Goal: Transaction & Acquisition: Purchase product/service

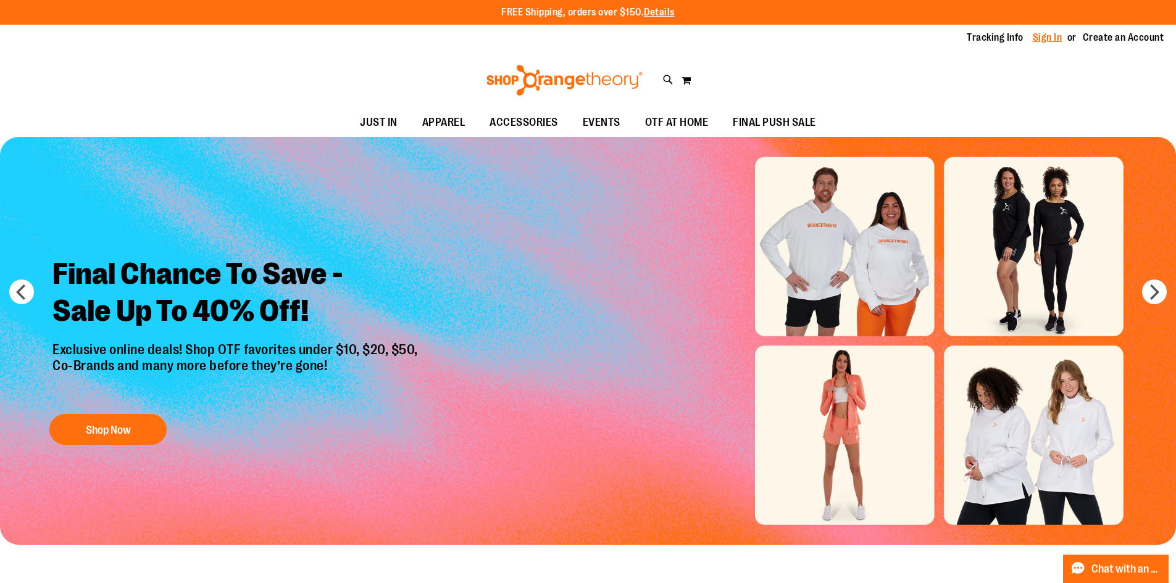
click at [1048, 35] on link "Sign In" at bounding box center [1048, 38] width 30 height 14
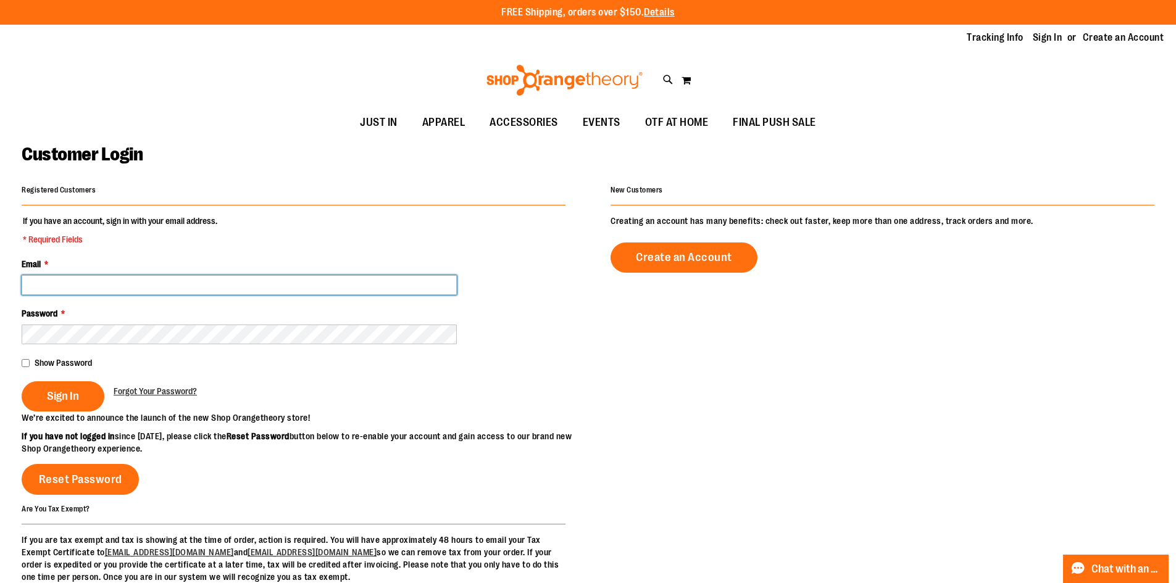
click at [246, 285] on input "Email *" at bounding box center [239, 285] width 435 height 20
type input "**********"
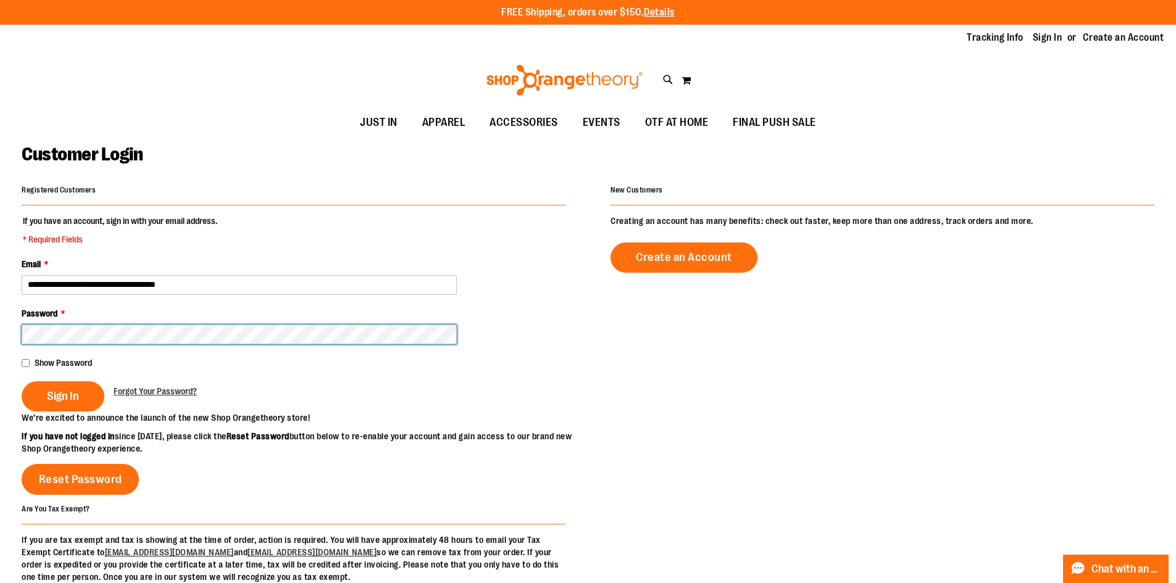
click at [22, 382] on button "Sign In" at bounding box center [63, 397] width 83 height 30
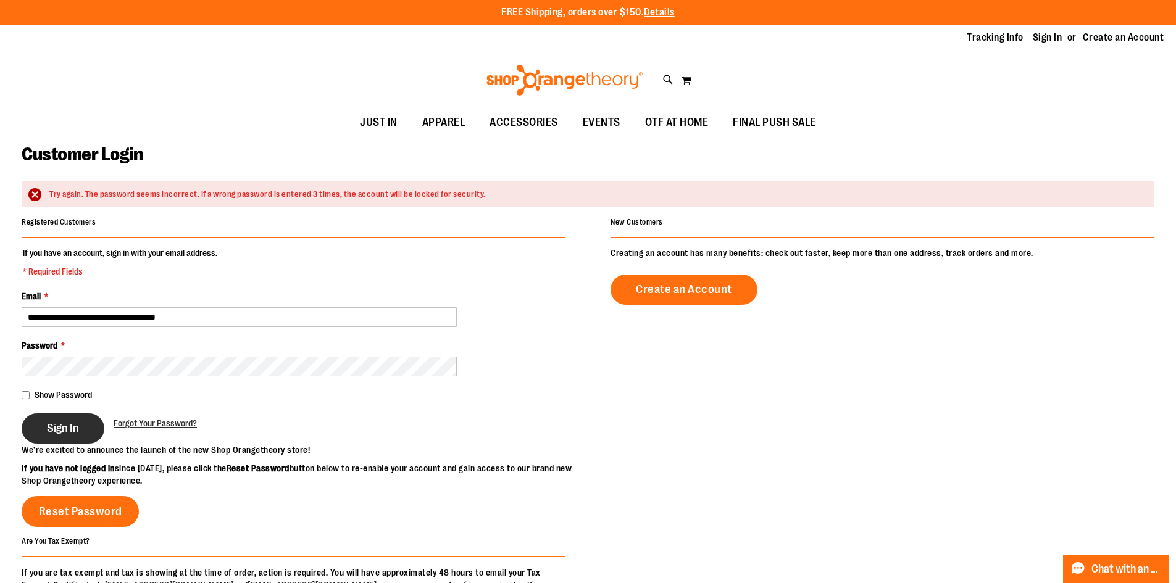
click at [66, 429] on span "Sign In" at bounding box center [63, 429] width 32 height 14
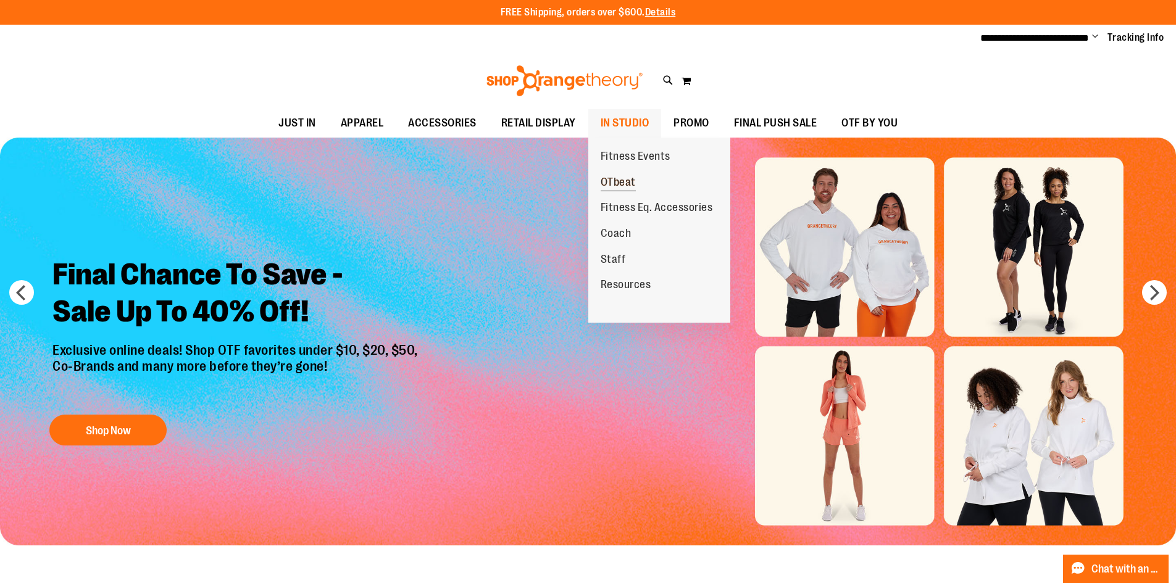
click at [613, 185] on span "OTbeat" at bounding box center [618, 183] width 35 height 15
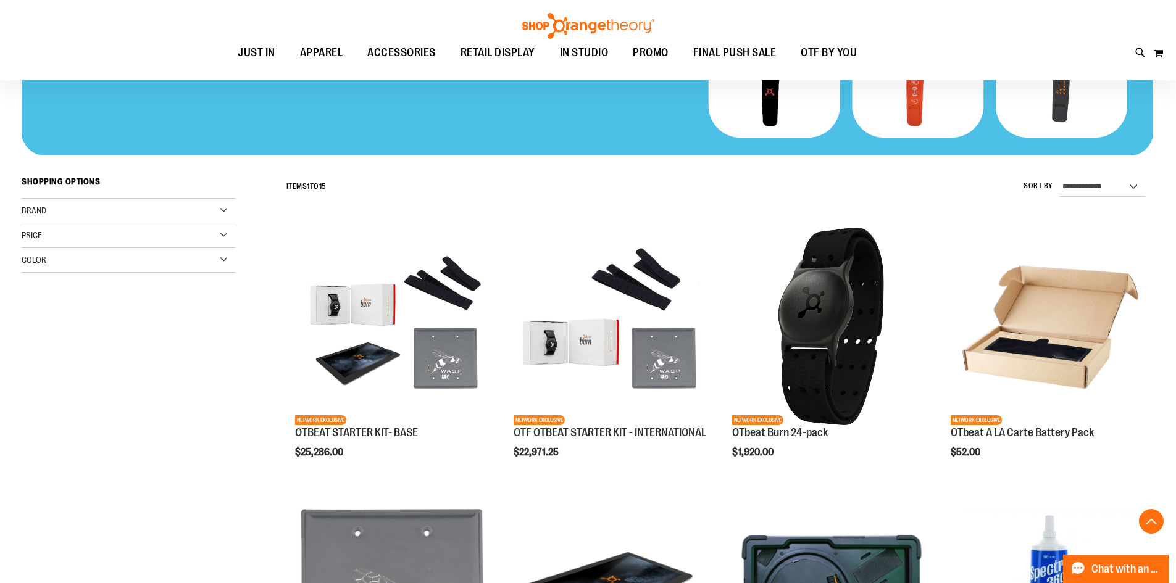
scroll to position [308, 0]
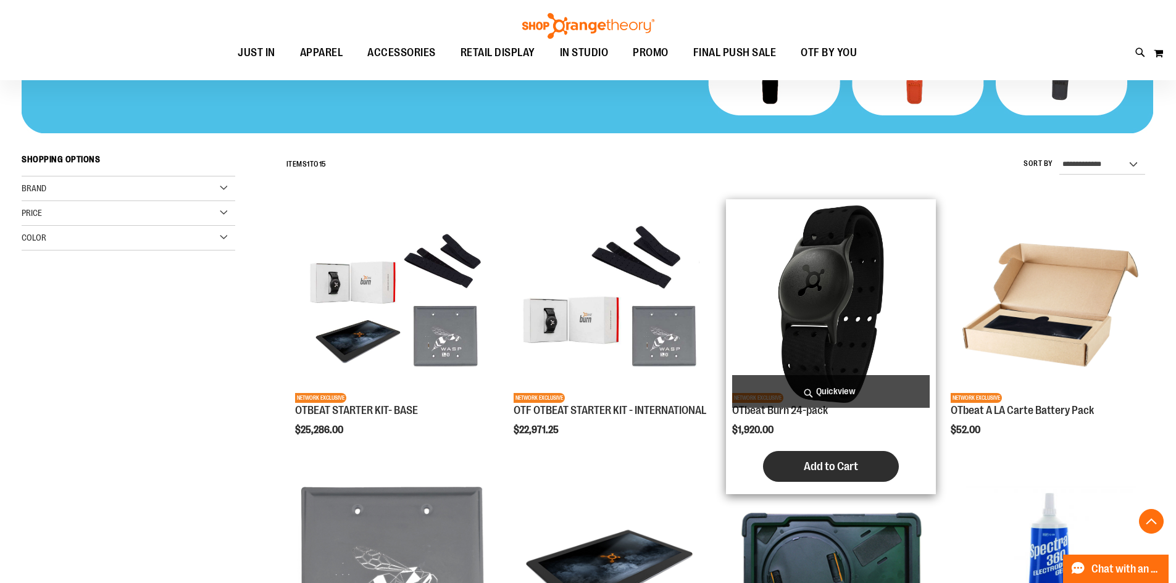
click at [838, 478] on button "Add to Cart" at bounding box center [831, 466] width 136 height 31
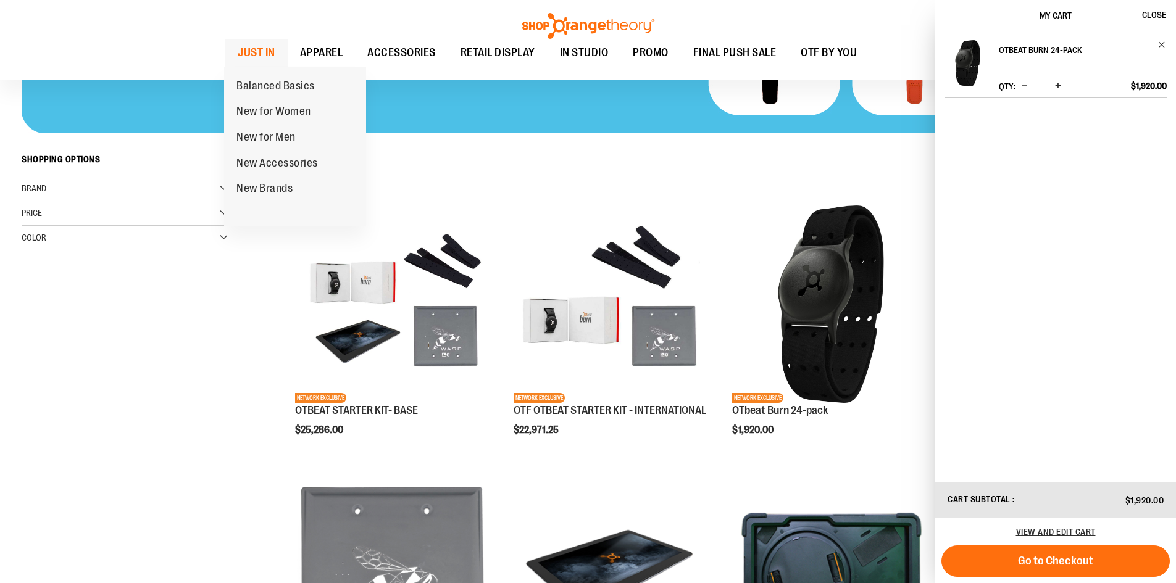
click at [256, 54] on span "JUST IN" at bounding box center [257, 53] width 38 height 28
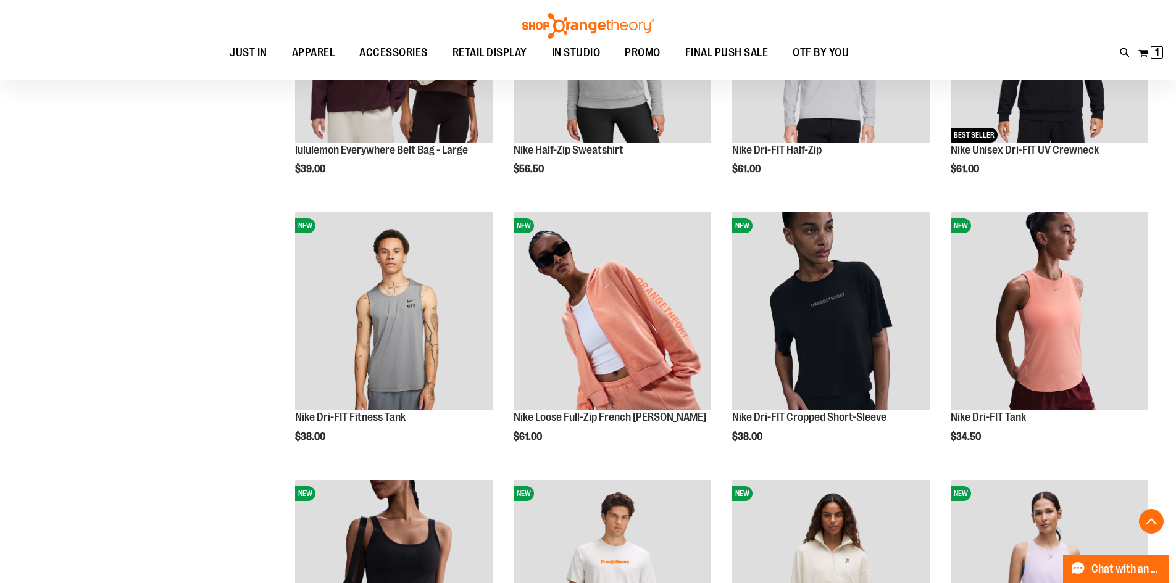
scroll to position [864, 0]
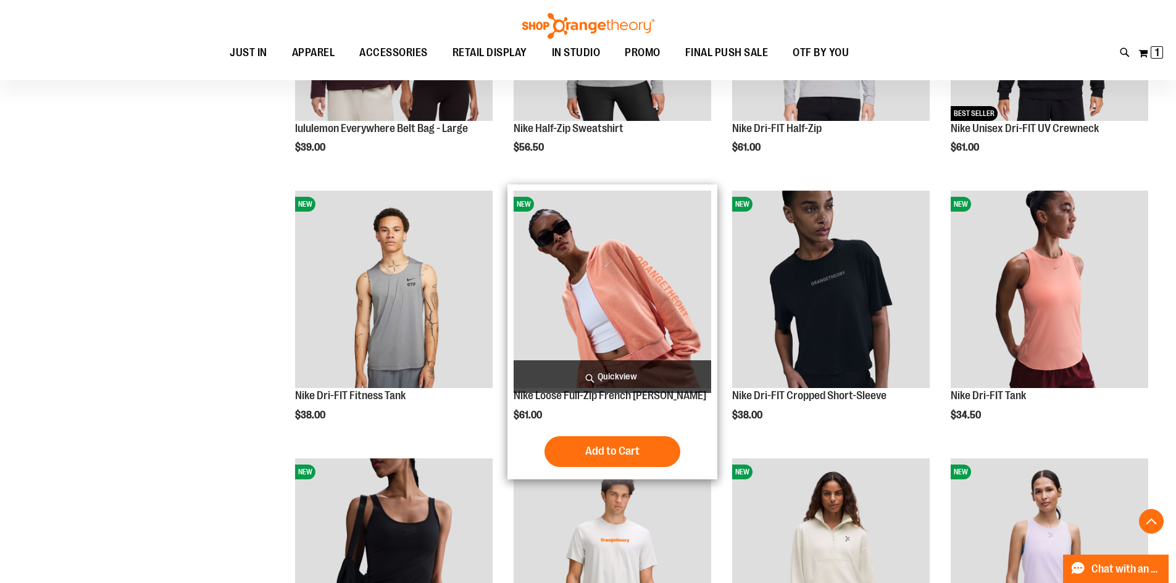
click at [598, 246] on img "product" at bounding box center [613, 290] width 198 height 198
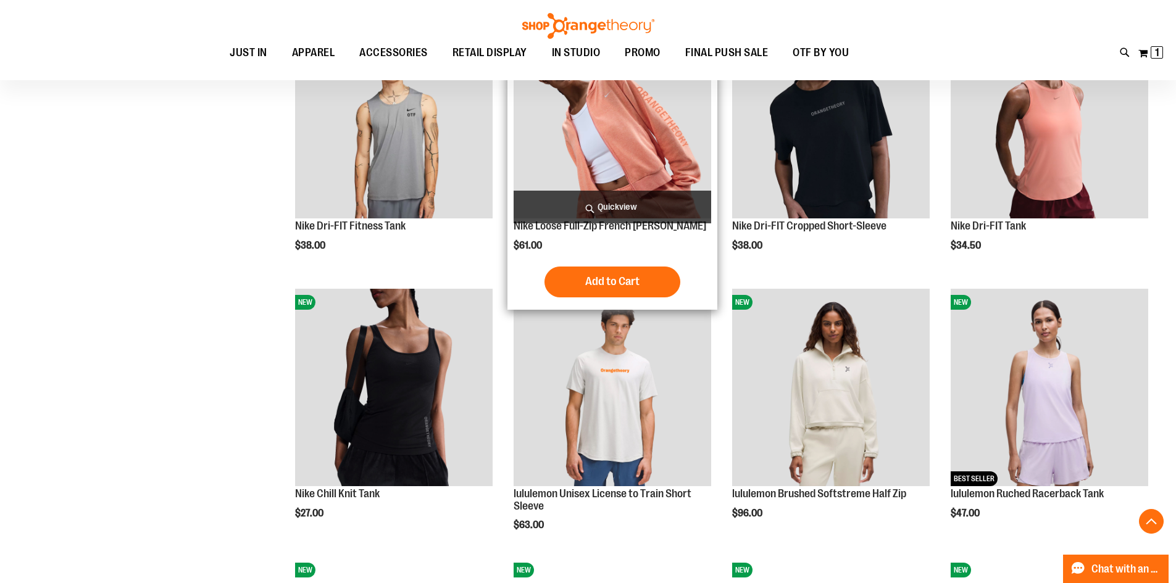
scroll to position [1049, 0]
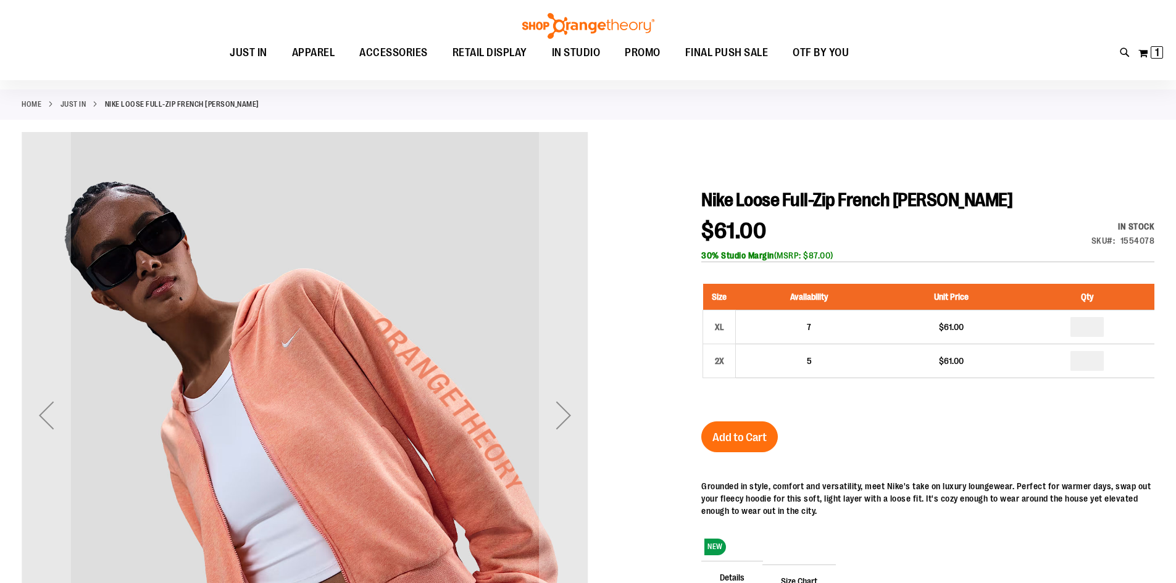
scroll to position [61, 0]
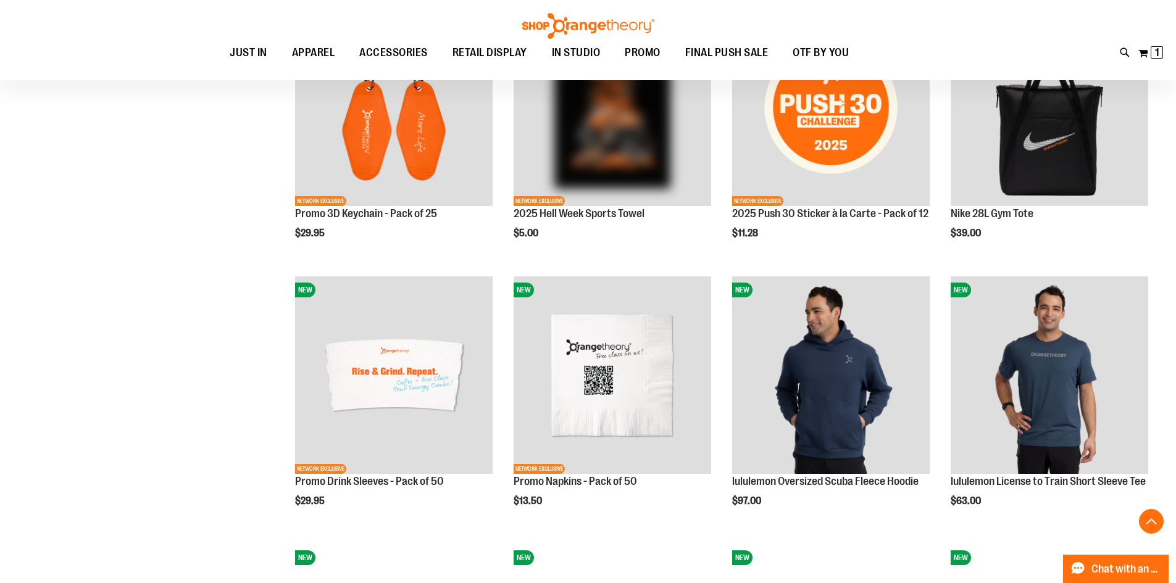
scroll to position [1115, 0]
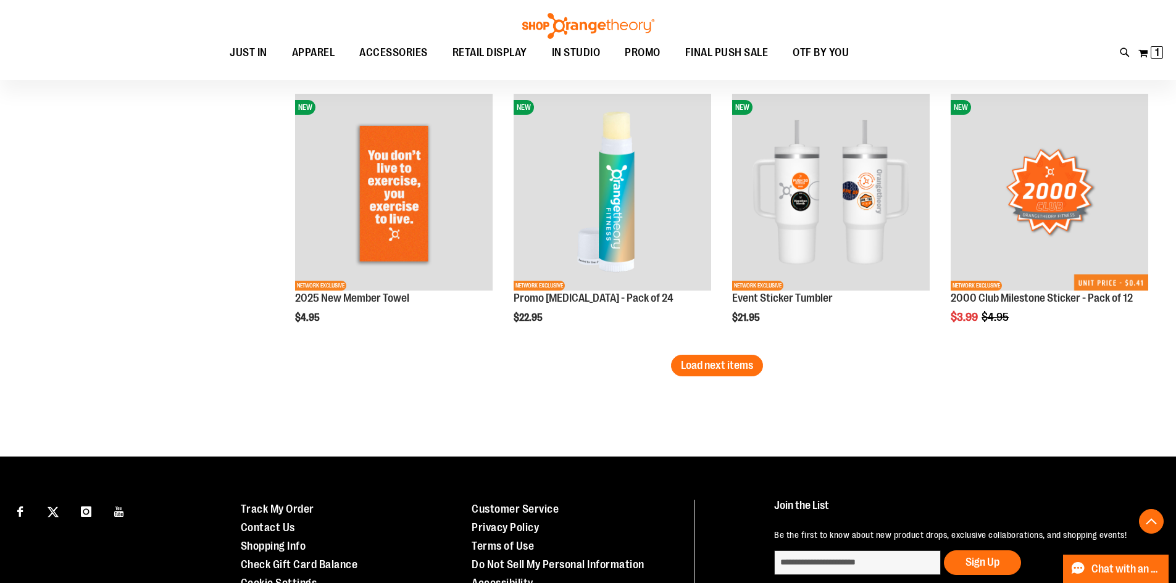
scroll to position [2350, 0]
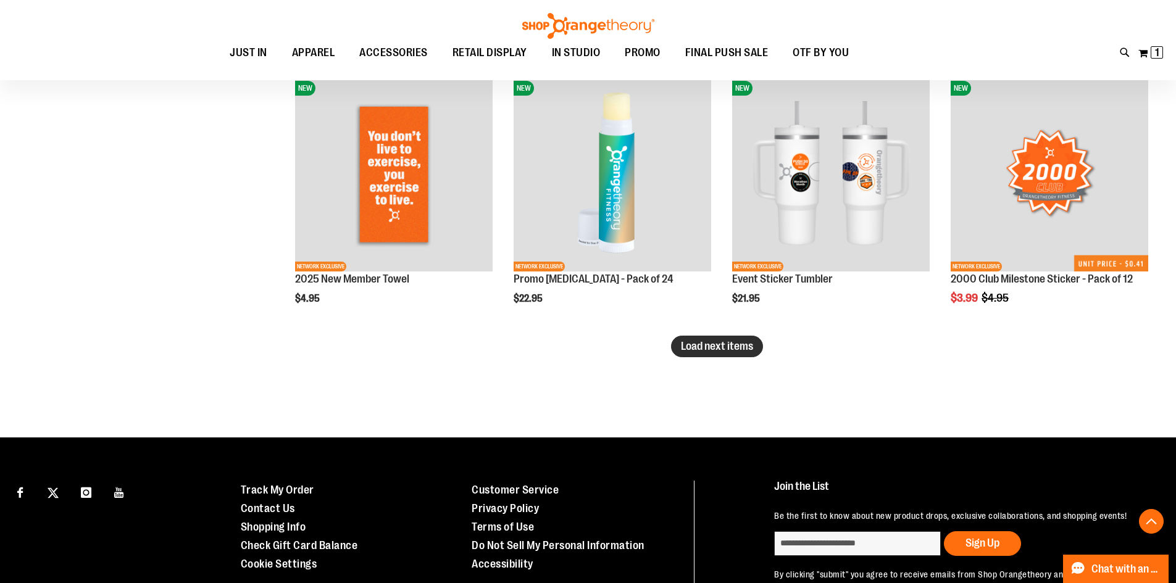
click at [704, 346] on span "Load next items" at bounding box center [717, 346] width 72 height 12
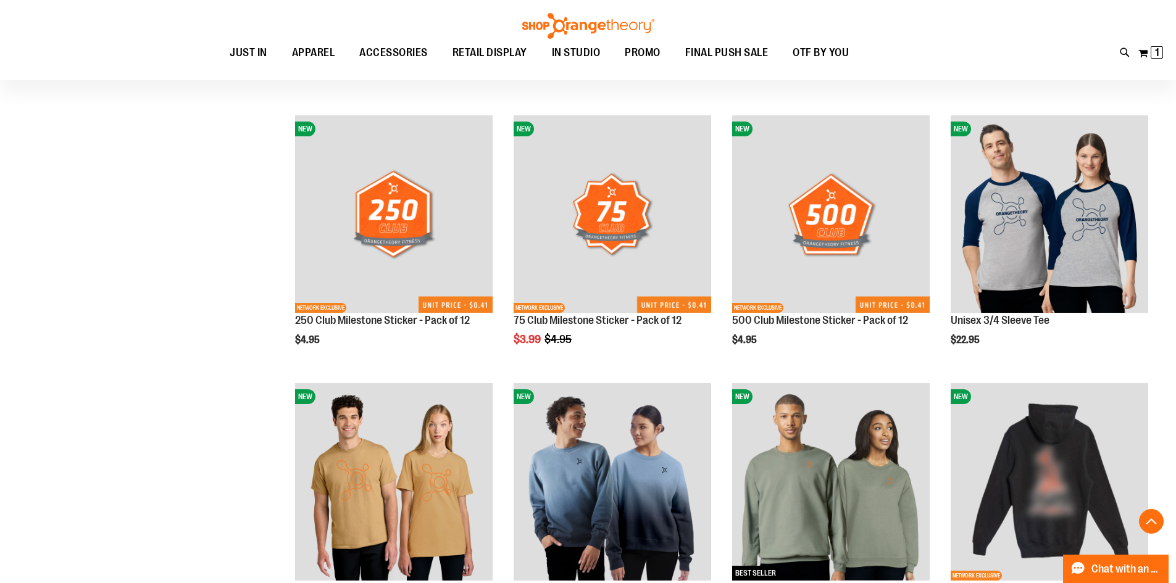
scroll to position [2720, 0]
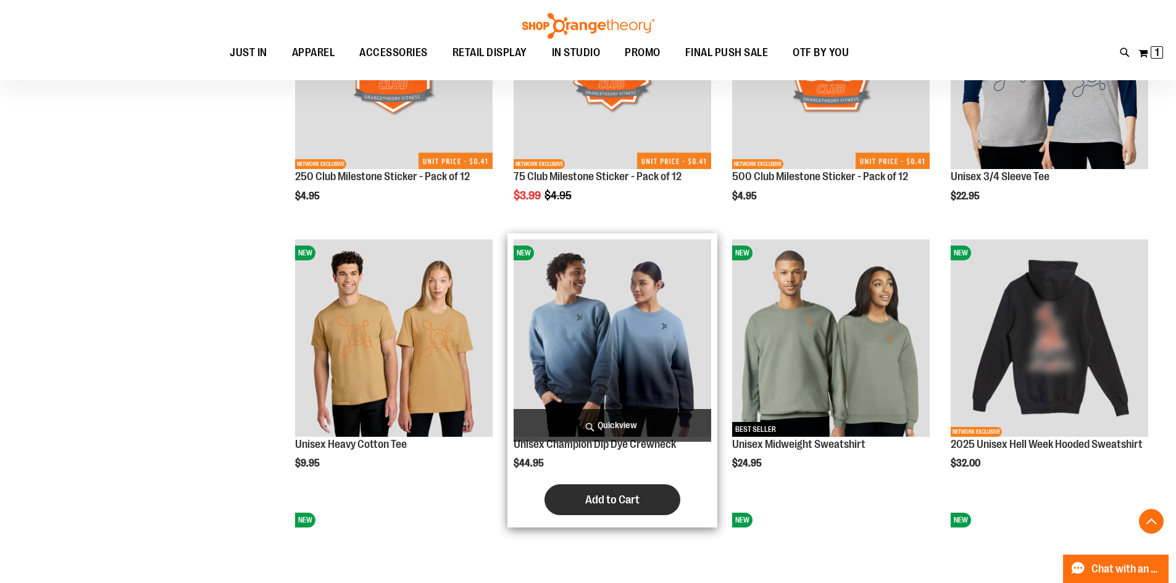
click at [582, 501] on button "Add to Cart" at bounding box center [613, 500] width 136 height 31
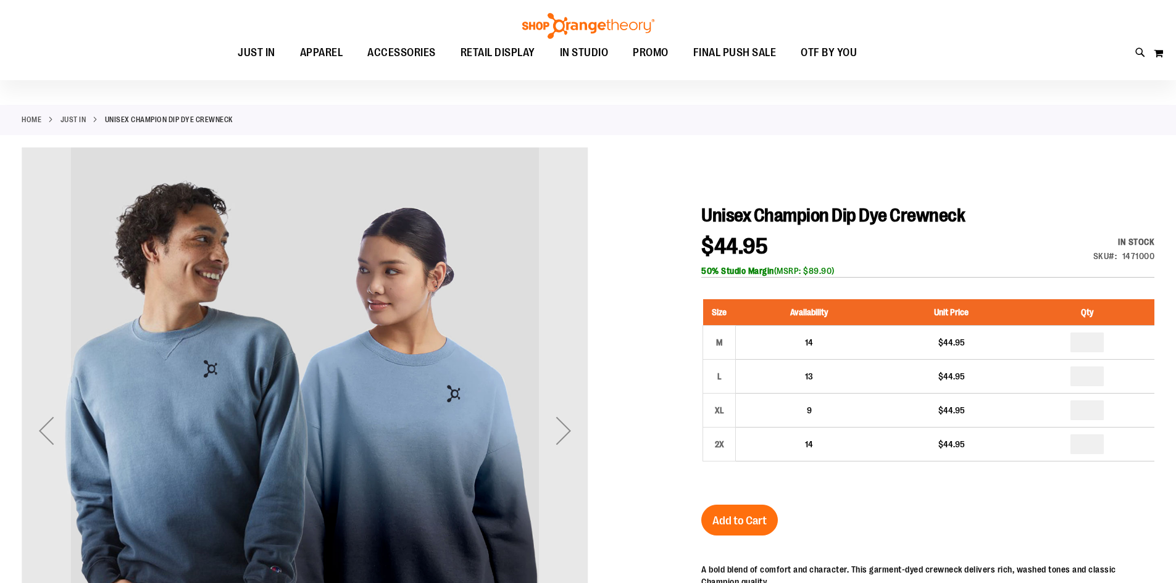
scroll to position [61, 0]
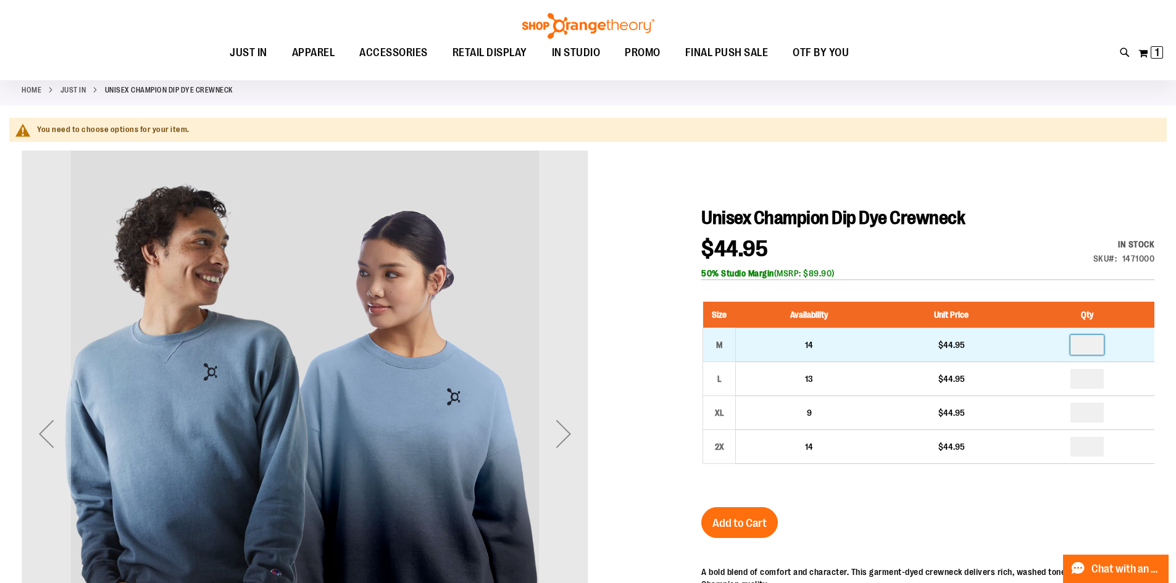
click at [1086, 352] on input "number" at bounding box center [1087, 345] width 33 height 20
type input "*"
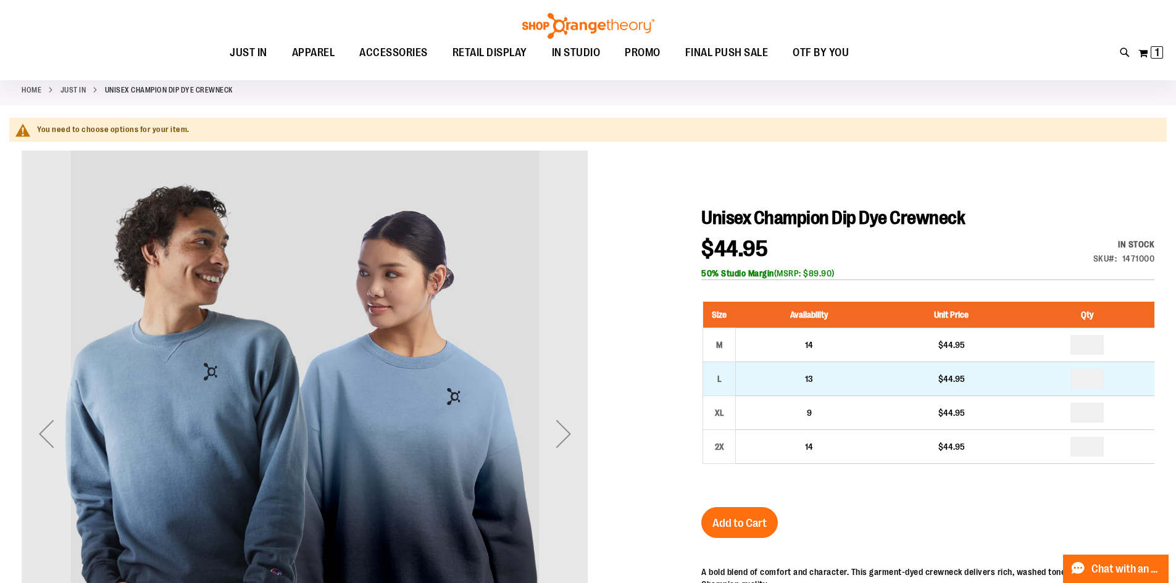
drag, startPoint x: 1094, startPoint y: 377, endPoint x: 1081, endPoint y: 376, distance: 13.0
type input "*"
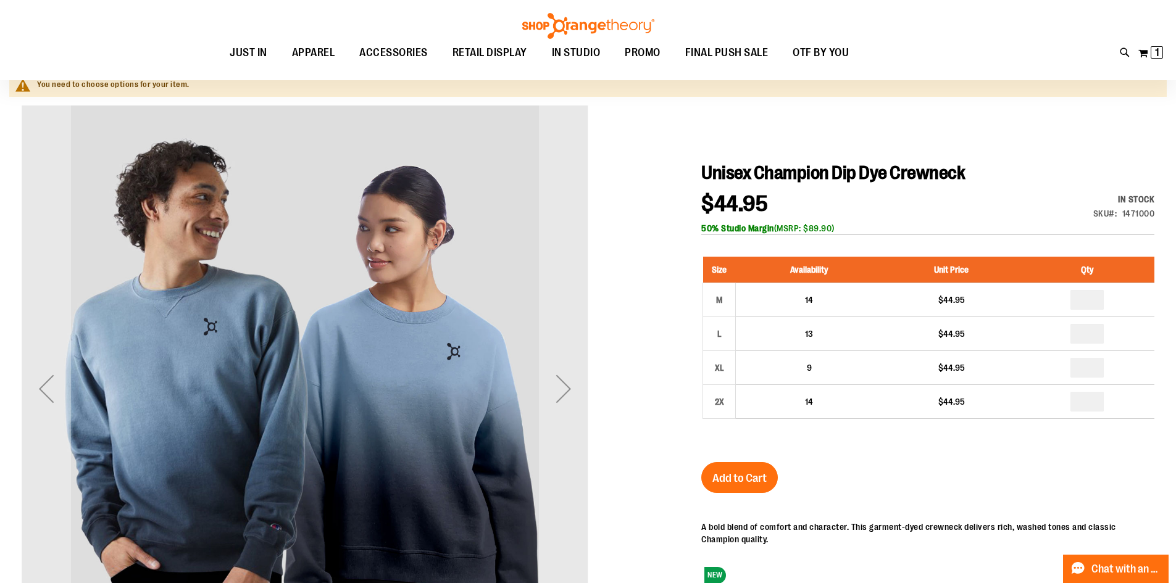
scroll to position [123, 0]
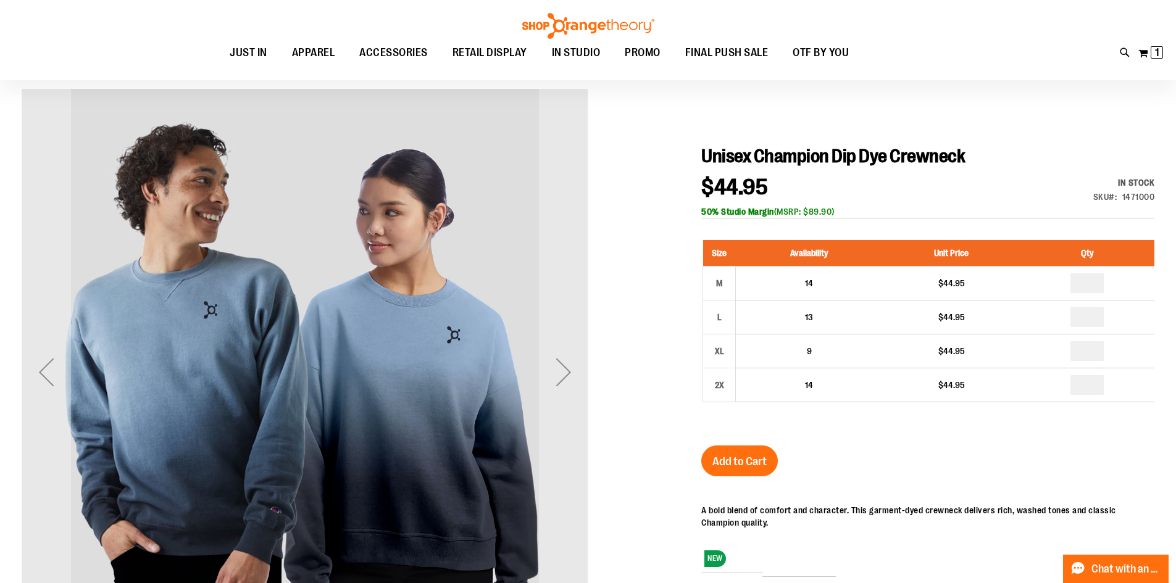
type input "*"
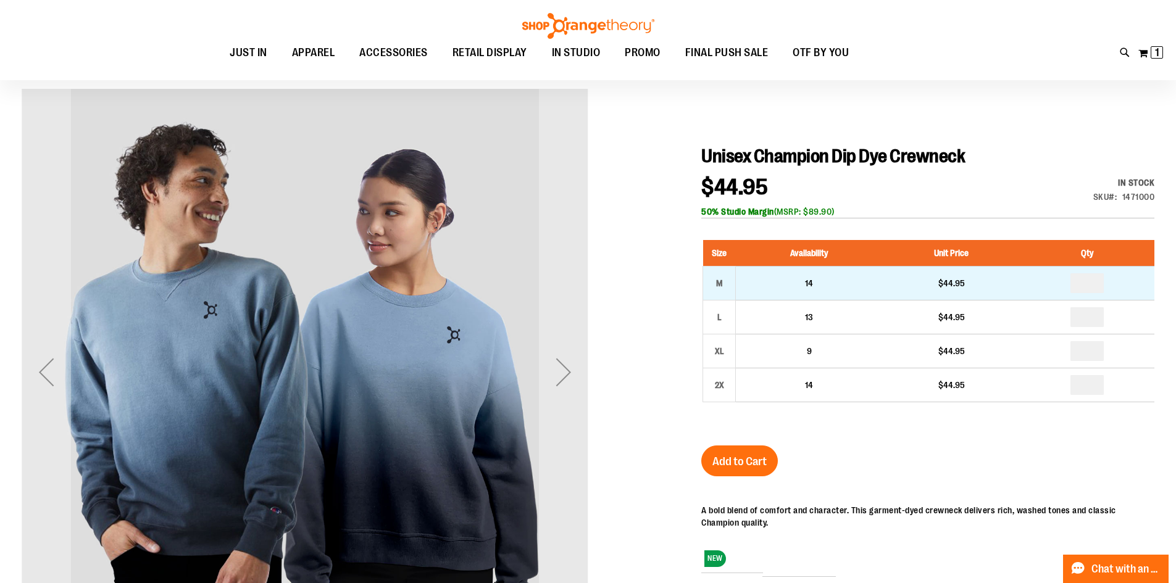
drag, startPoint x: 1097, startPoint y: 285, endPoint x: 1066, endPoint y: 287, distance: 31.6
type input "*"
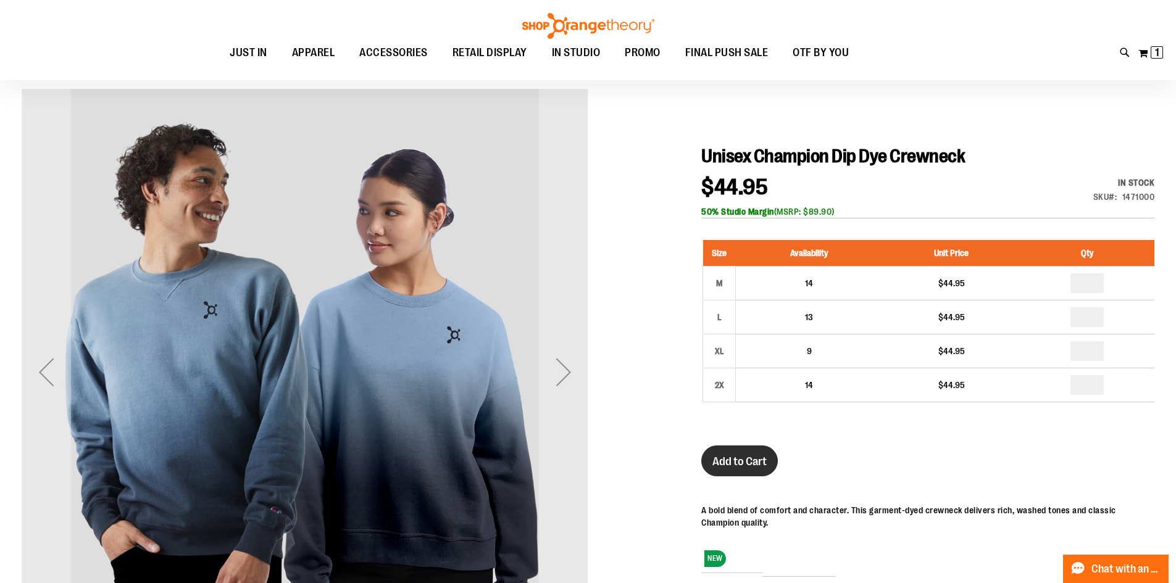
click at [724, 462] on span "Add to Cart" at bounding box center [740, 462] width 54 height 14
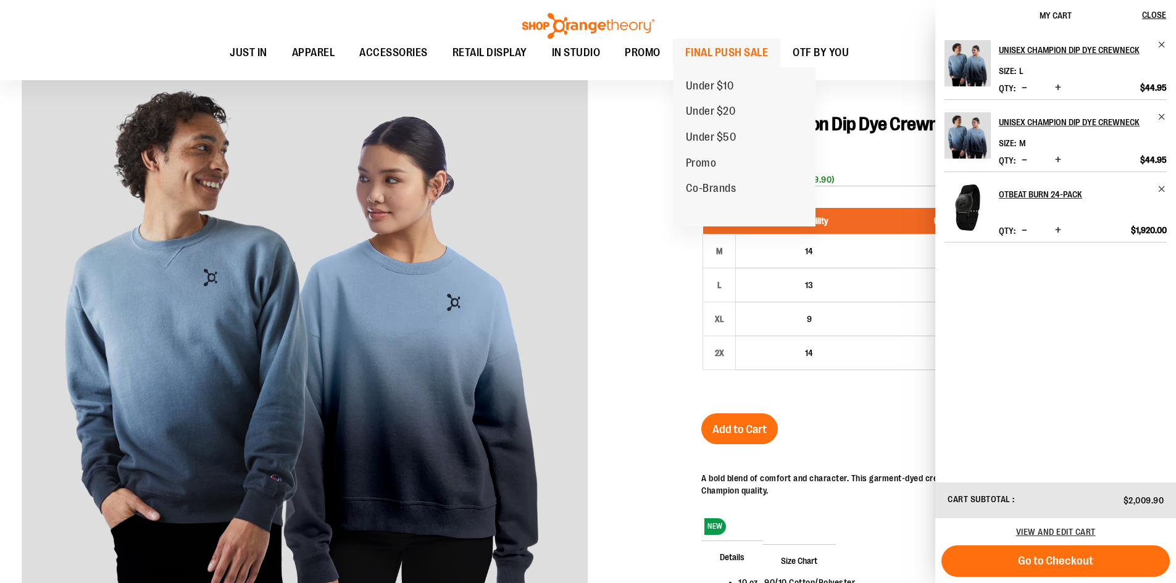
click at [712, 57] on span "FINAL PUSH SALE" at bounding box center [726, 53] width 83 height 28
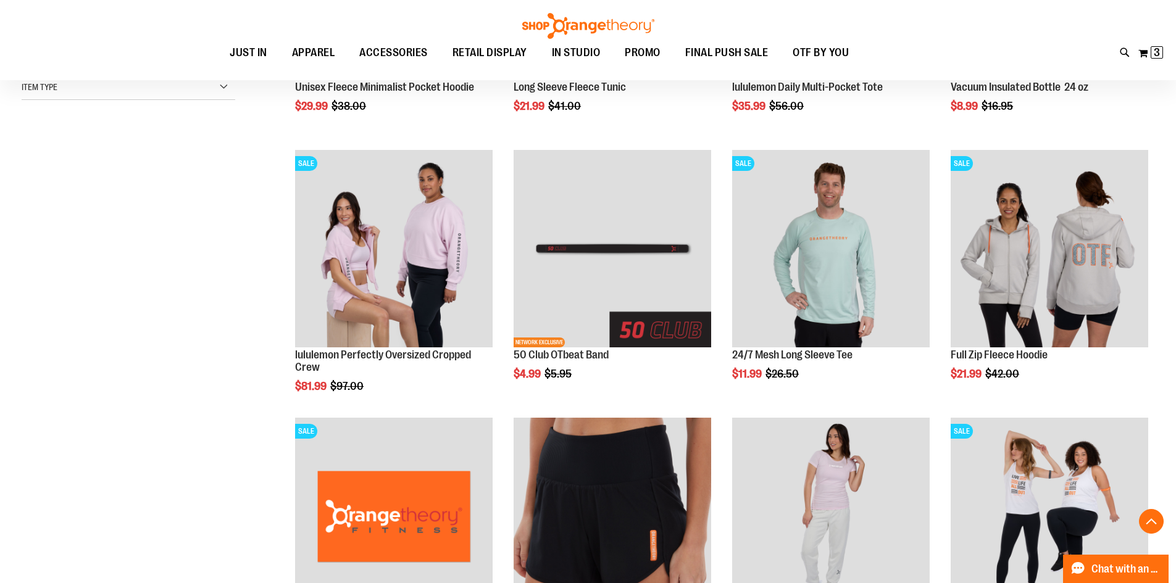
scroll to position [370, 0]
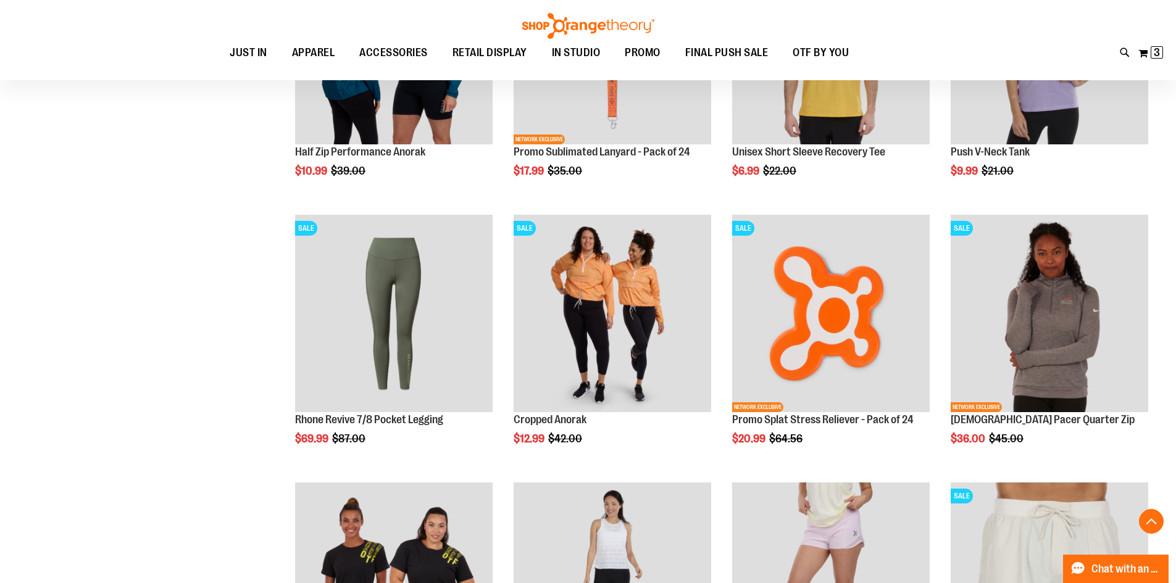
scroll to position [1111, 0]
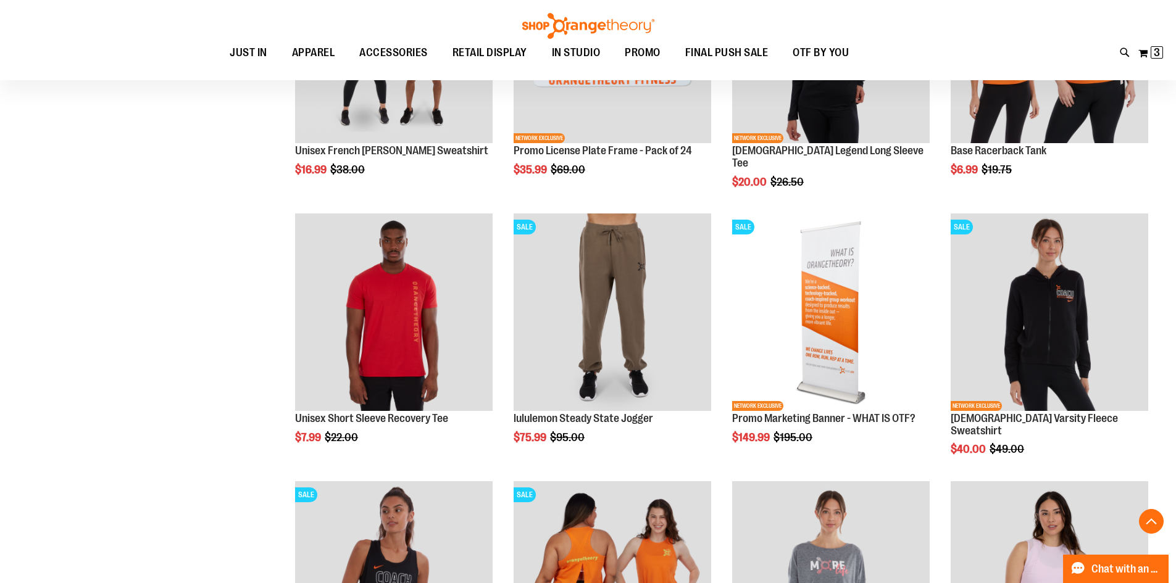
scroll to position [1913, 0]
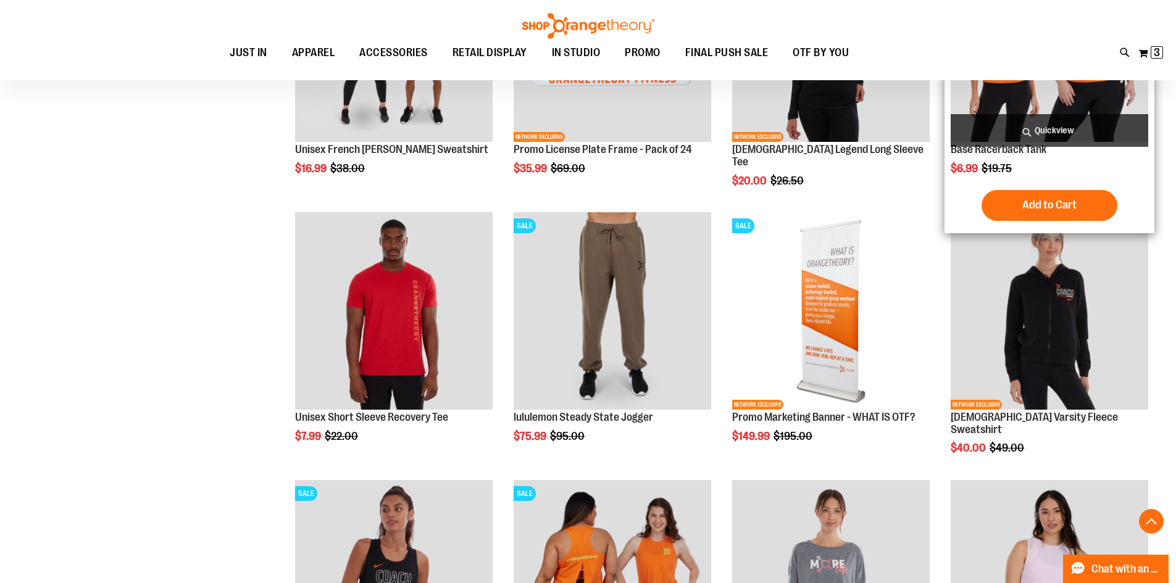
drag, startPoint x: 742, startPoint y: 176, endPoint x: 1142, endPoint y: 193, distance: 400.4
click at [1142, 193] on div "Base Racerback Tank $6.99 Regular Price $19.75 [GEOGRAPHIC_DATA] Add to Cart" at bounding box center [1050, 85] width 198 height 283
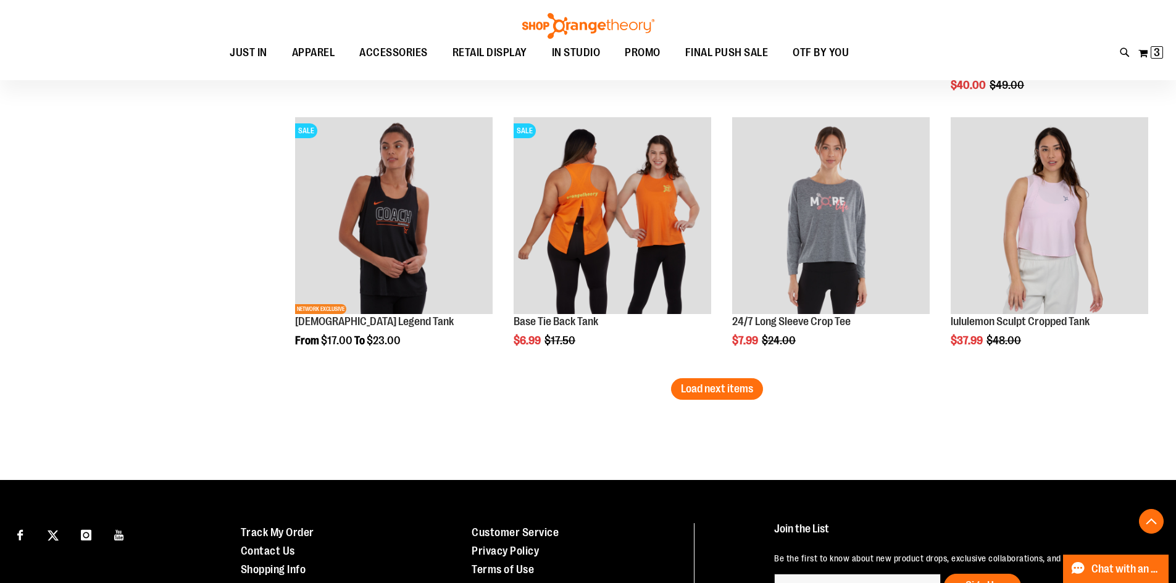
scroll to position [2284, 0]
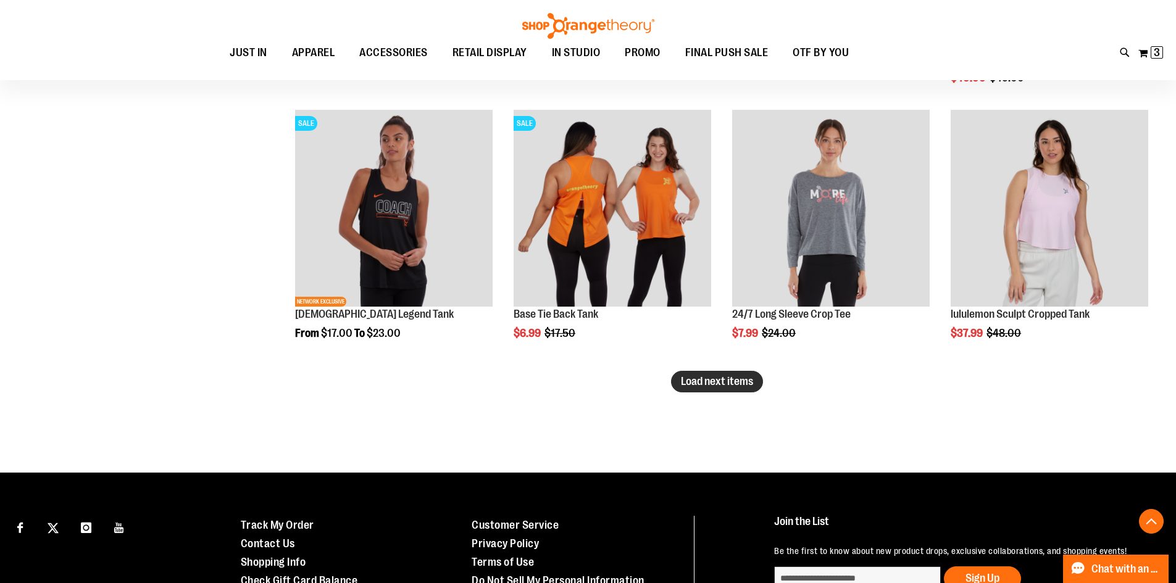
click at [704, 378] on span "Load next items" at bounding box center [717, 381] width 72 height 12
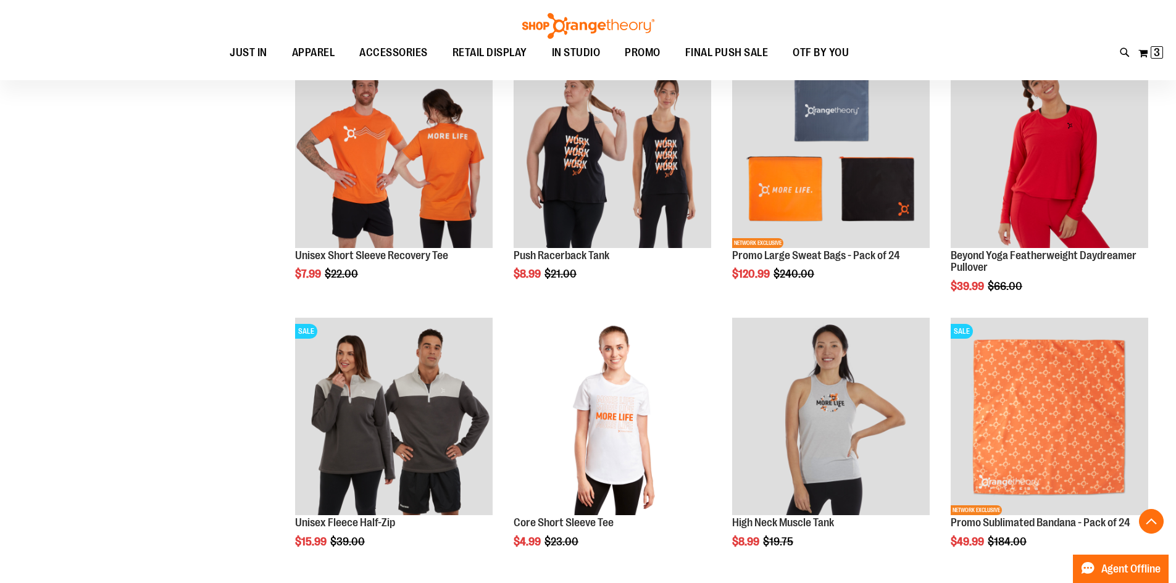
scroll to position [2963, 0]
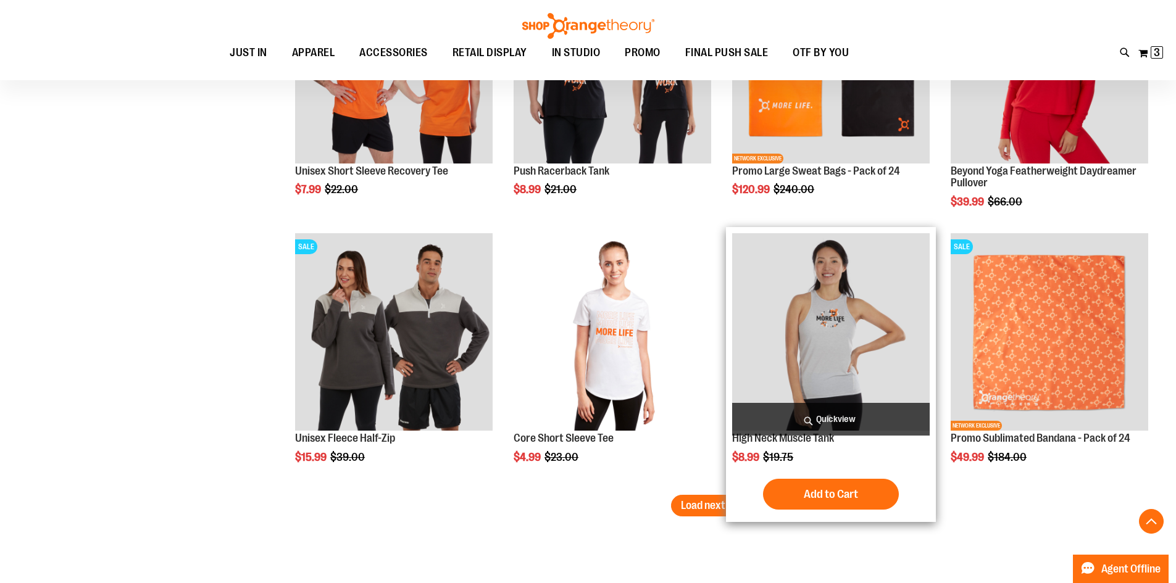
click at [766, 372] on img "product" at bounding box center [831, 332] width 198 height 198
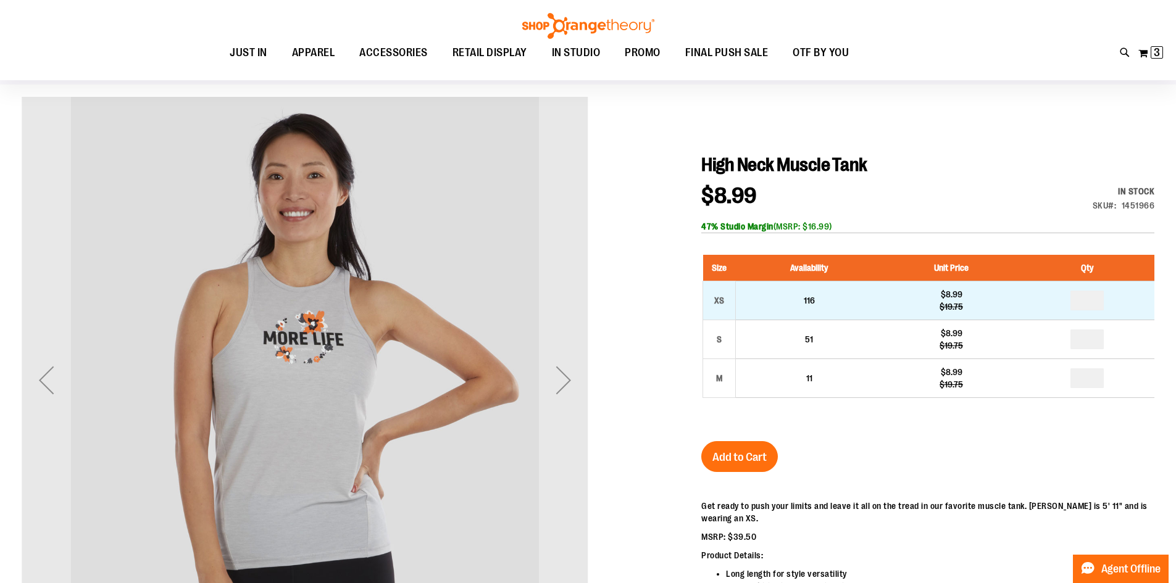
scroll to position [123, 0]
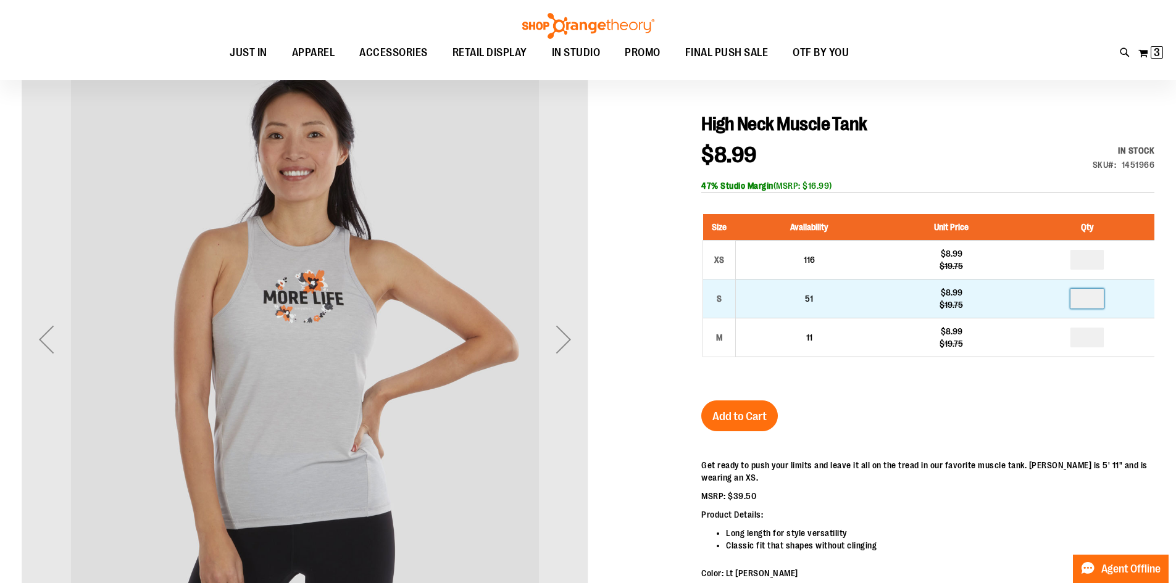
drag, startPoint x: 1094, startPoint y: 299, endPoint x: 1075, endPoint y: 299, distance: 19.2
click at [1075, 299] on input "number" at bounding box center [1087, 299] width 33 height 20
type input "*"
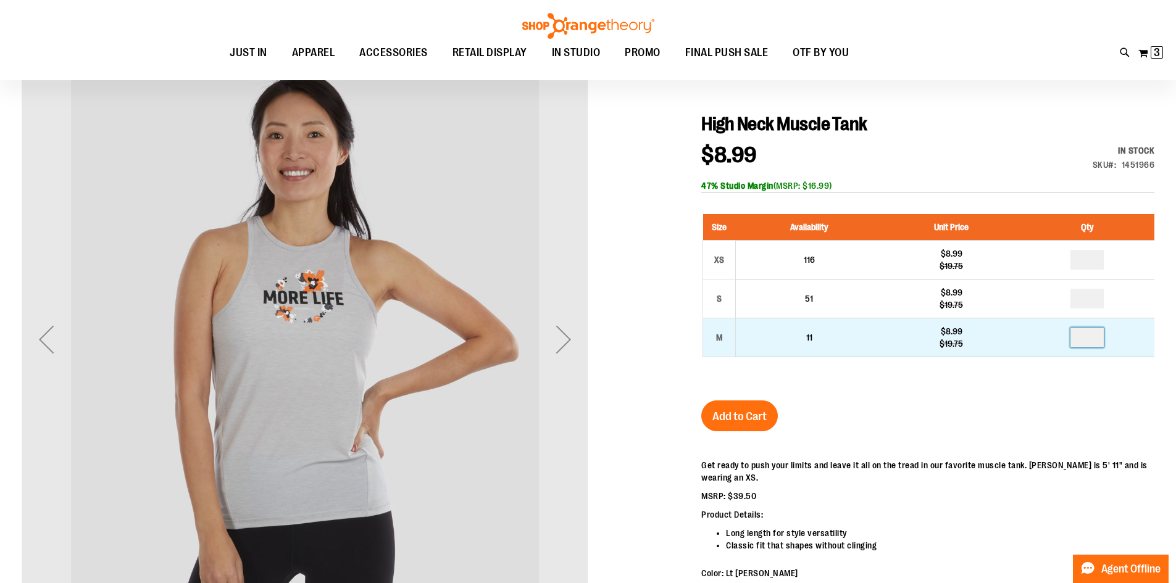
drag, startPoint x: 1093, startPoint y: 338, endPoint x: 1072, endPoint y: 339, distance: 21.0
type input "*"
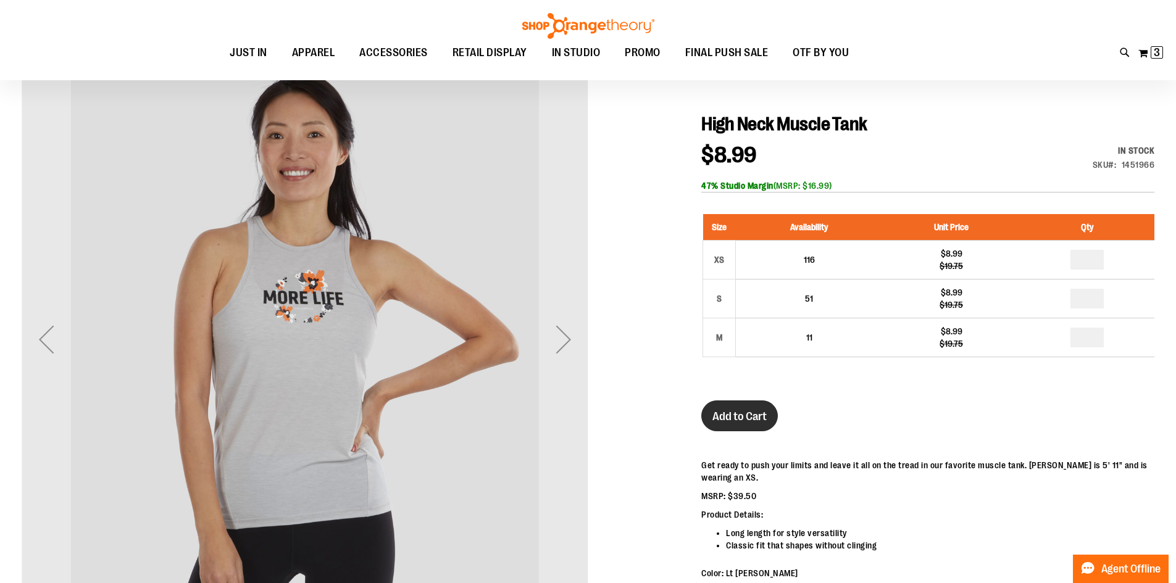
click at [703, 414] on button "Add to Cart" at bounding box center [739, 416] width 77 height 31
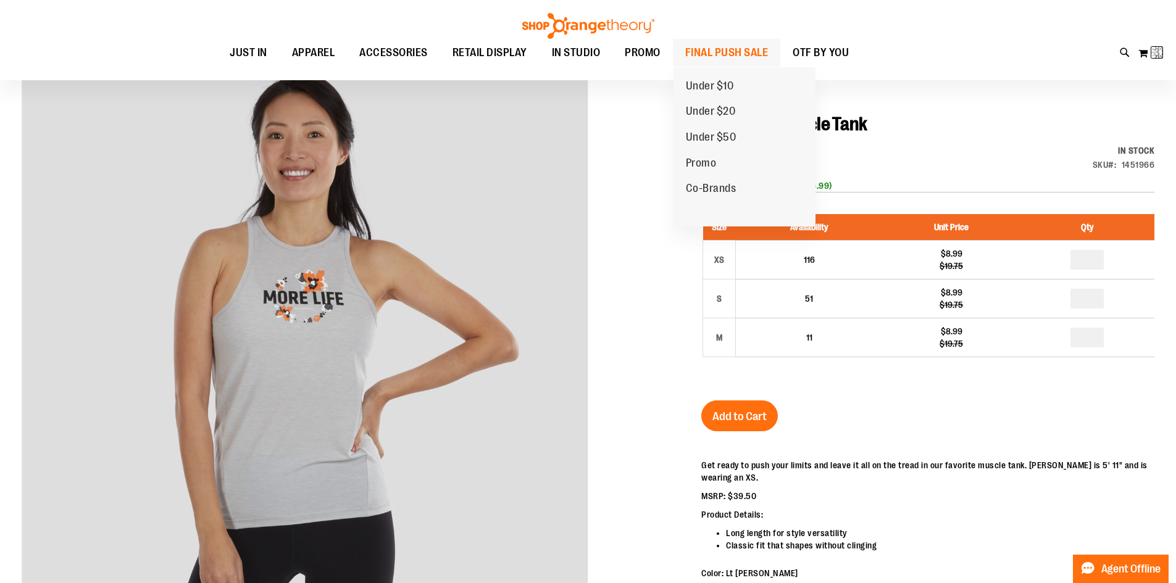
click at [711, 49] on span "FINAL PUSH SALE" at bounding box center [726, 53] width 83 height 28
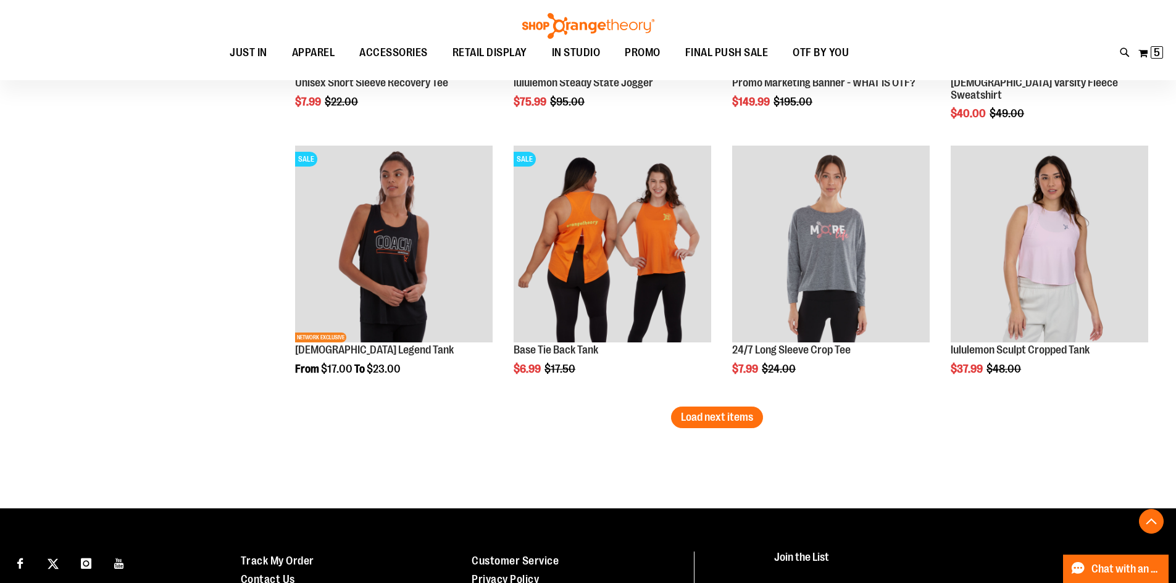
scroll to position [2331, 0]
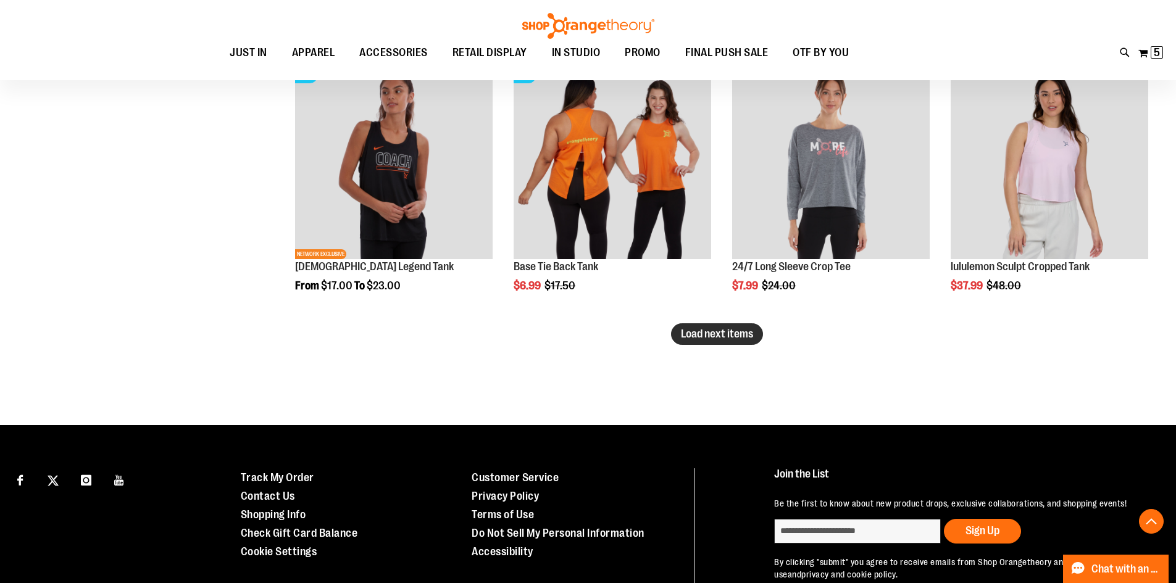
click at [710, 341] on button "Load next items" at bounding box center [717, 335] width 92 height 22
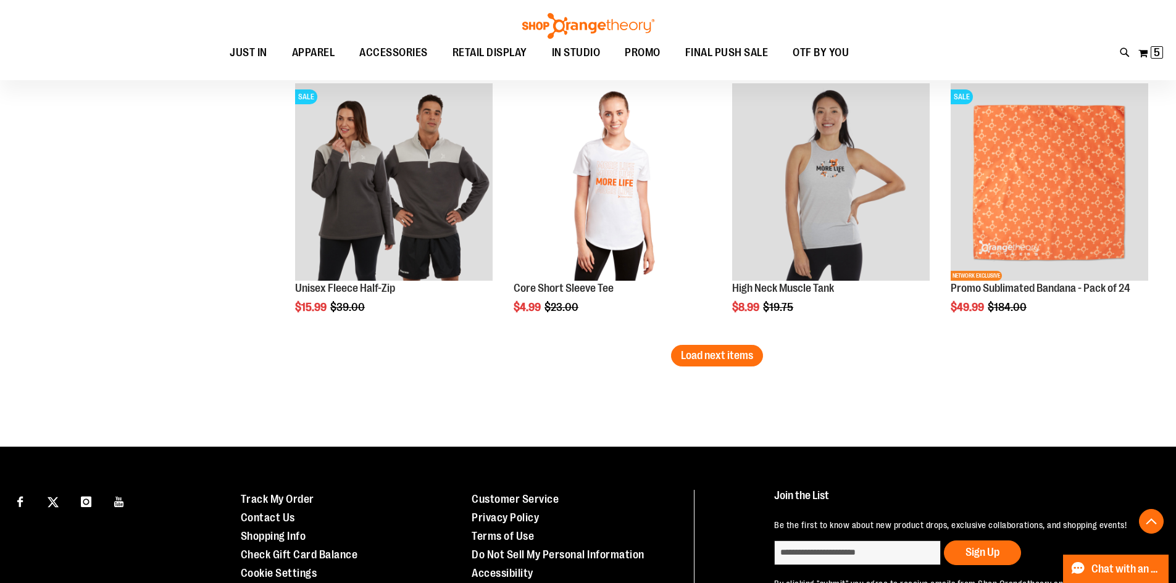
scroll to position [3196, 0]
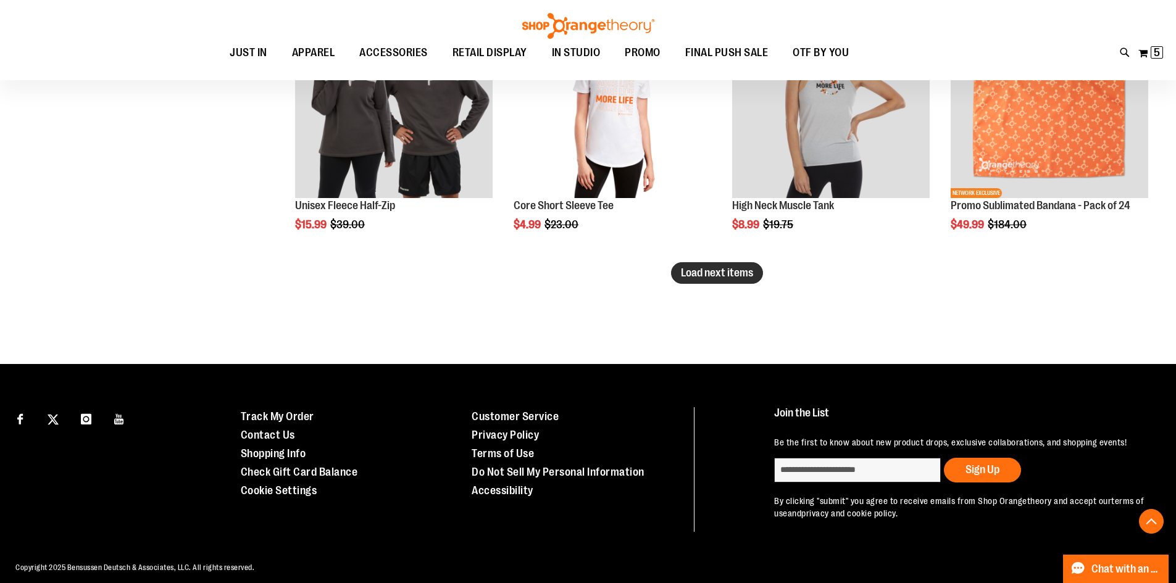
click at [735, 279] on span "Load next items" at bounding box center [717, 273] width 72 height 12
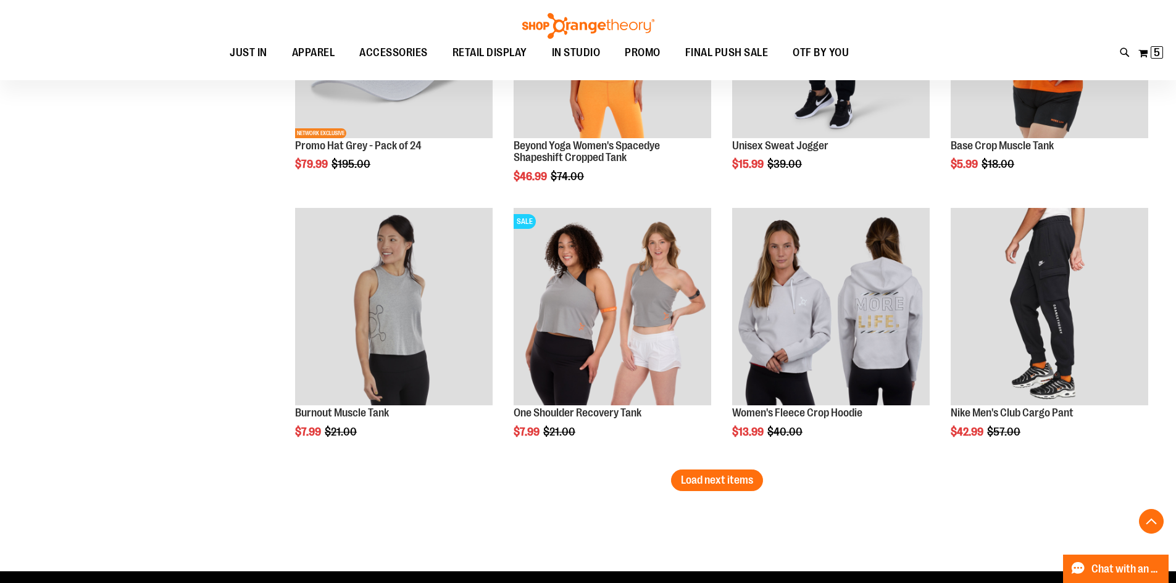
scroll to position [3813, 0]
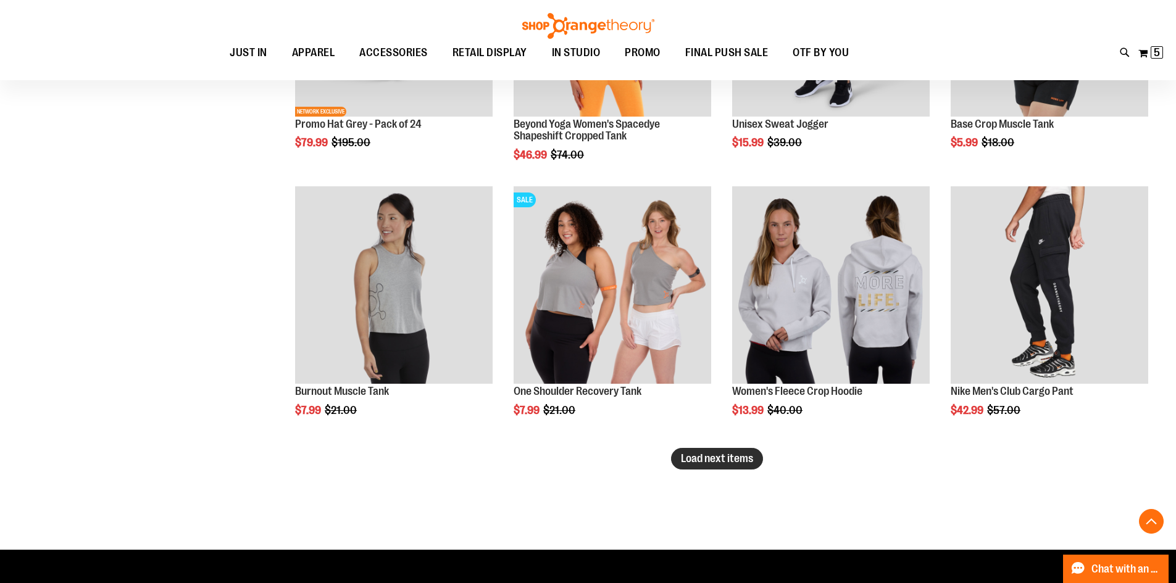
click at [749, 467] on button "Load next items" at bounding box center [717, 459] width 92 height 22
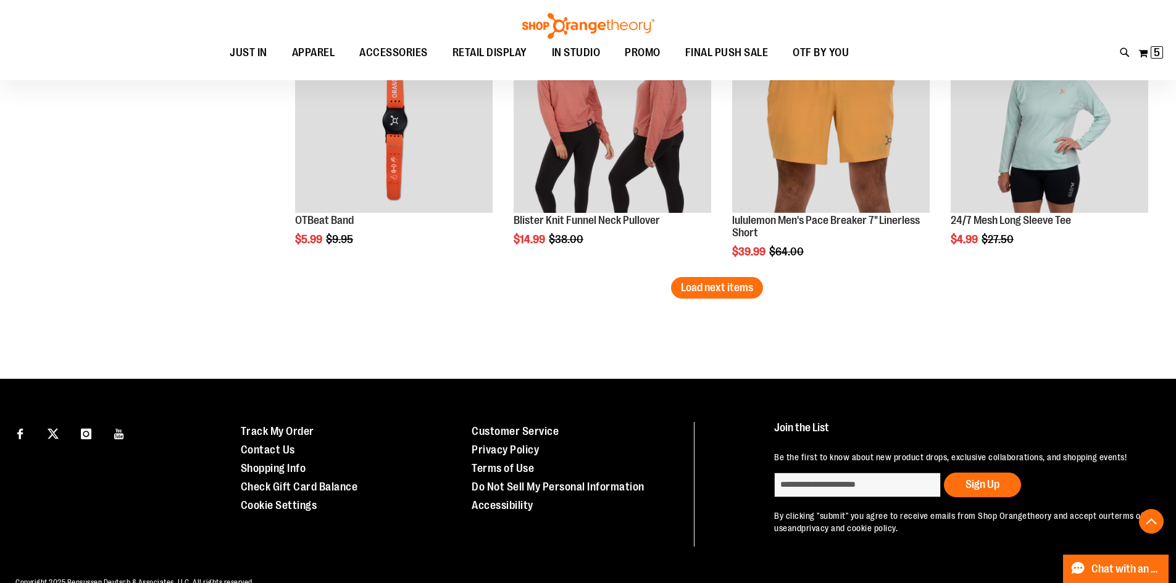
scroll to position [4801, 0]
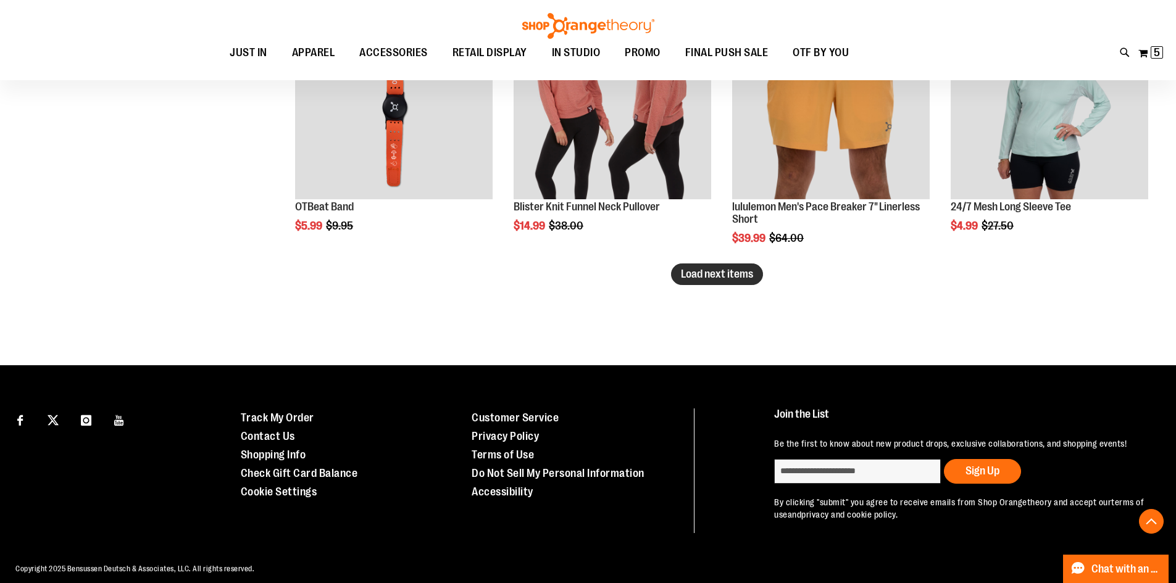
click at [730, 275] on span "Load next items" at bounding box center [717, 274] width 72 height 12
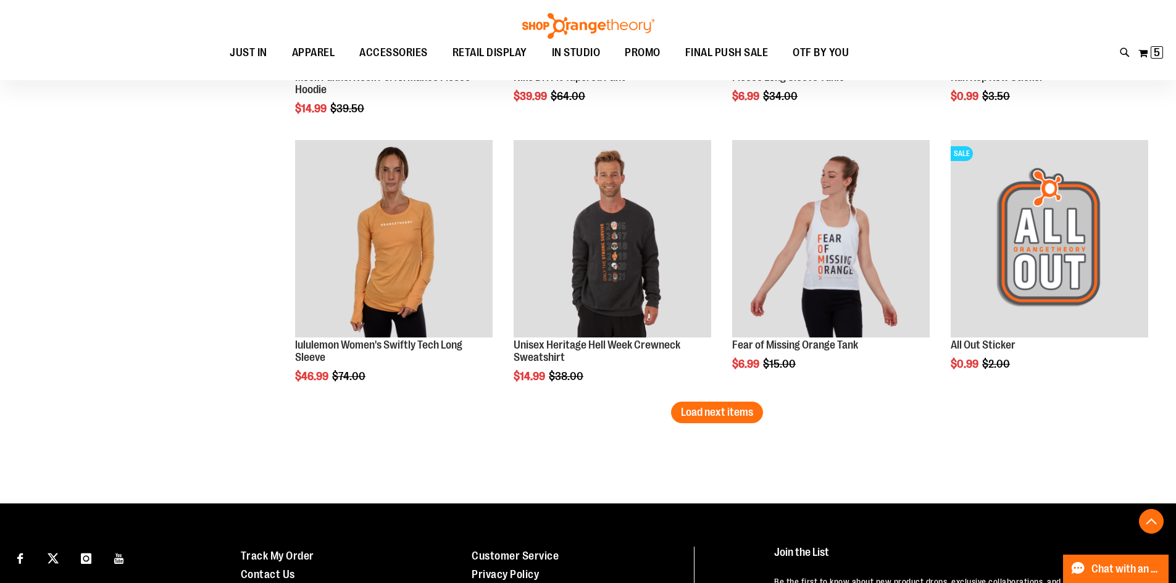
scroll to position [5480, 0]
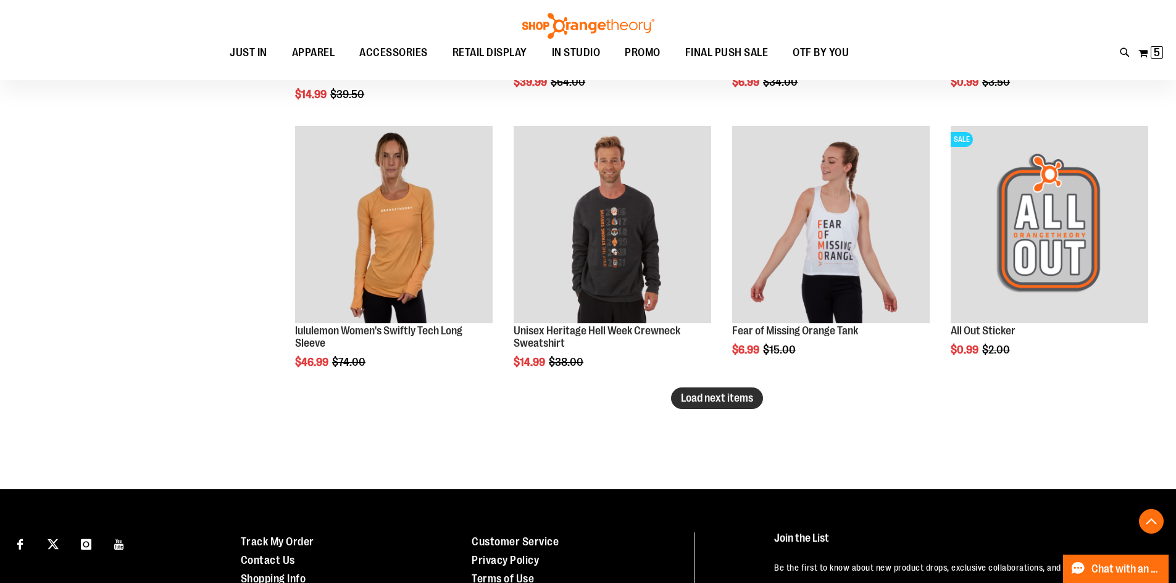
click at [709, 399] on span "Load next items" at bounding box center [717, 398] width 72 height 12
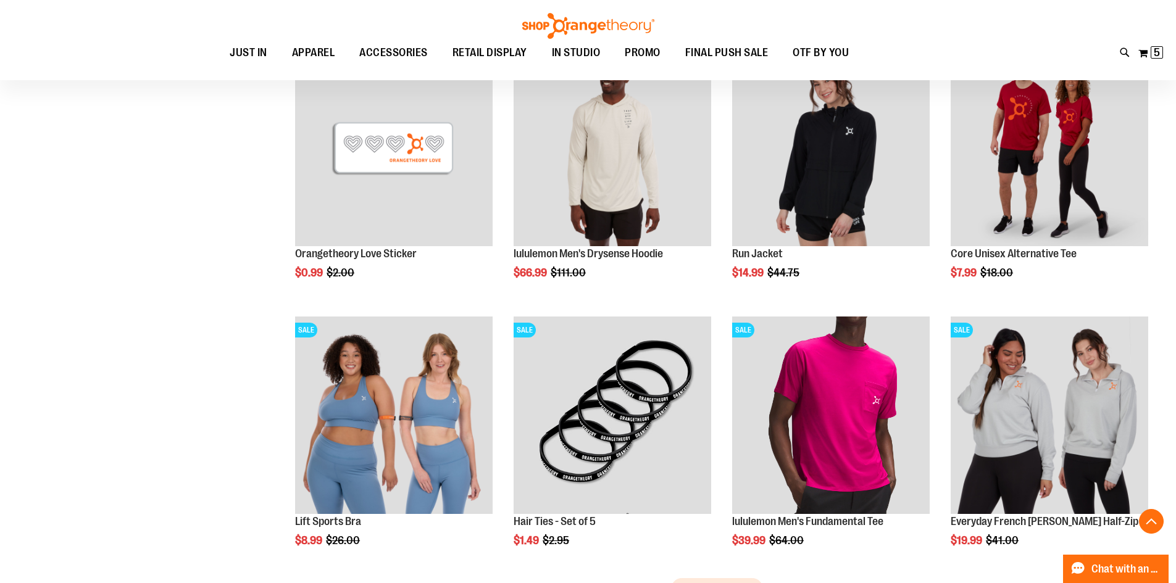
scroll to position [6098, 0]
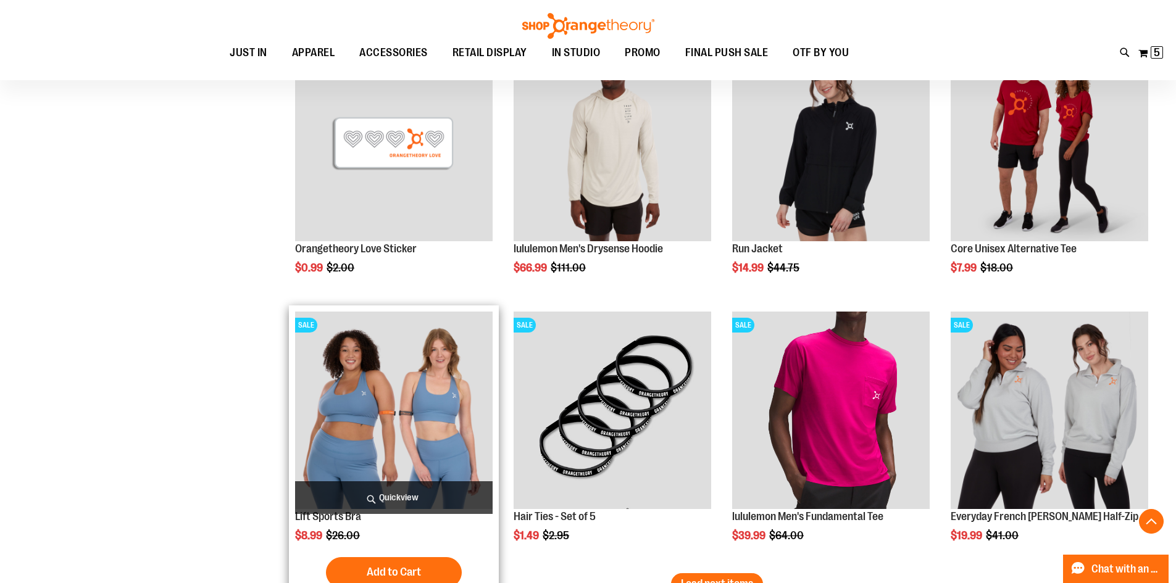
click at [336, 416] on img "product" at bounding box center [394, 411] width 198 height 198
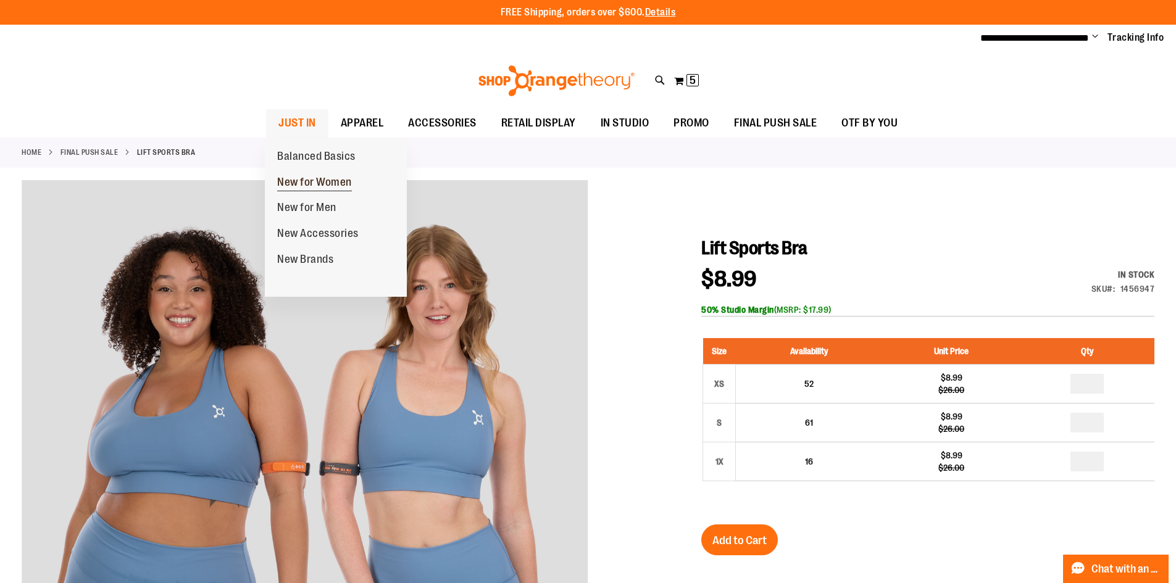
click at [294, 176] on span "New for Women" at bounding box center [314, 183] width 75 height 15
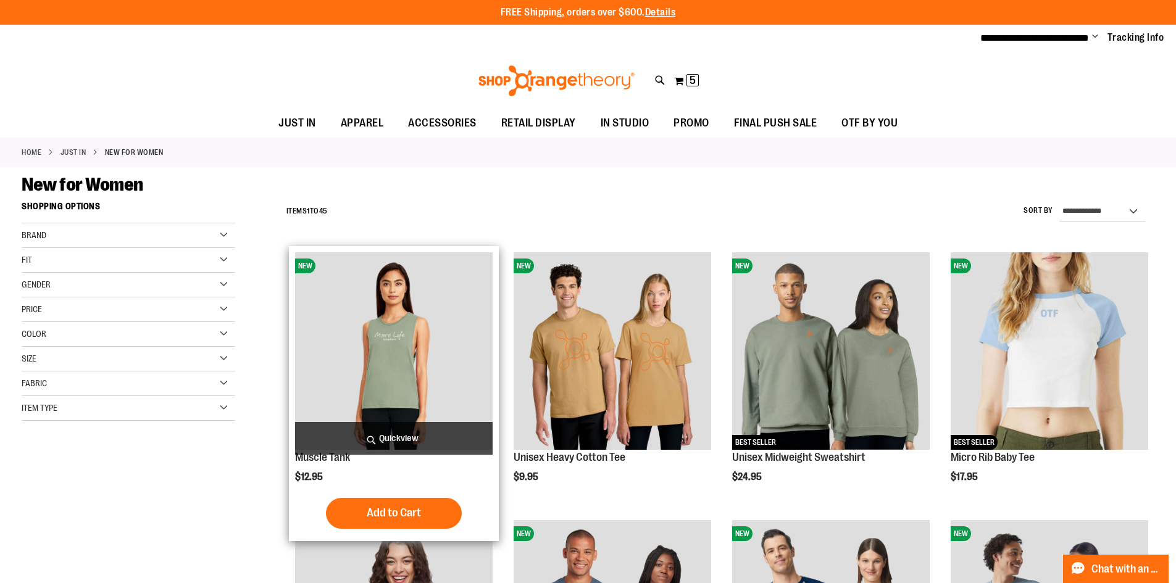
click at [374, 295] on img "product" at bounding box center [394, 352] width 198 height 198
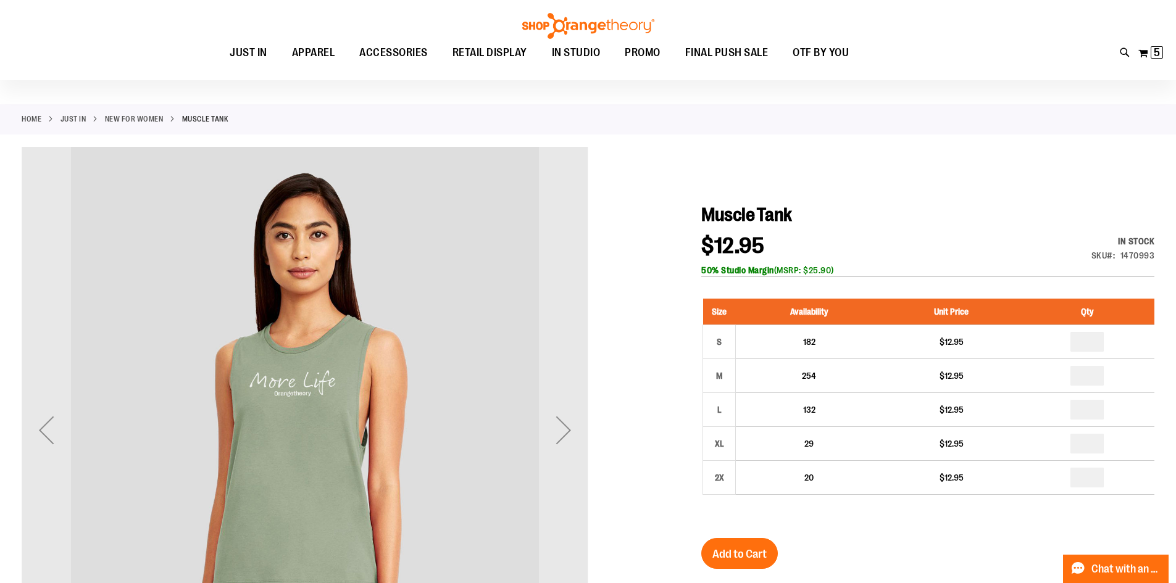
scroll to position [123, 0]
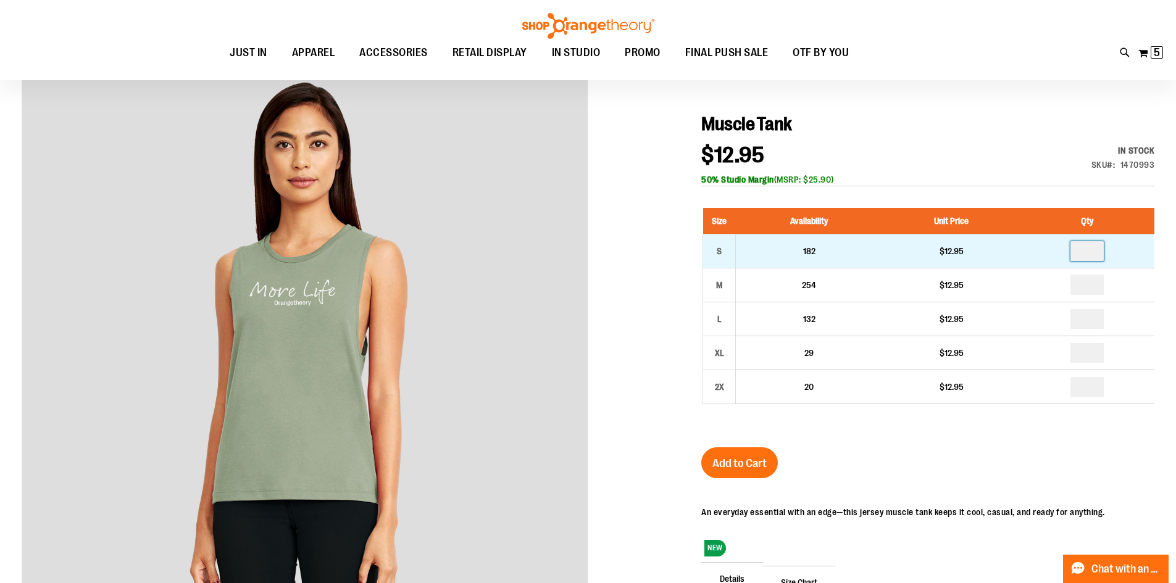
drag, startPoint x: 1094, startPoint y: 251, endPoint x: 1068, endPoint y: 251, distance: 26.5
click at [1068, 251] on td at bounding box center [1088, 251] width 134 height 34
type input "*"
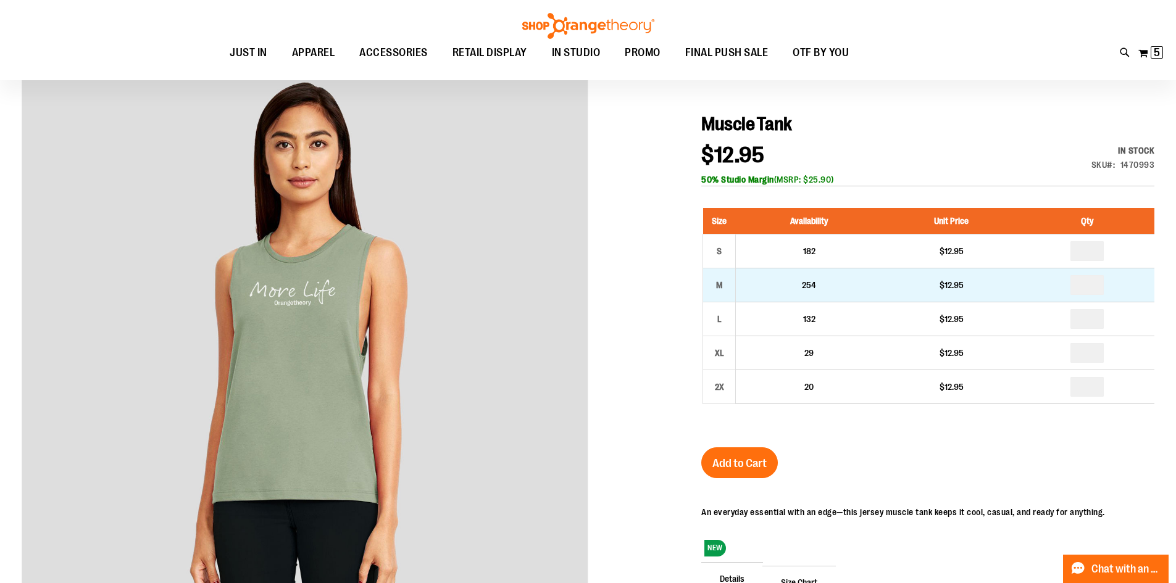
drag, startPoint x: 1100, startPoint y: 280, endPoint x: 1039, endPoint y: 286, distance: 61.5
type input "*"
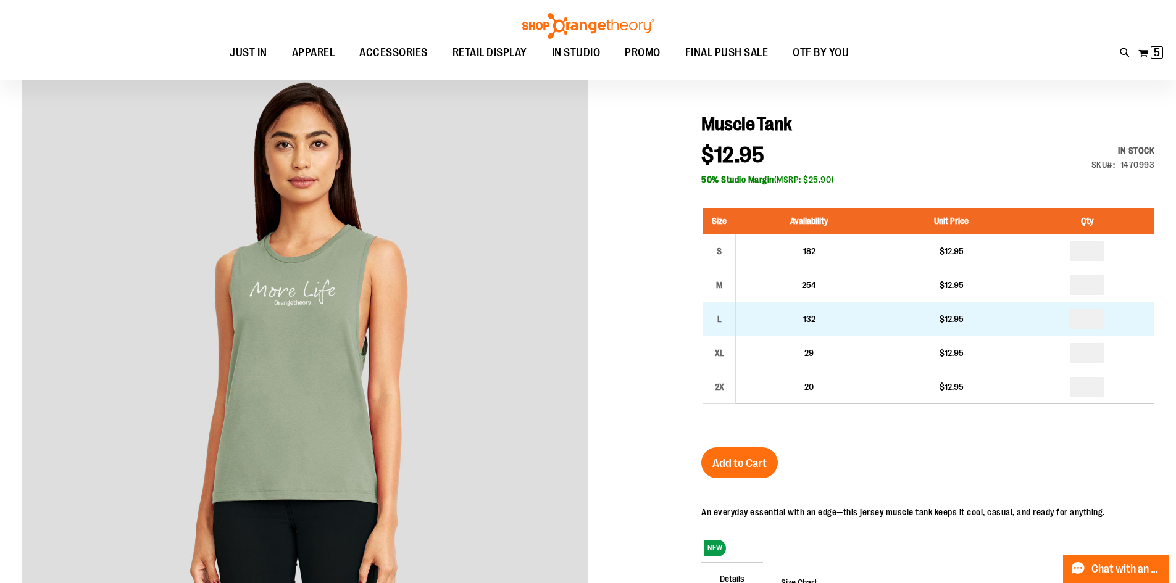
drag, startPoint x: 1089, startPoint y: 319, endPoint x: 1074, endPoint y: 322, distance: 15.3
type input "*"
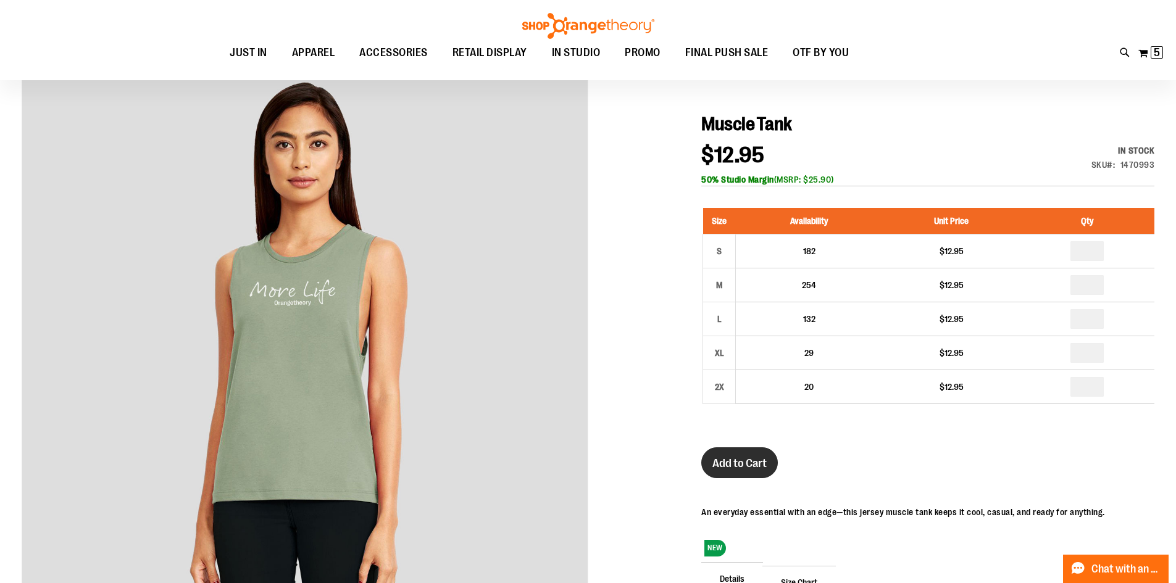
click at [727, 461] on span "Add to Cart" at bounding box center [740, 464] width 54 height 14
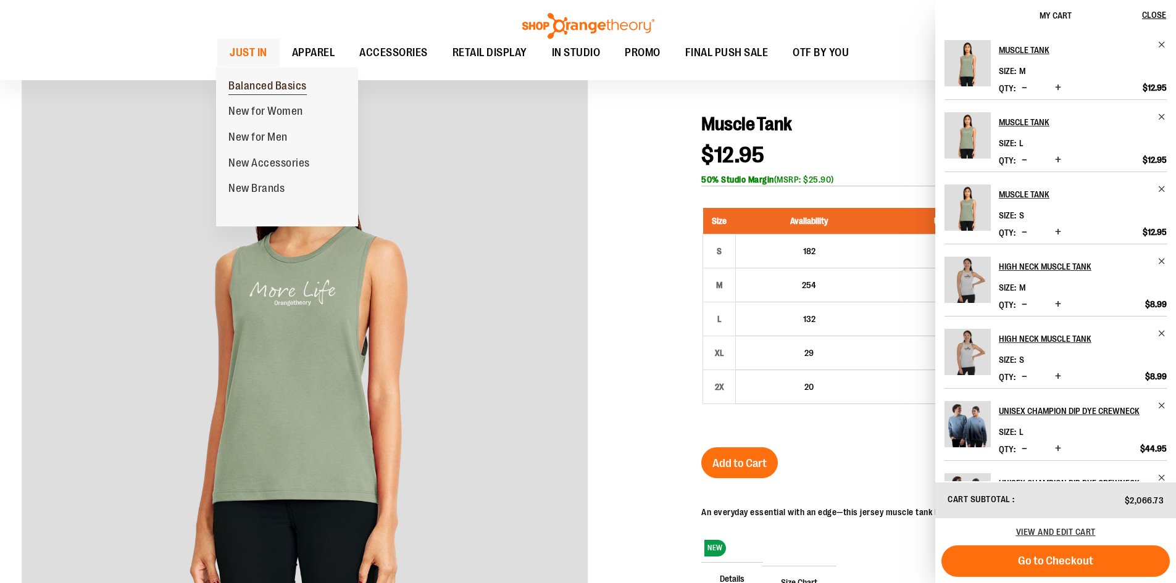
click at [254, 88] on span "Balanced Basics" at bounding box center [267, 87] width 78 height 15
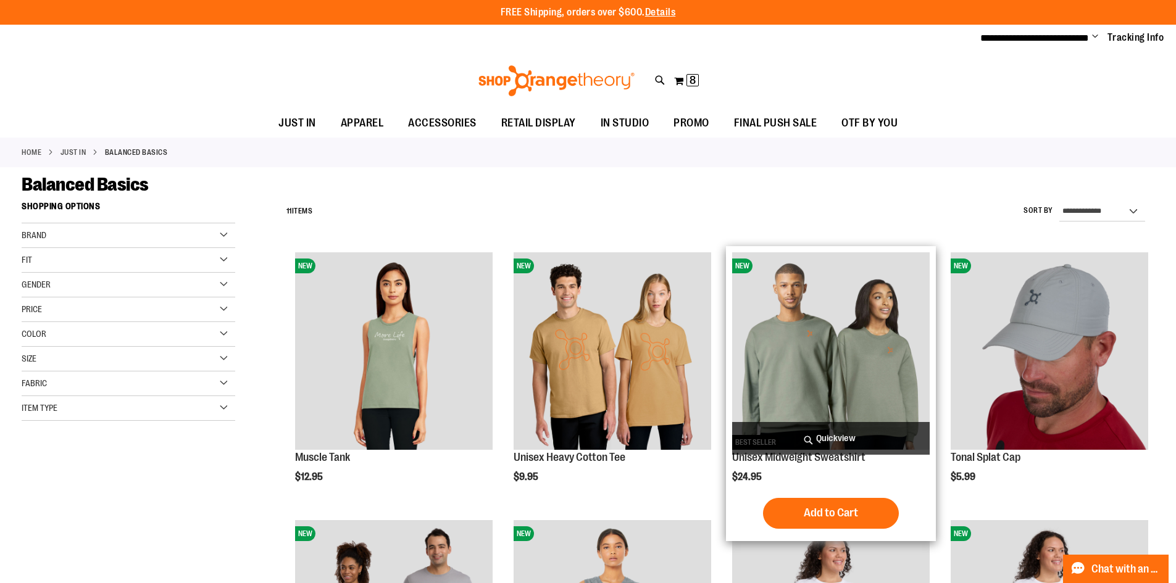
click at [793, 343] on img "product" at bounding box center [831, 352] width 198 height 198
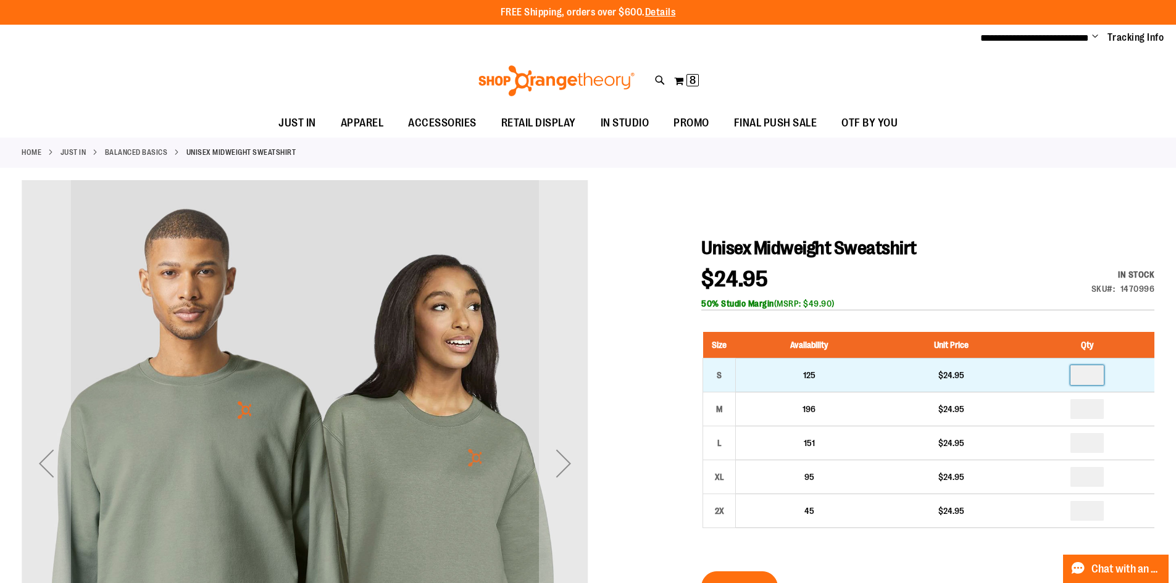
drag, startPoint x: 1093, startPoint y: 372, endPoint x: 1075, endPoint y: 376, distance: 18.4
click at [1075, 376] on input "number" at bounding box center [1087, 376] width 33 height 20
type input "*"
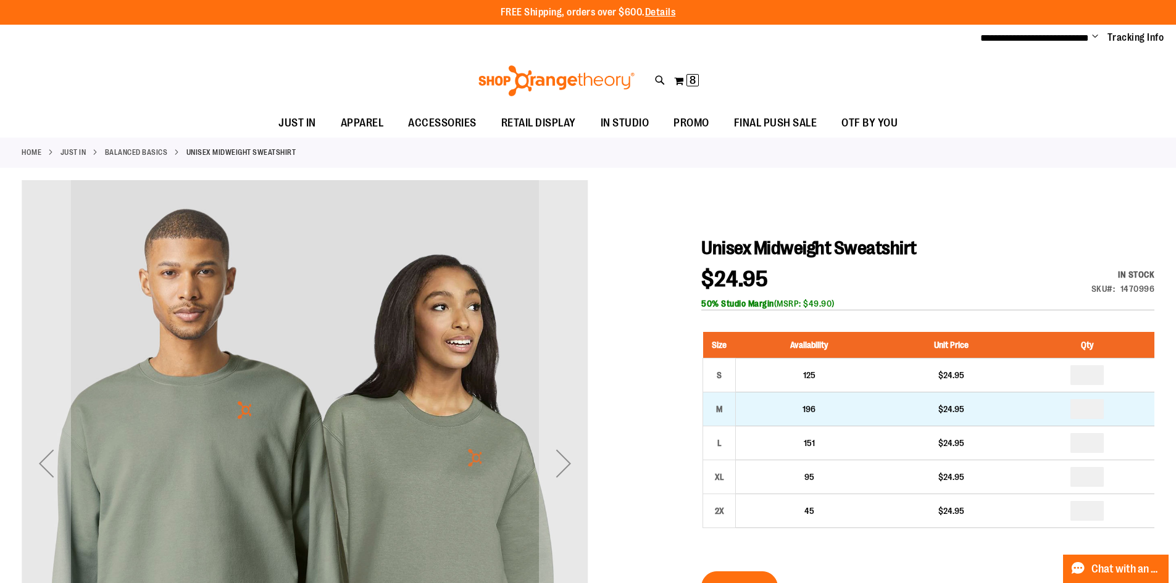
drag, startPoint x: 1077, startPoint y: 411, endPoint x: 1126, endPoint y: 412, distance: 49.4
type input "*"
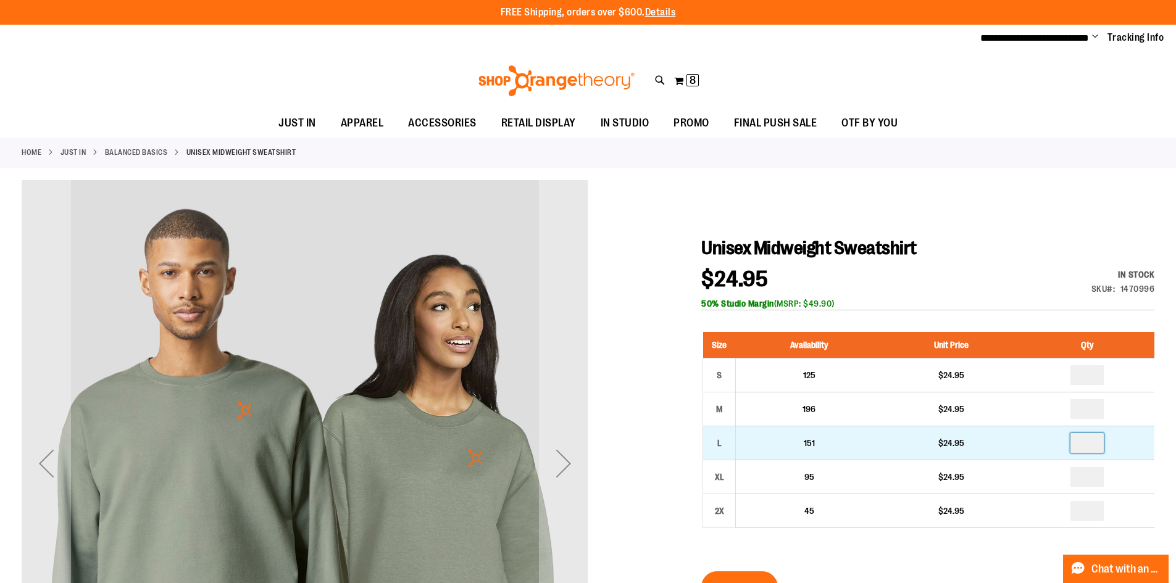
drag, startPoint x: 1089, startPoint y: 443, endPoint x: 1082, endPoint y: 445, distance: 6.9
type input "*"
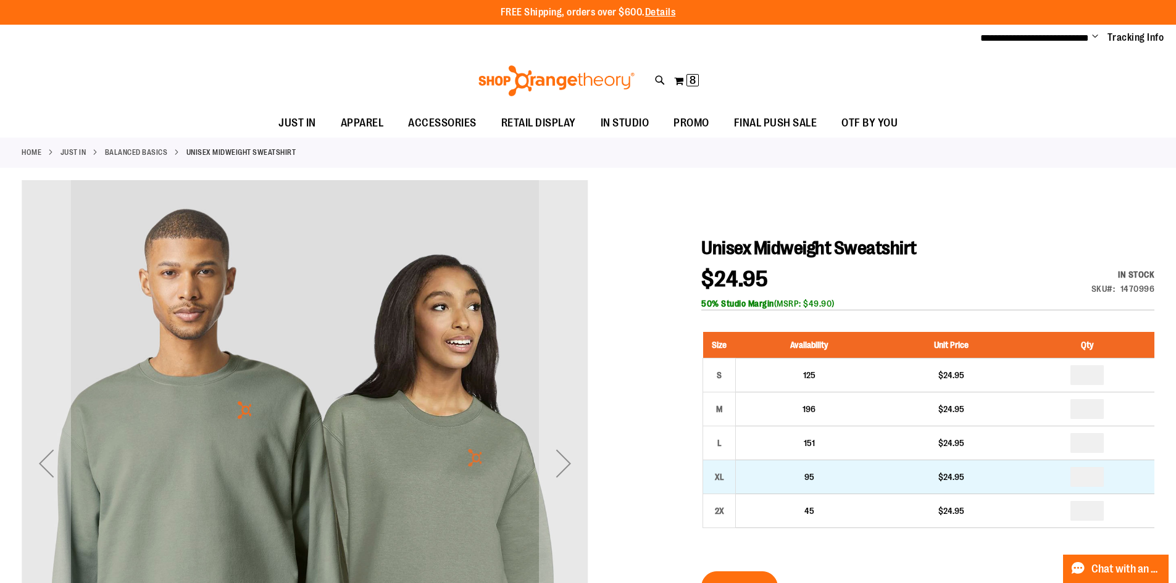
drag, startPoint x: 1083, startPoint y: 476, endPoint x: 1102, endPoint y: 478, distance: 19.2
type input "*"
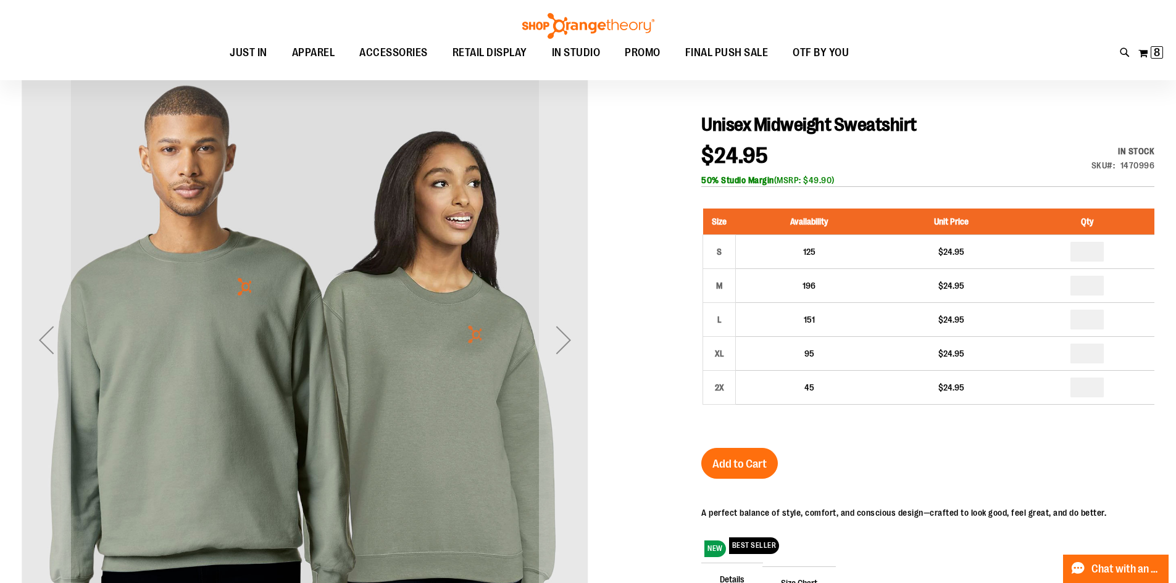
scroll to position [123, 0]
click at [741, 454] on button "Add to Cart" at bounding box center [739, 463] width 77 height 31
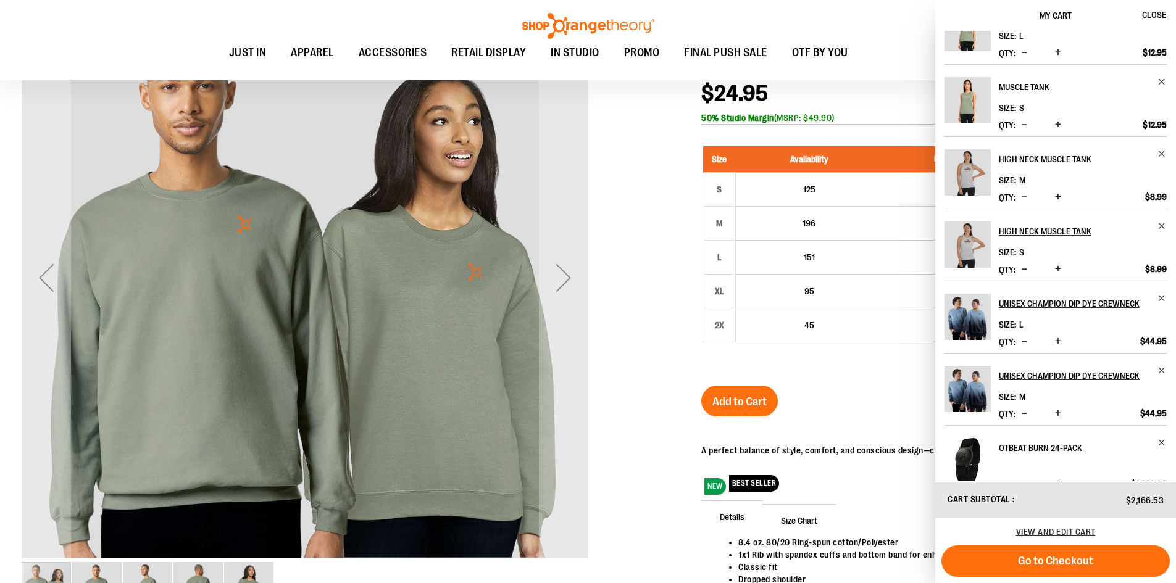
scroll to position [276, 0]
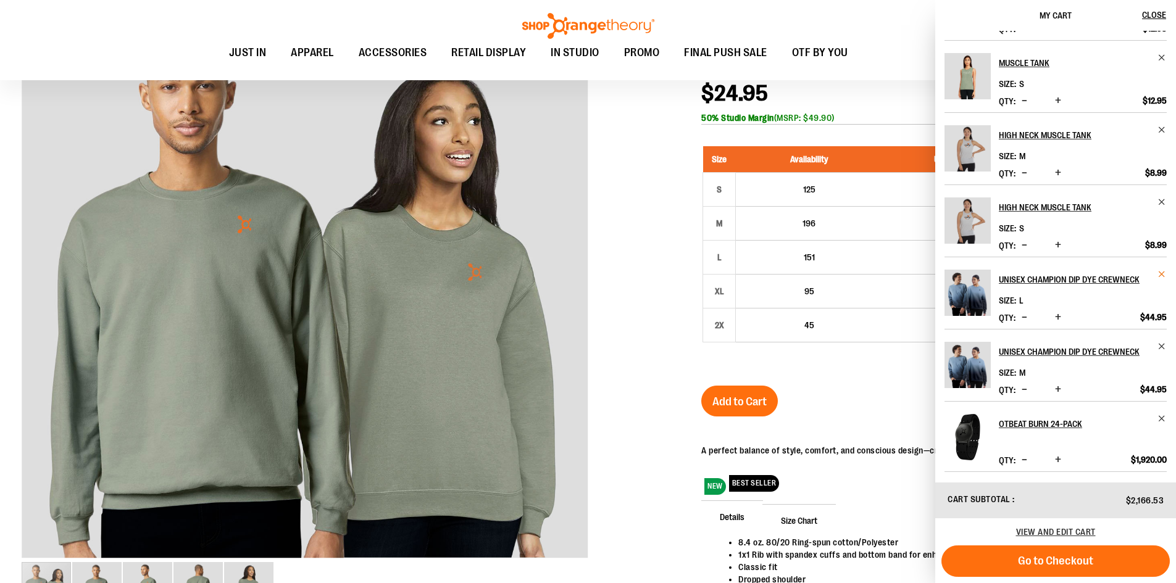
click at [1158, 274] on span "Remove item" at bounding box center [1162, 274] width 9 height 9
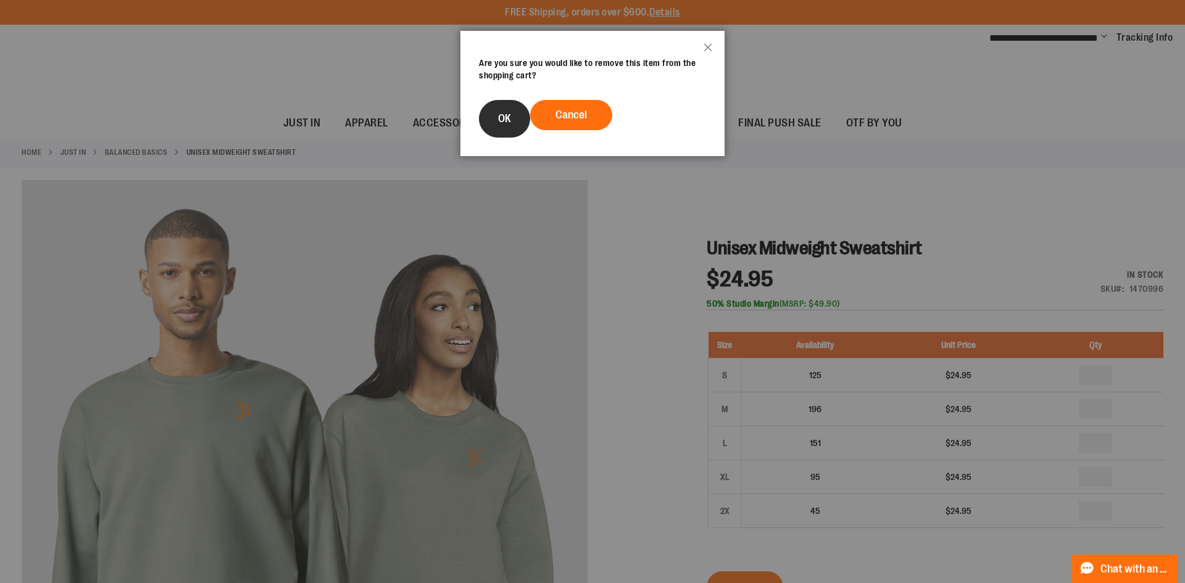
click at [508, 117] on span "OK" at bounding box center [504, 118] width 13 height 12
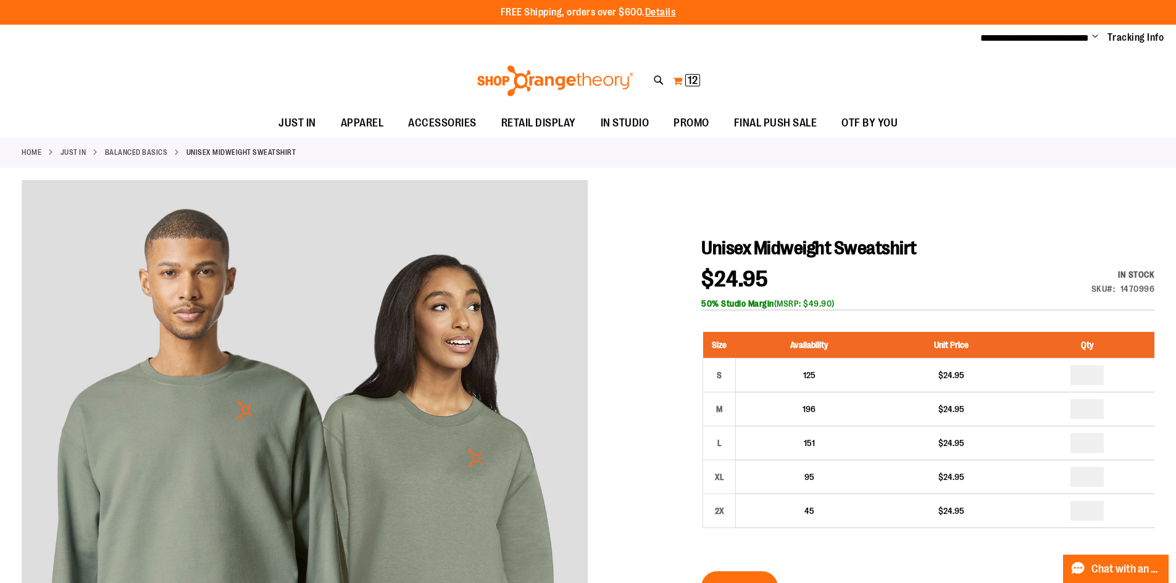
click at [688, 77] on span "12" at bounding box center [693, 80] width 10 height 12
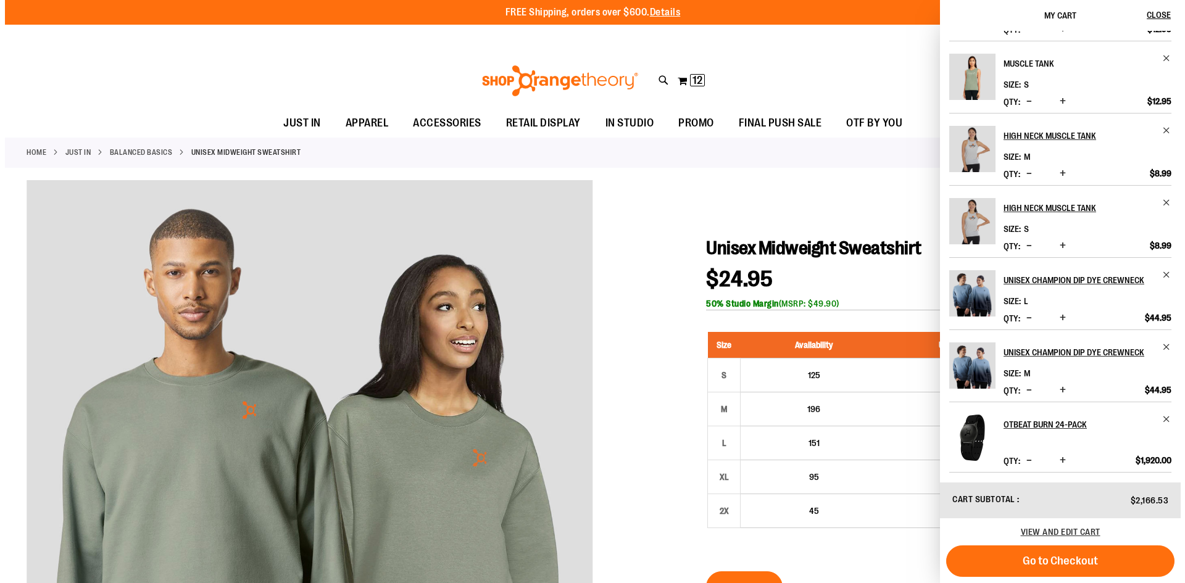
scroll to position [276, 0]
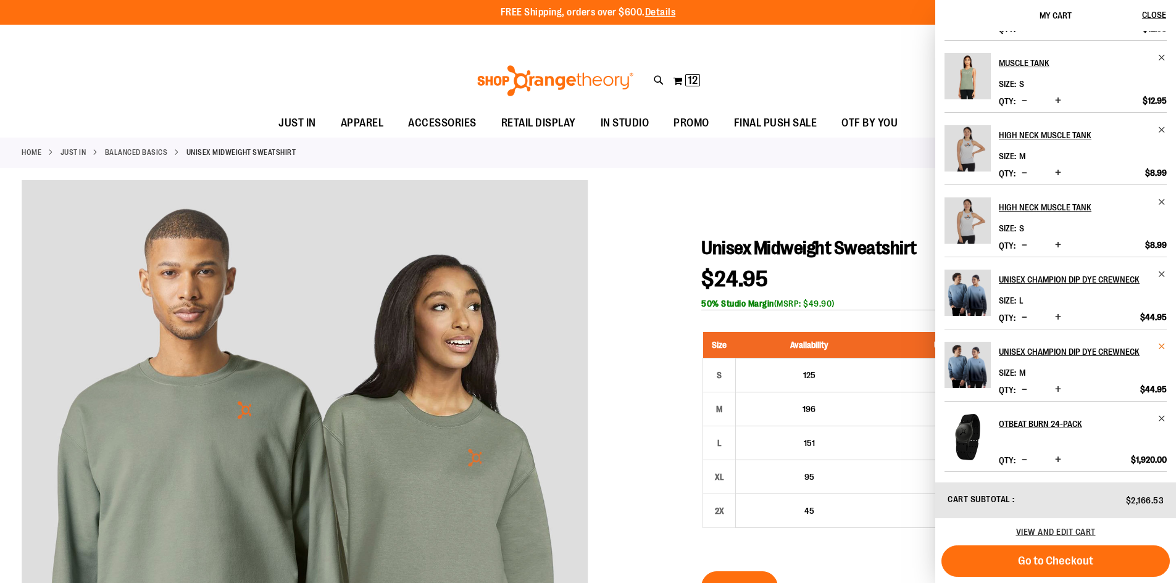
click at [1161, 346] on span "Remove item" at bounding box center [1162, 346] width 9 height 9
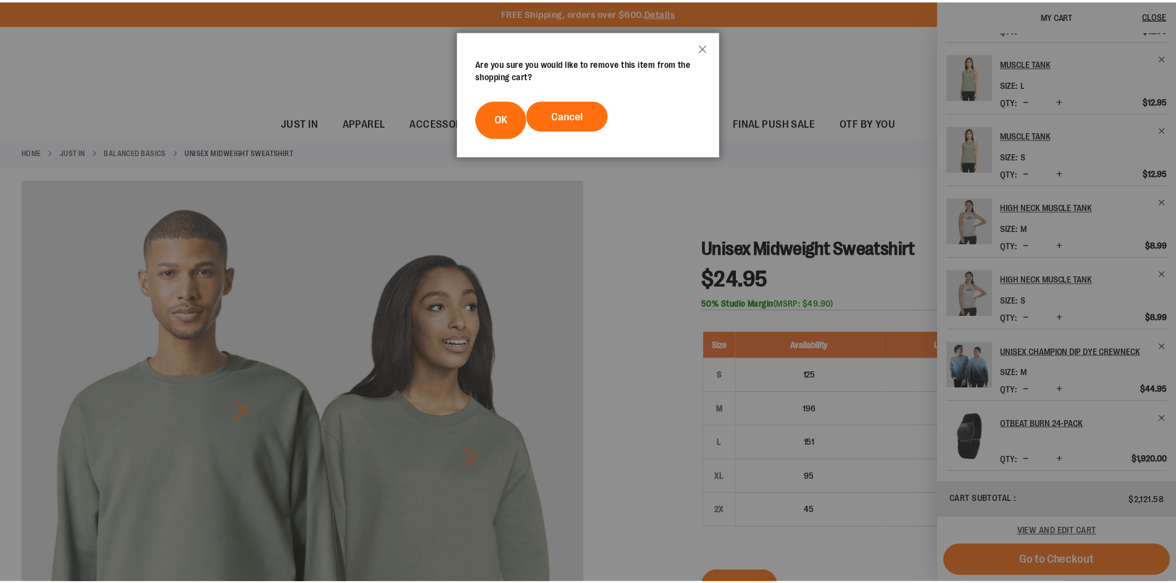
scroll to position [0, 0]
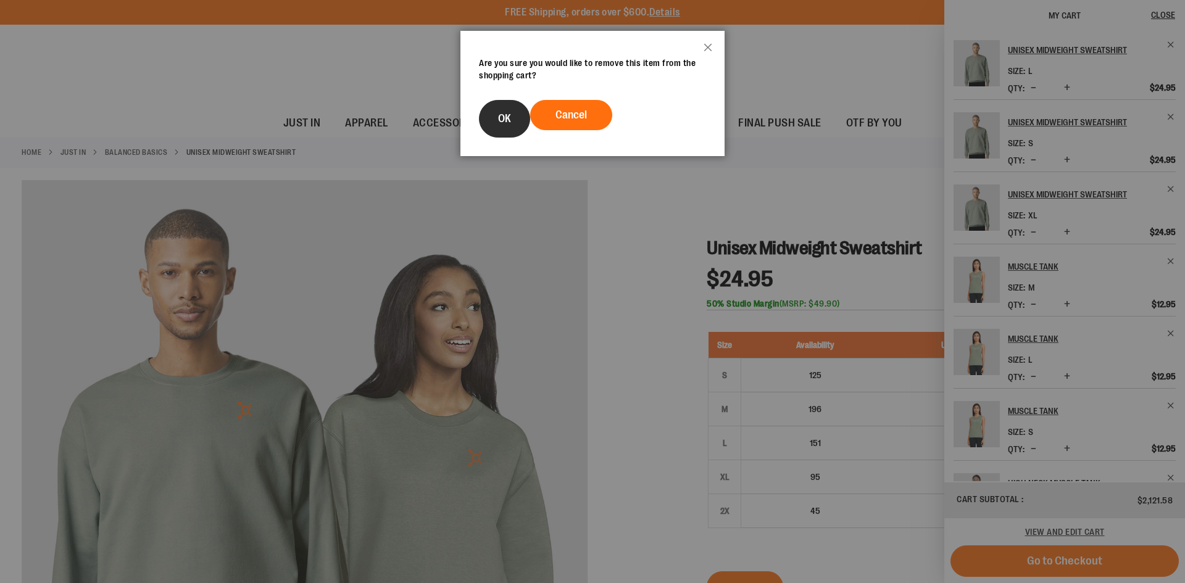
click at [503, 124] on span "OK" at bounding box center [504, 118] width 13 height 12
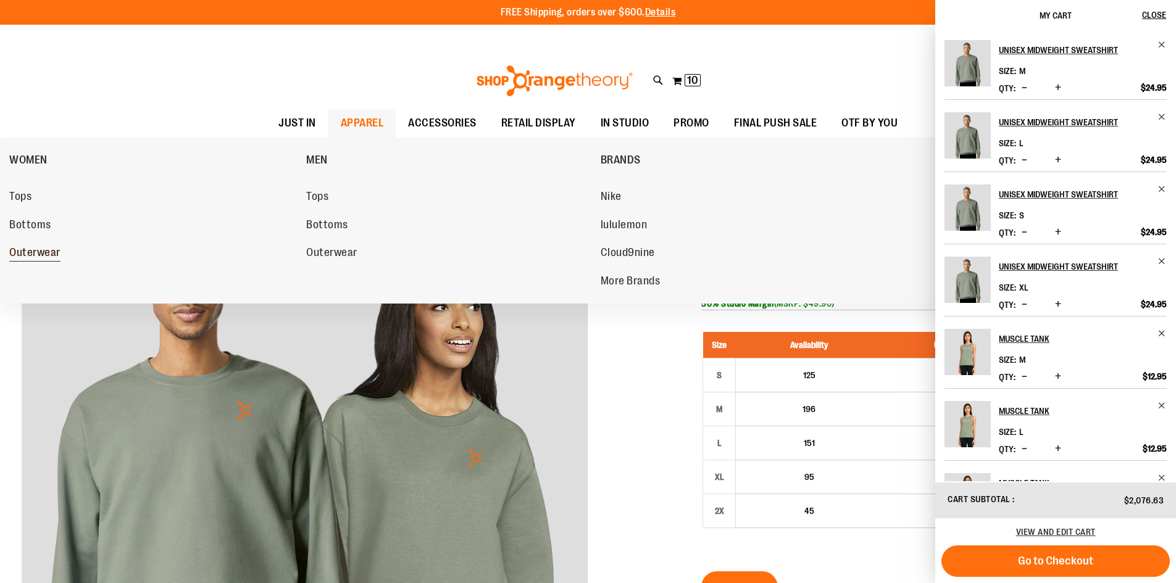
click at [23, 253] on span "Outerwear" at bounding box center [34, 253] width 51 height 15
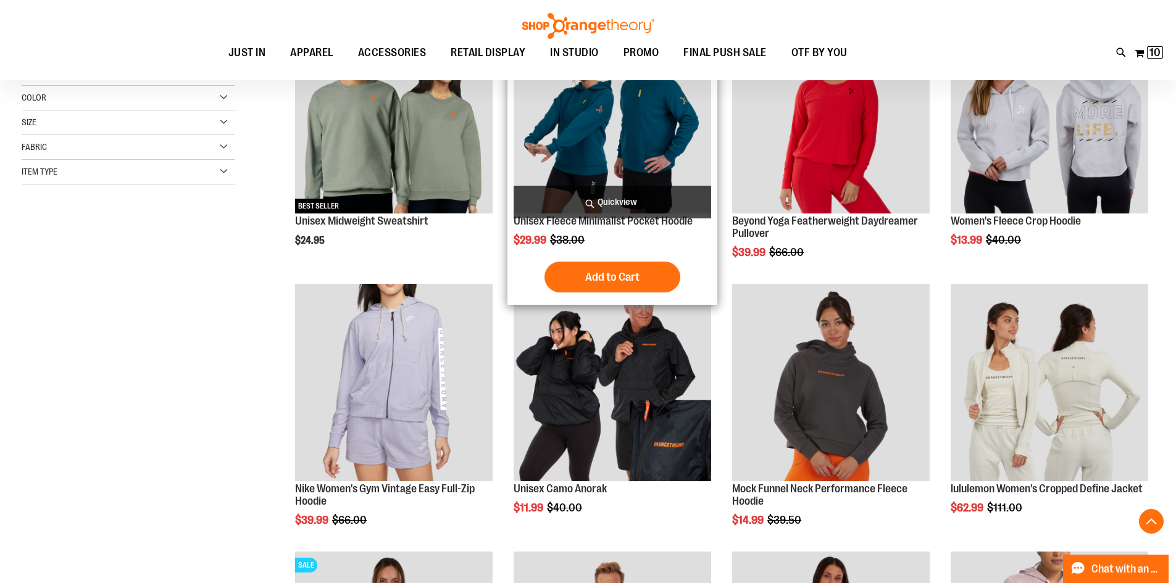
scroll to position [246, 0]
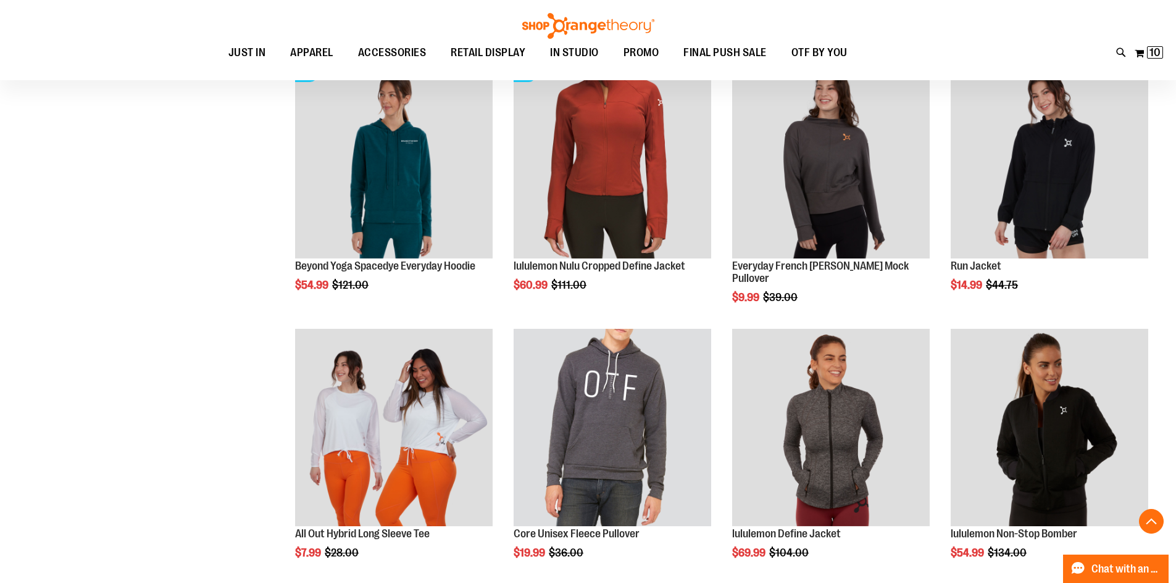
scroll to position [1049, 0]
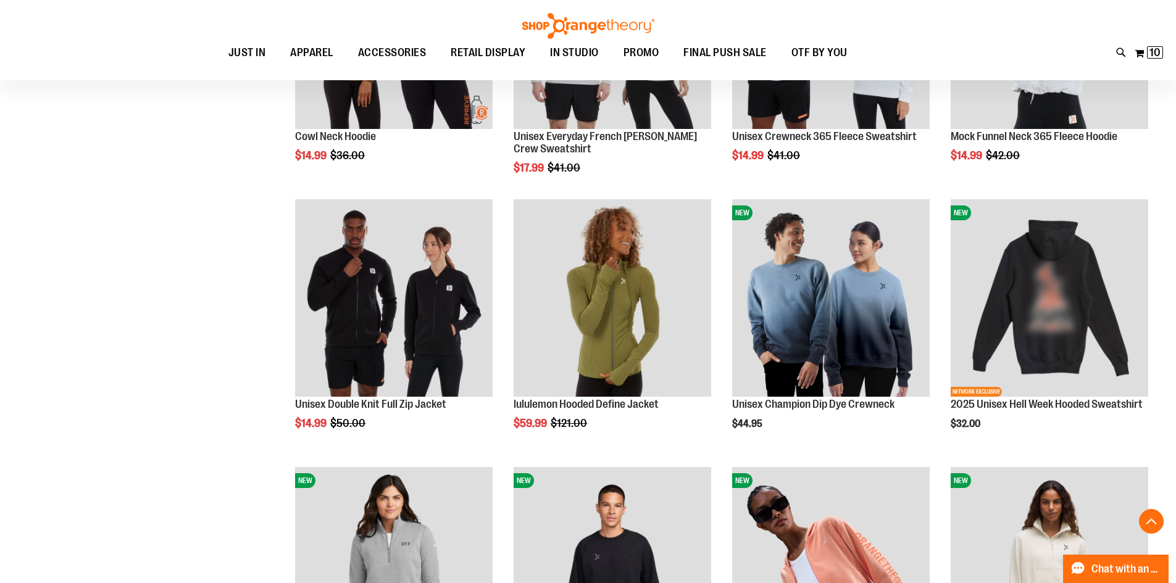
scroll to position [1666, 0]
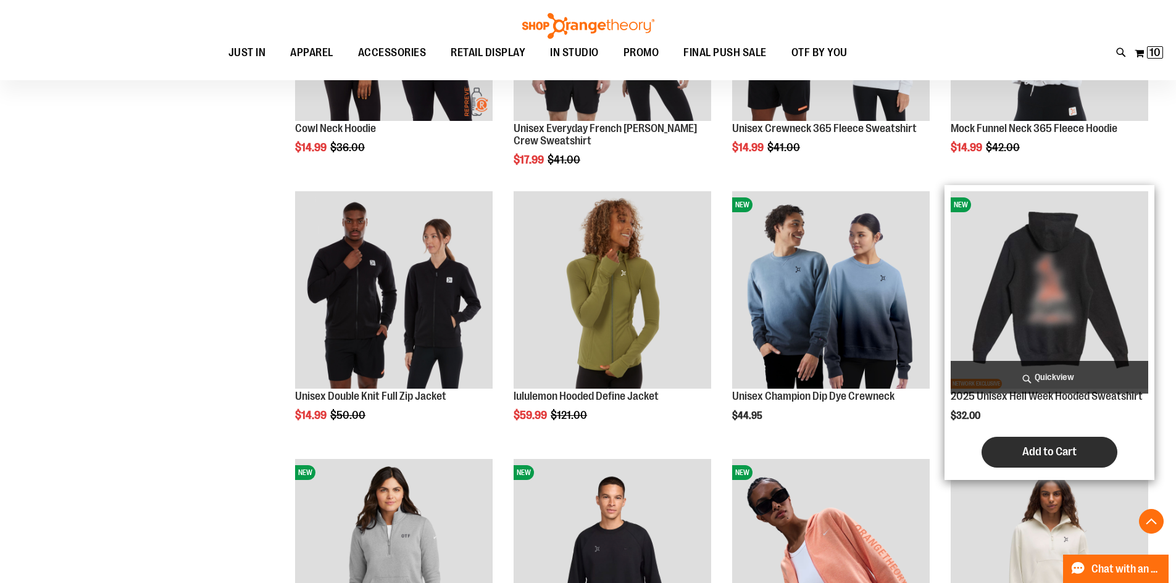
click at [1027, 455] on span "Add to Cart" at bounding box center [1049, 452] width 54 height 14
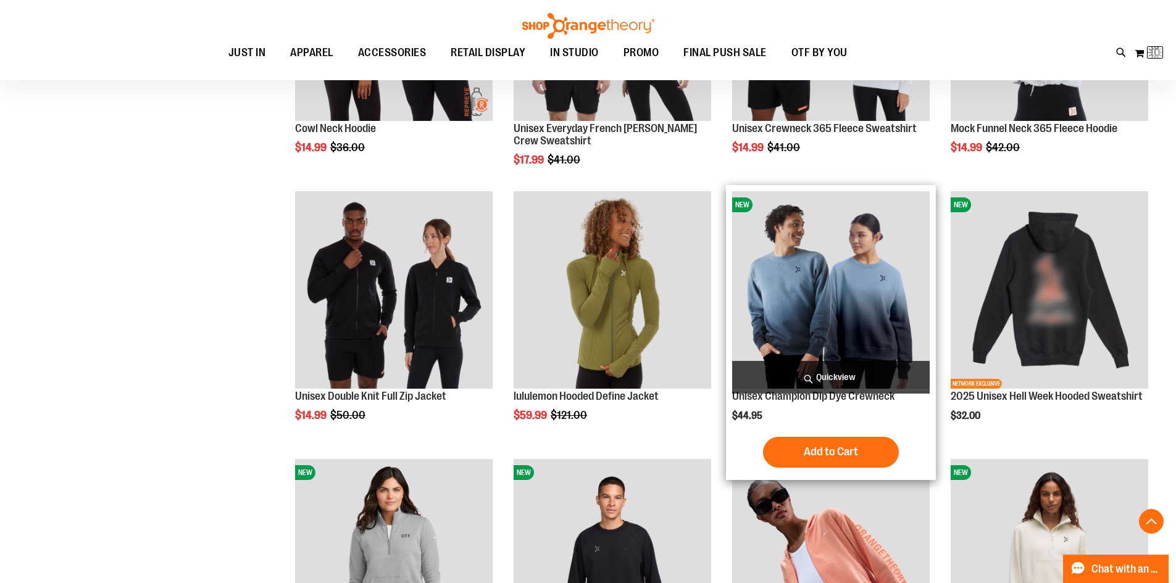
scroll to position [1707, 0]
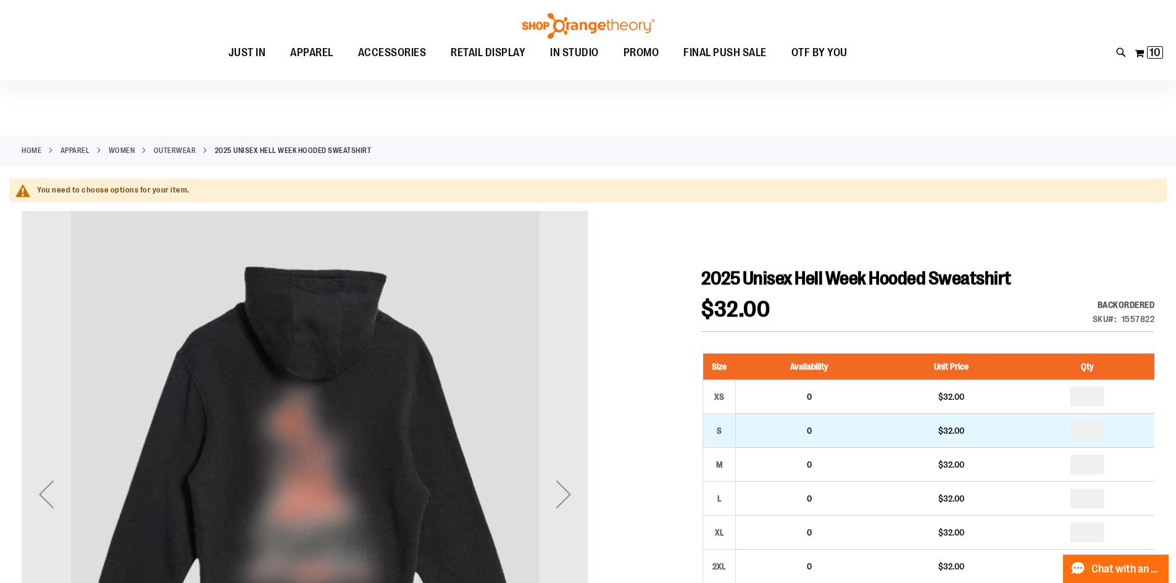
scroll to position [62, 0]
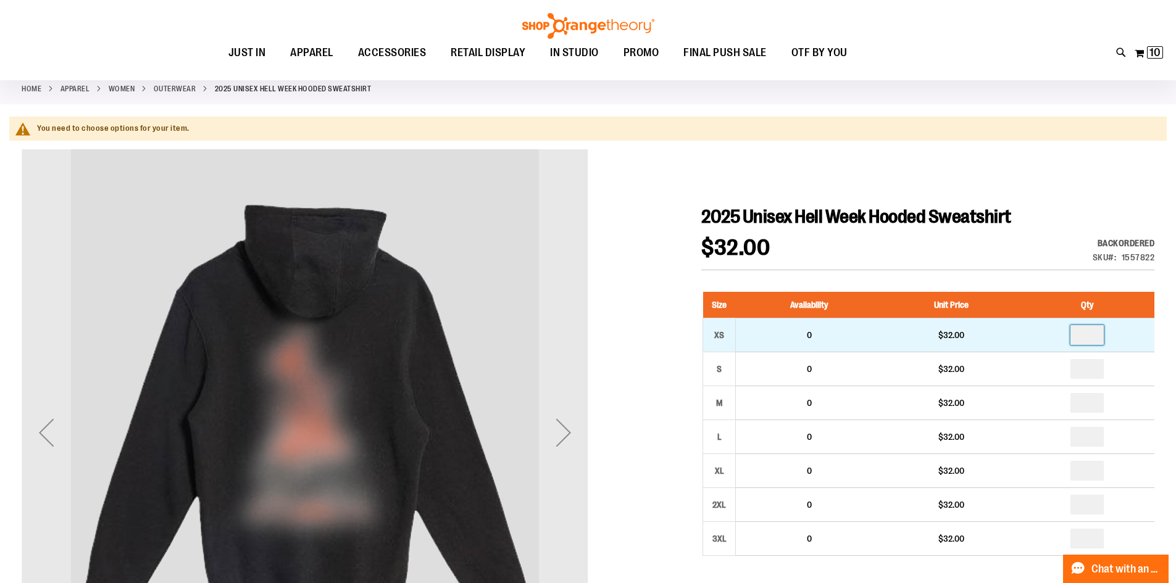
drag, startPoint x: 1100, startPoint y: 336, endPoint x: 1069, endPoint y: 335, distance: 30.9
click at [1069, 335] on td at bounding box center [1088, 336] width 134 height 34
type input "*"
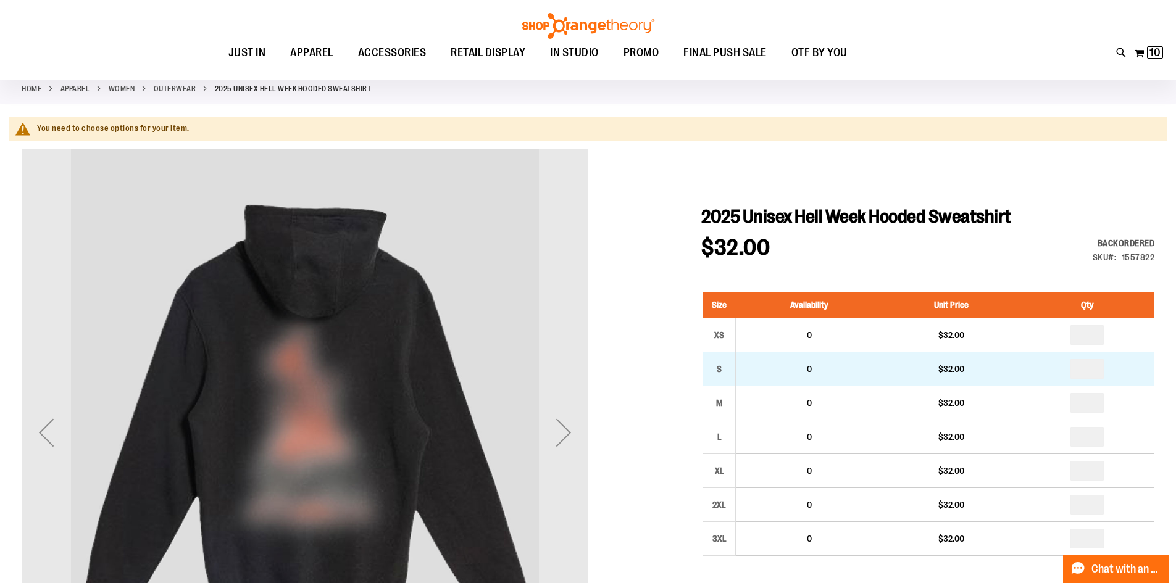
drag, startPoint x: 1095, startPoint y: 370, endPoint x: 1076, endPoint y: 373, distance: 18.7
type input "*"
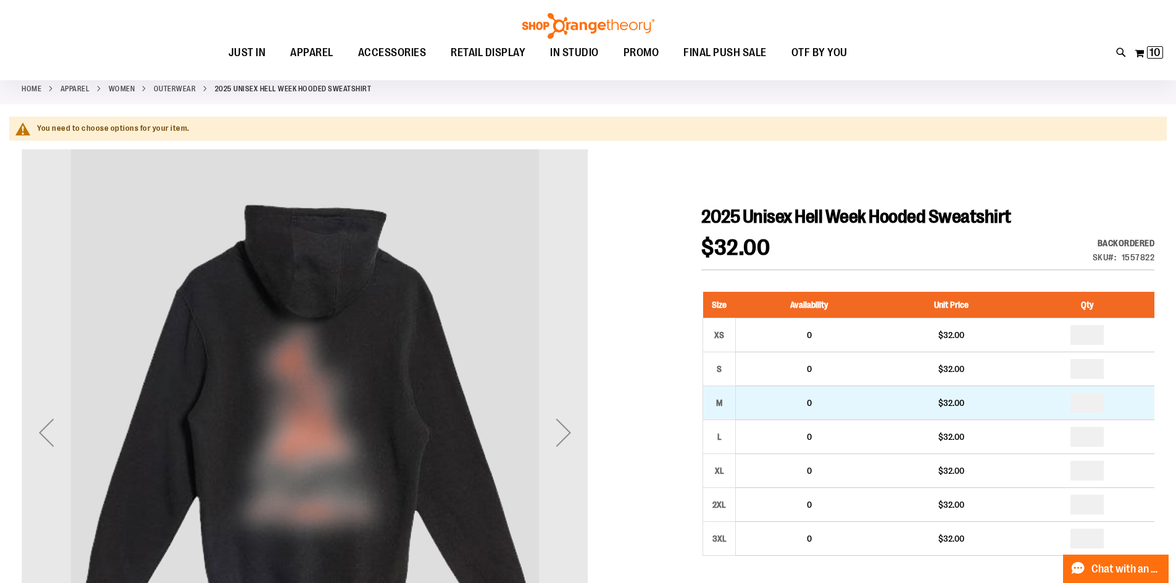
drag, startPoint x: 1092, startPoint y: 402, endPoint x: 1081, endPoint y: 405, distance: 11.5
type input "*"
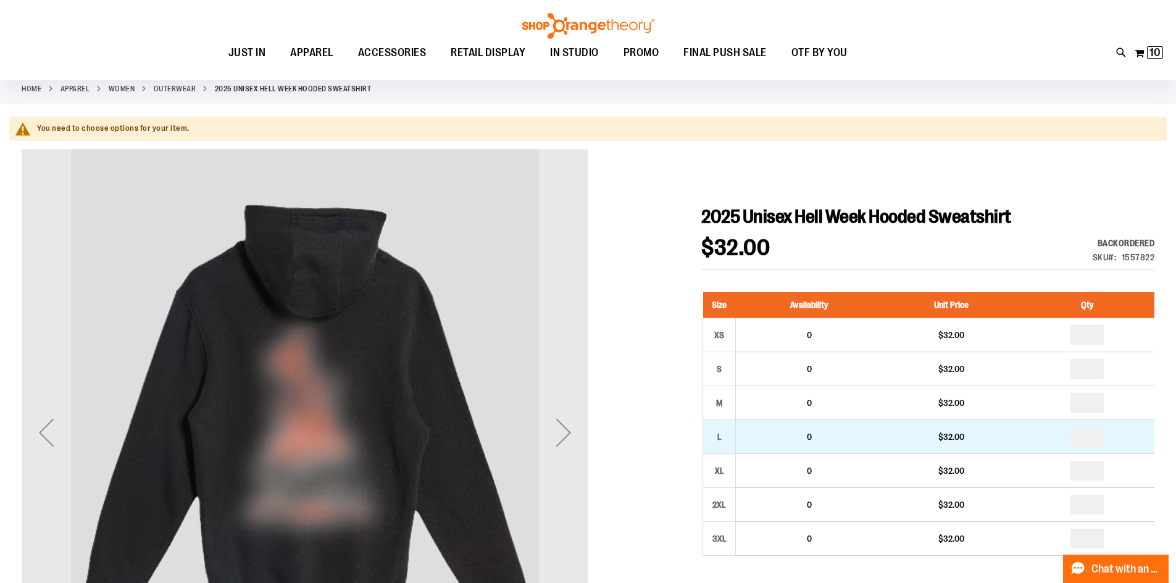
drag, startPoint x: 1099, startPoint y: 437, endPoint x: 1072, endPoint y: 438, distance: 26.6
type input "*"
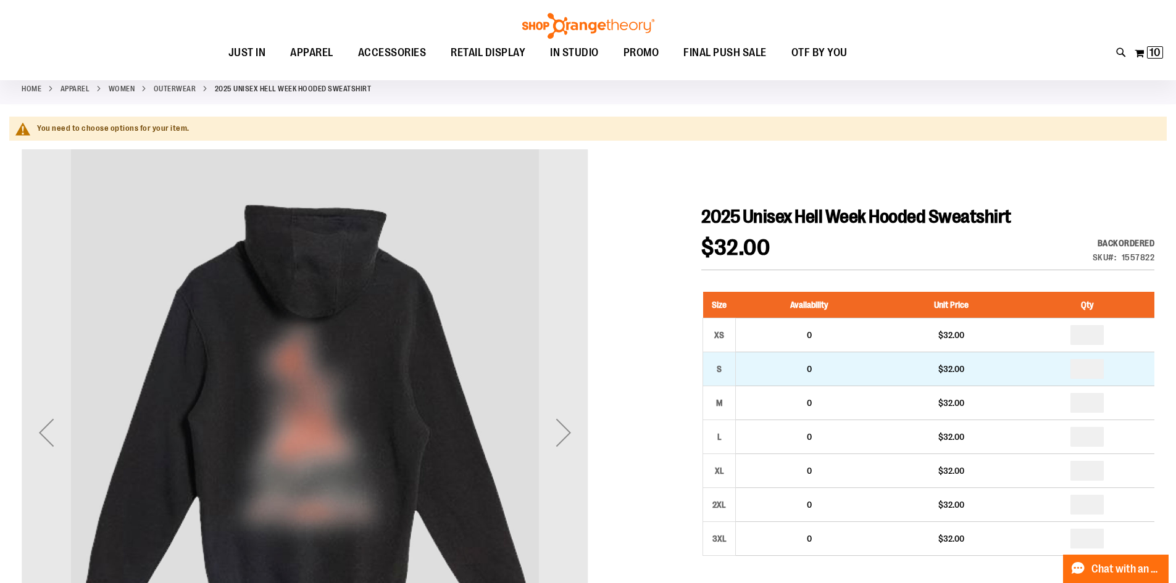
drag, startPoint x: 1097, startPoint y: 371, endPoint x: 1071, endPoint y: 374, distance: 26.0
type input "*"
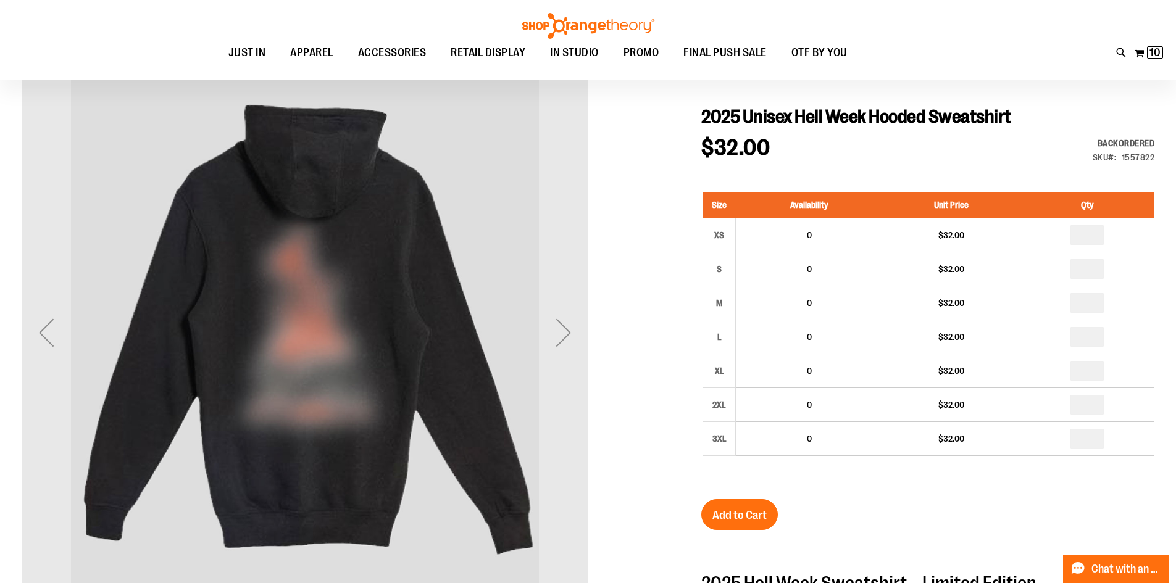
scroll to position [186, 0]
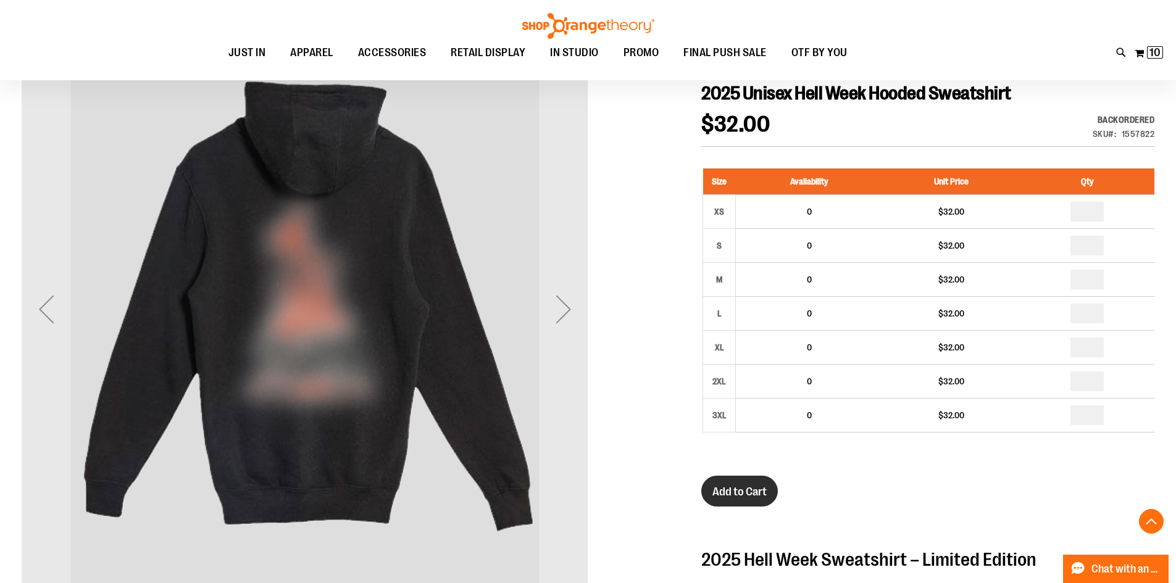
click at [764, 487] on span "Add to Cart" at bounding box center [740, 492] width 54 height 14
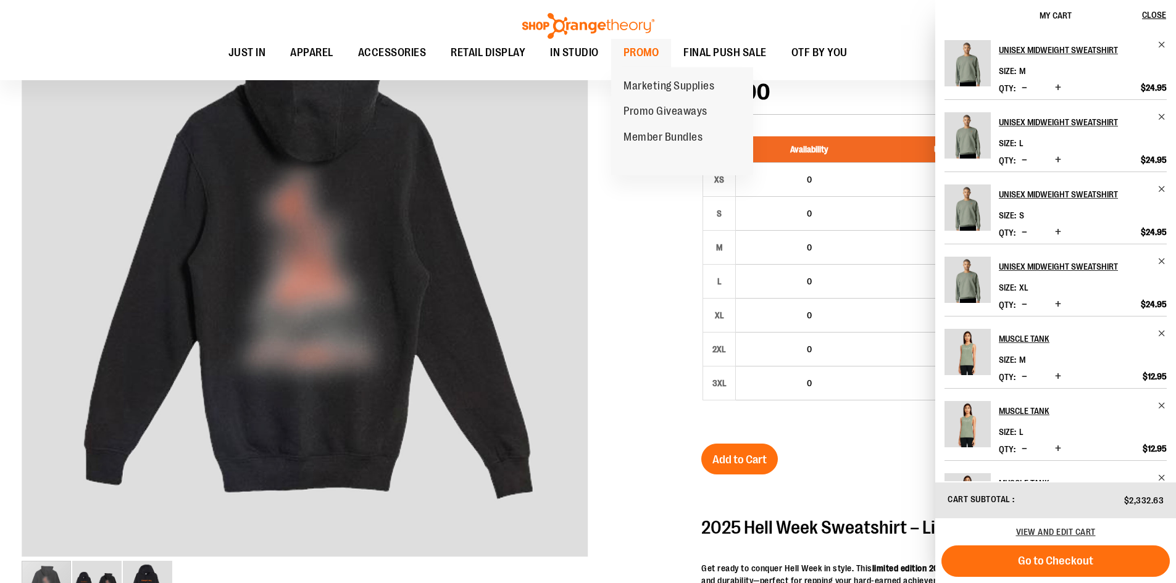
click at [630, 59] on span "PROMO" at bounding box center [642, 53] width 36 height 28
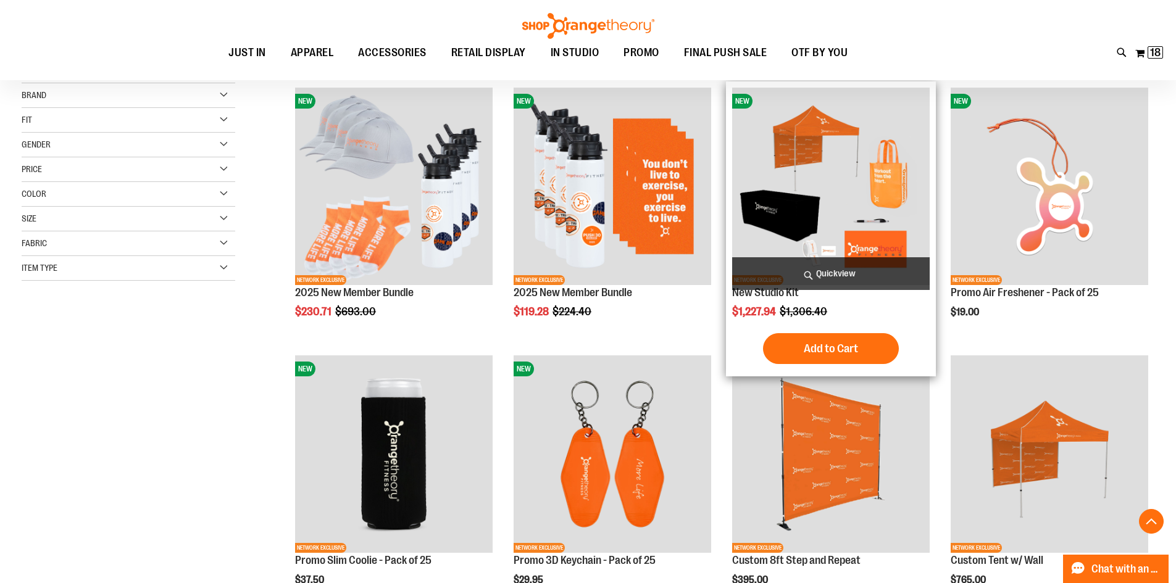
scroll to position [246, 0]
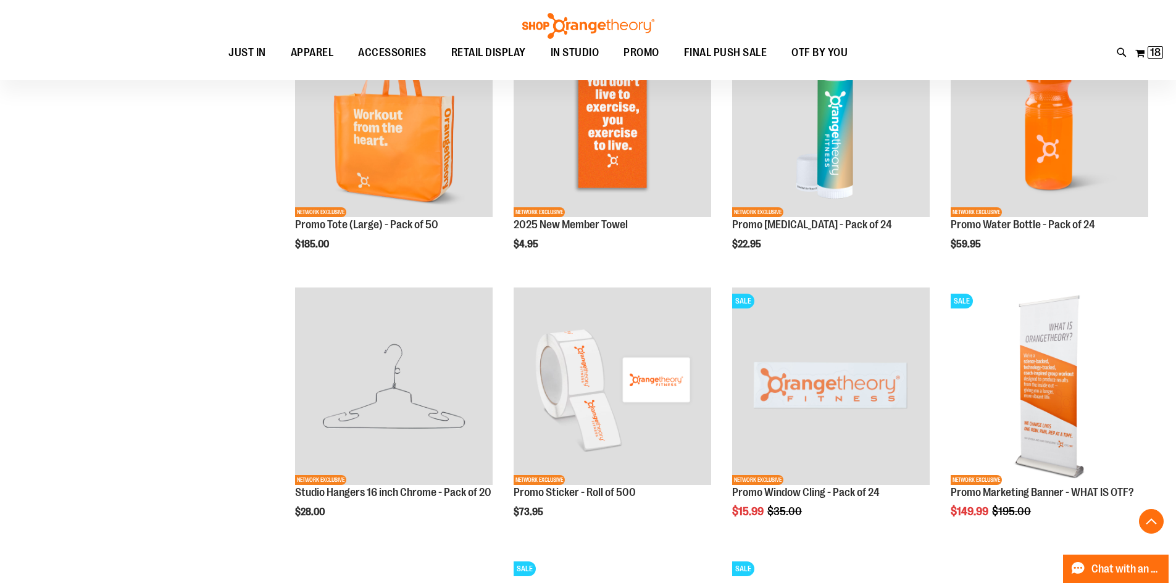
scroll to position [1049, 0]
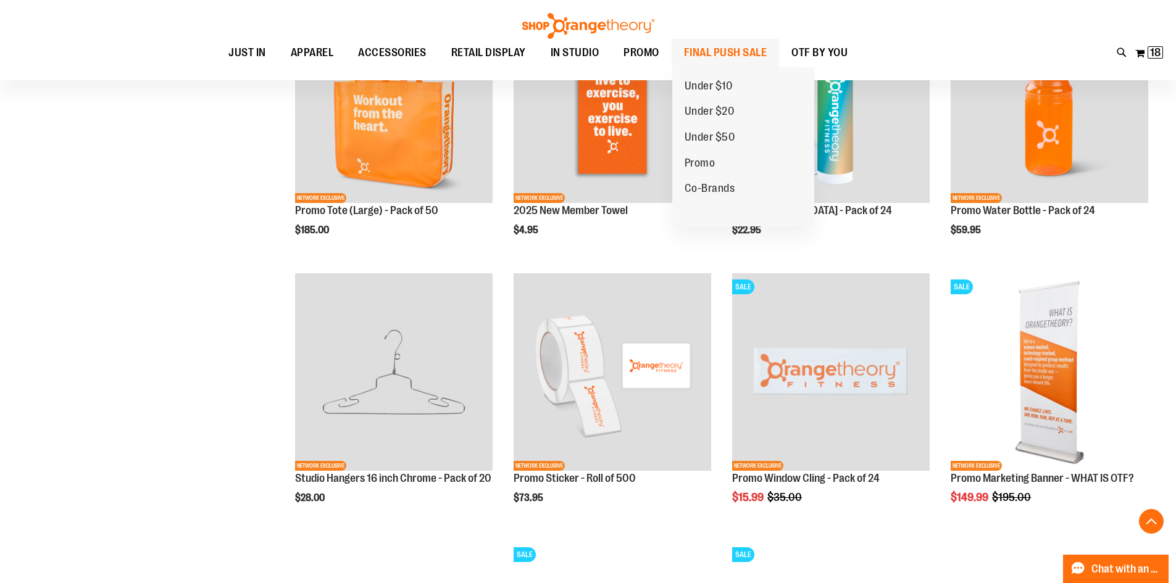
click at [739, 51] on span "FINAL PUSH SALE" at bounding box center [725, 53] width 83 height 28
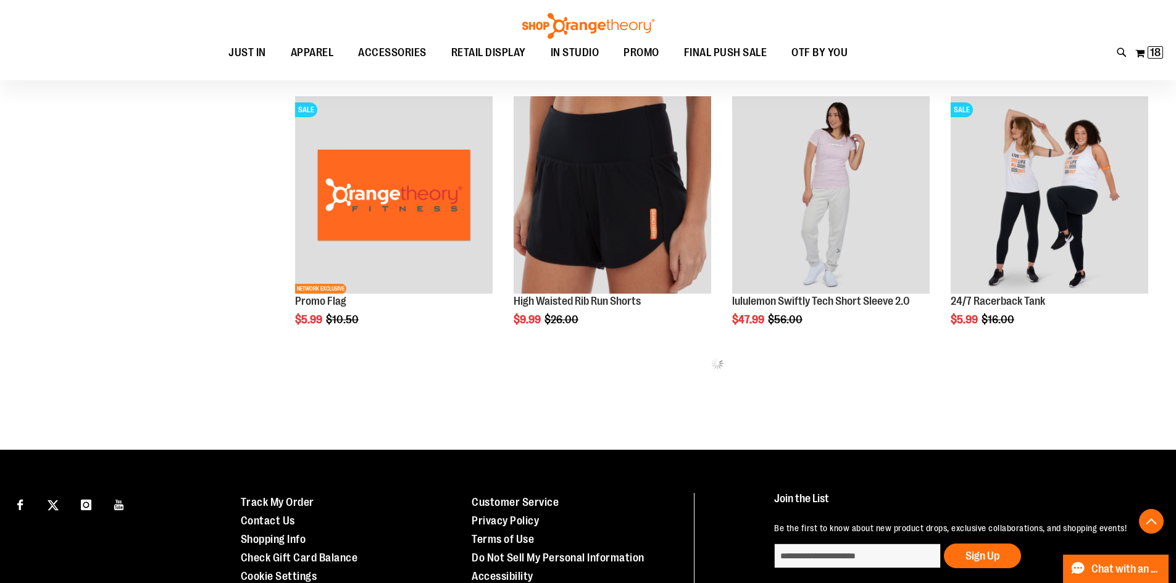
scroll to position [740, 0]
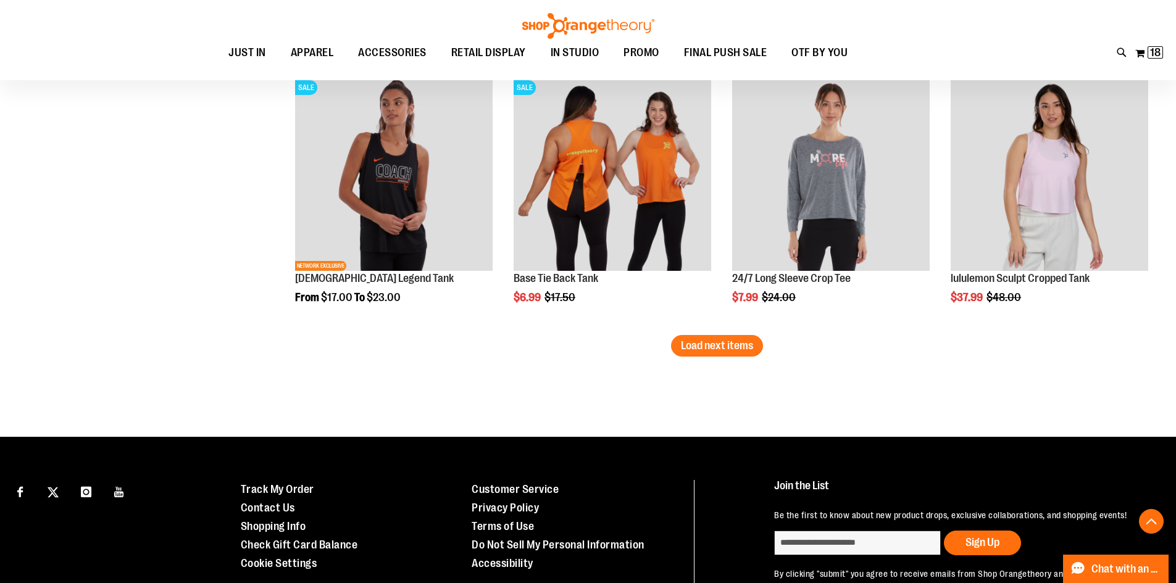
scroll to position [2394, 0]
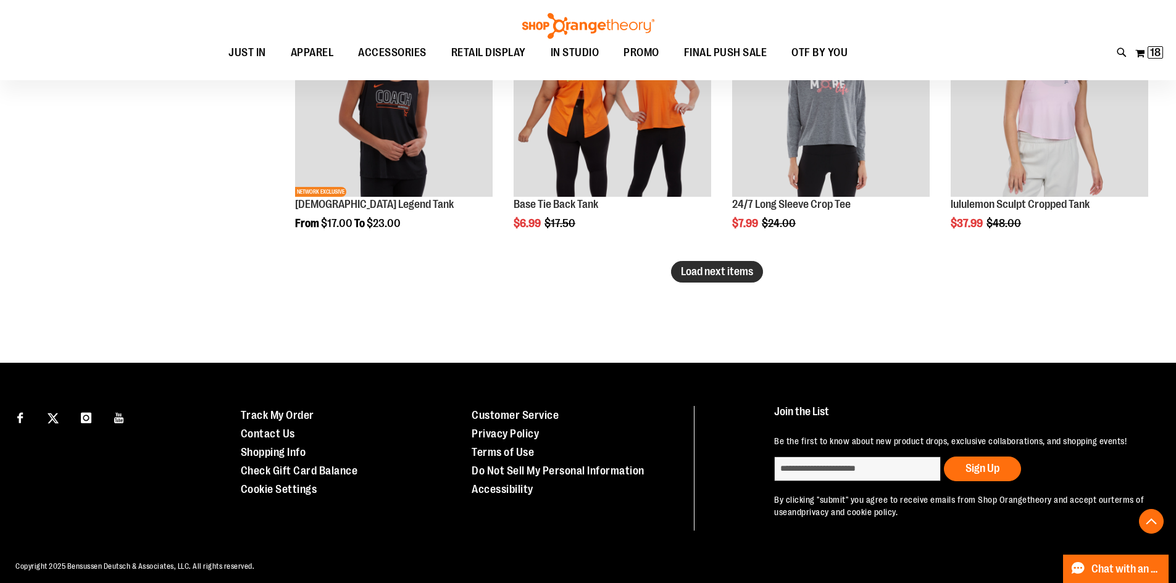
click at [722, 273] on span "Load next items" at bounding box center [717, 271] width 72 height 12
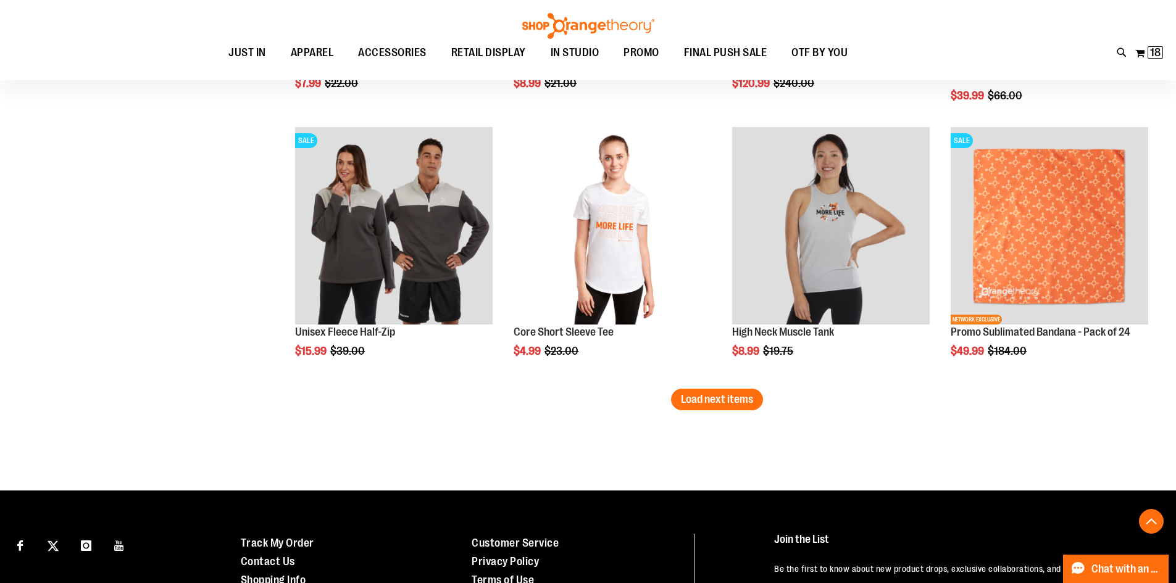
scroll to position [3073, 0]
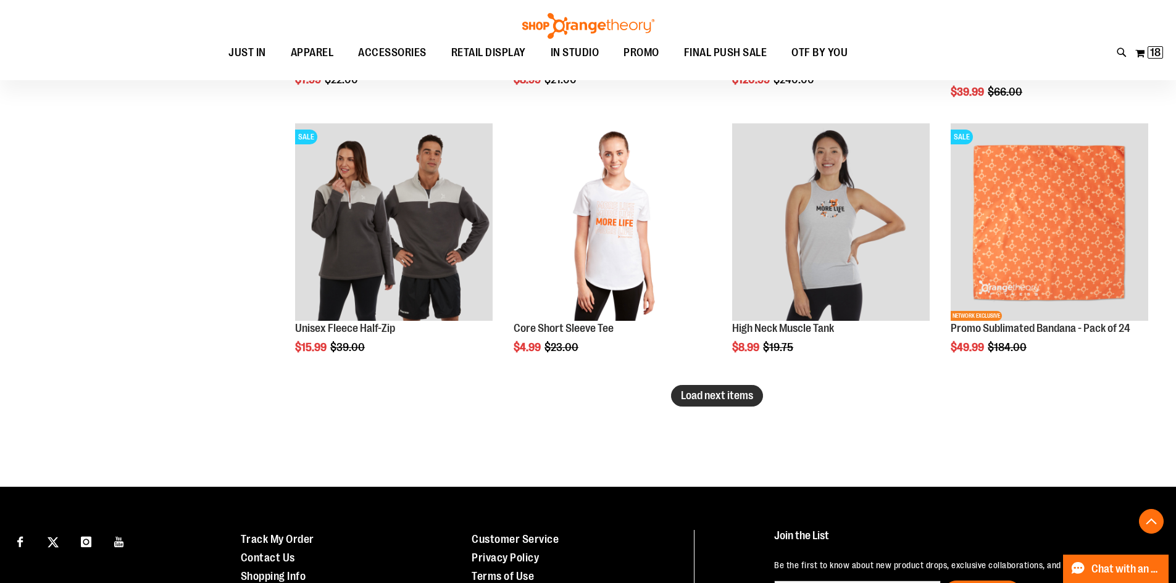
click at [743, 398] on span "Load next items" at bounding box center [717, 396] width 72 height 12
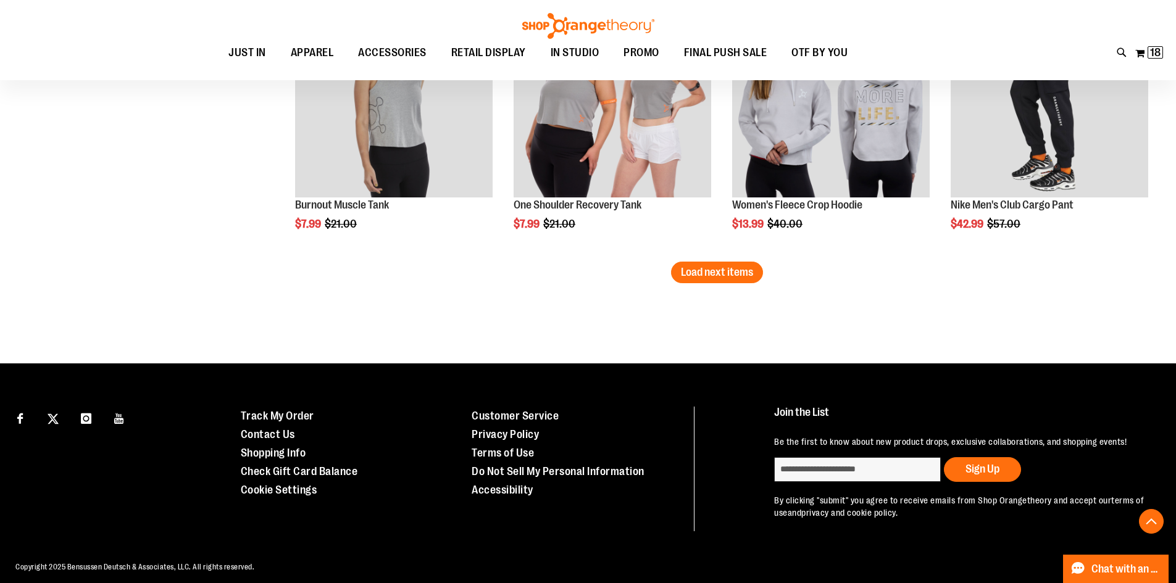
scroll to position [4010, 0]
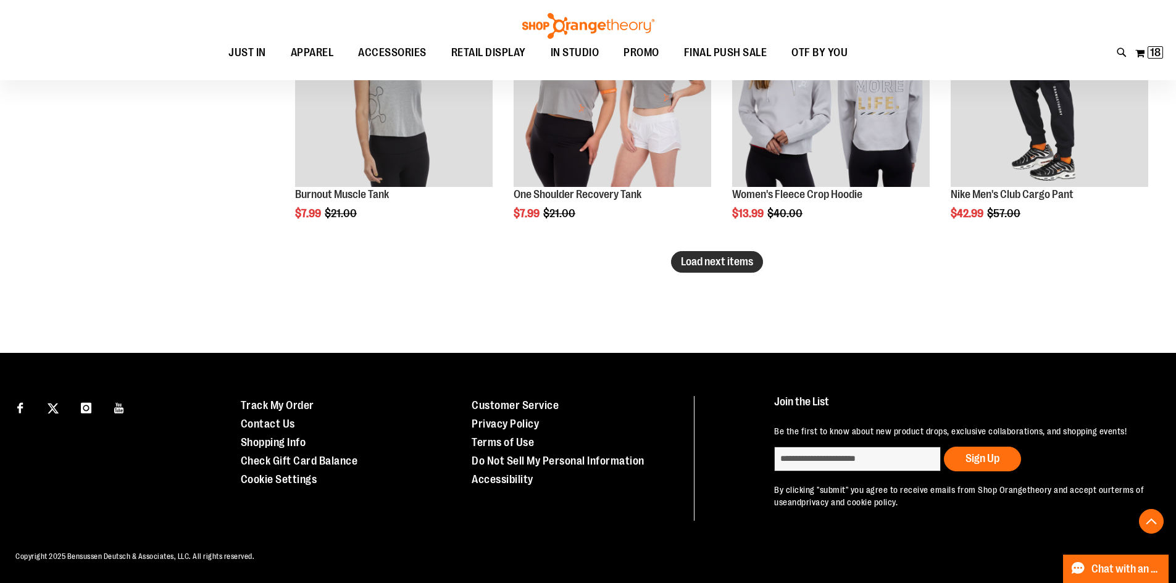
click at [688, 270] on button "Load next items" at bounding box center [717, 262] width 92 height 22
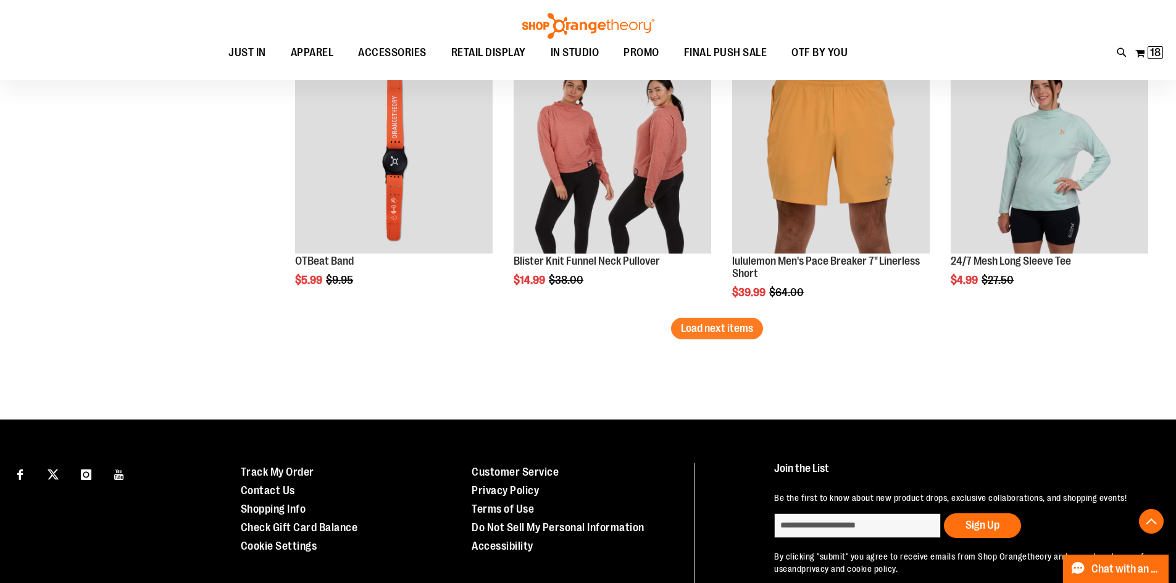
scroll to position [4813, 0]
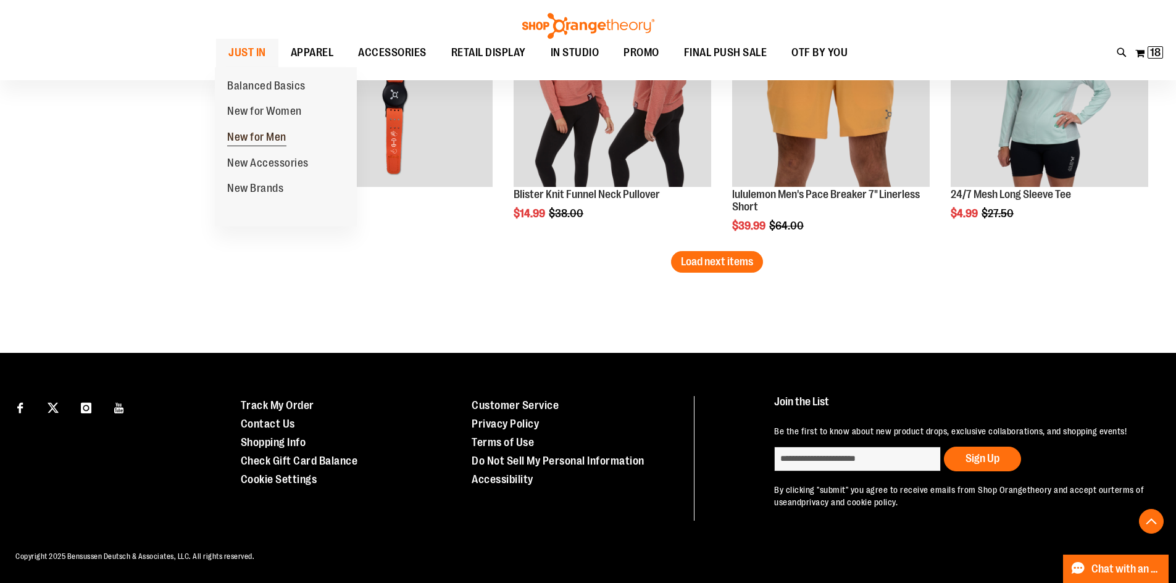
click at [253, 143] on span "New for Men" at bounding box center [256, 138] width 59 height 15
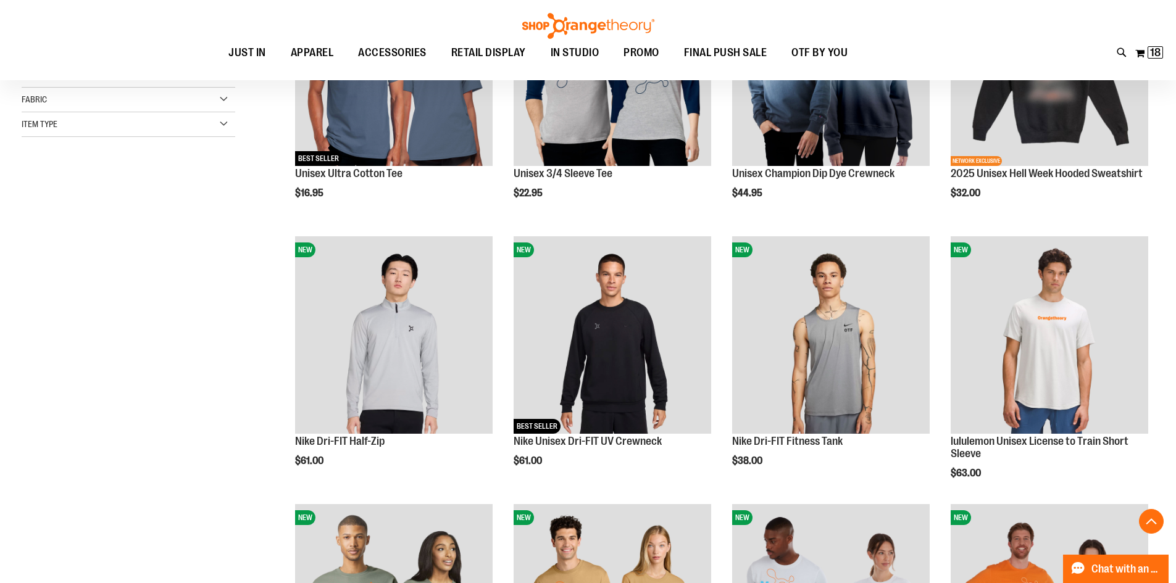
scroll to position [308, 0]
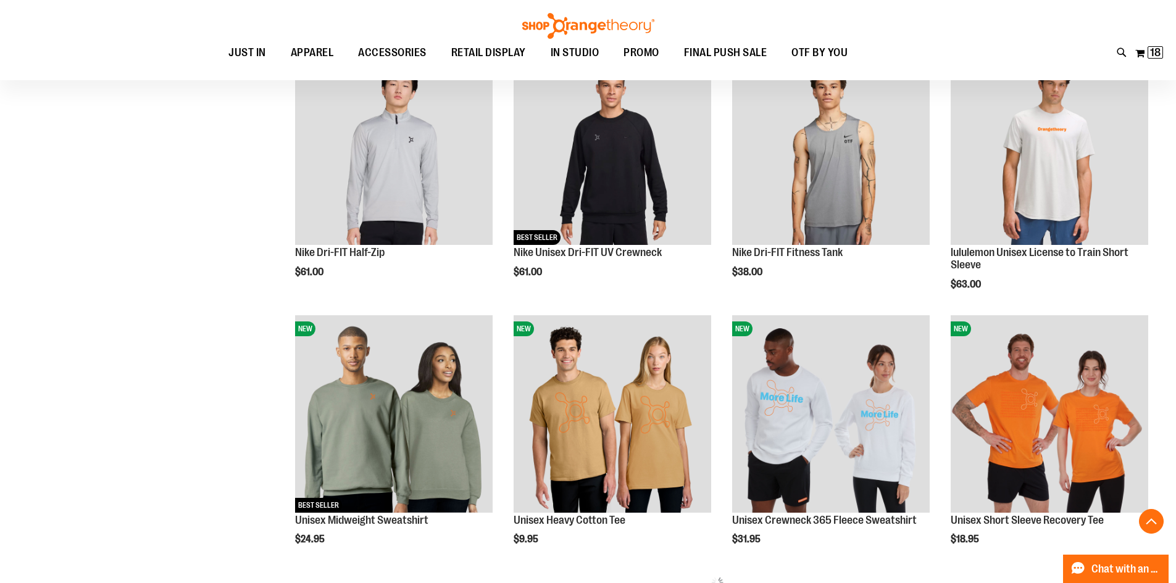
scroll to position [493, 0]
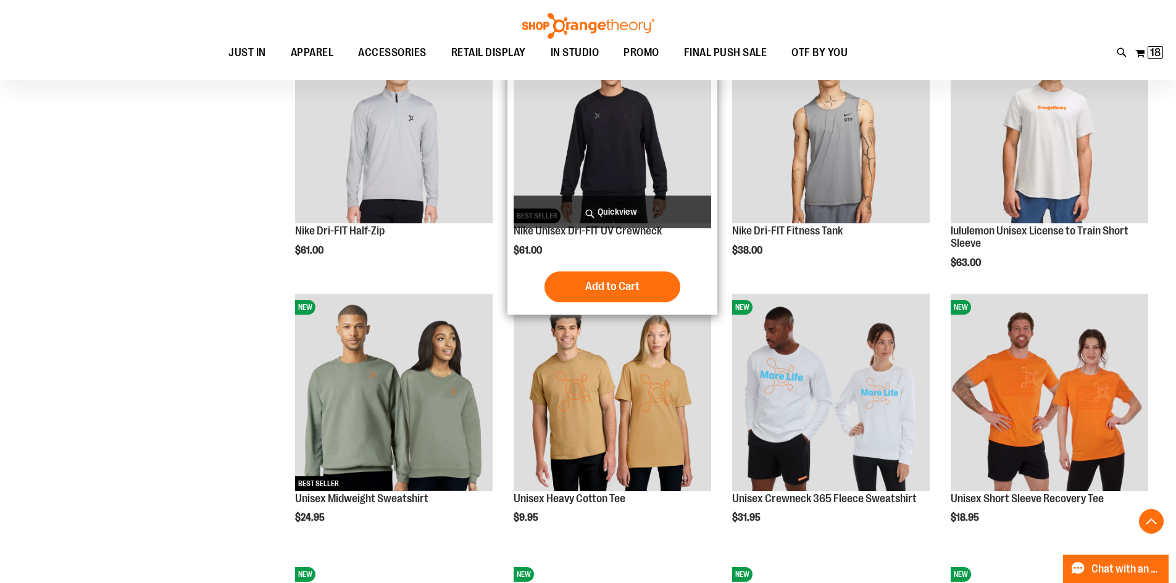
click at [633, 115] on img "product" at bounding box center [613, 125] width 198 height 198
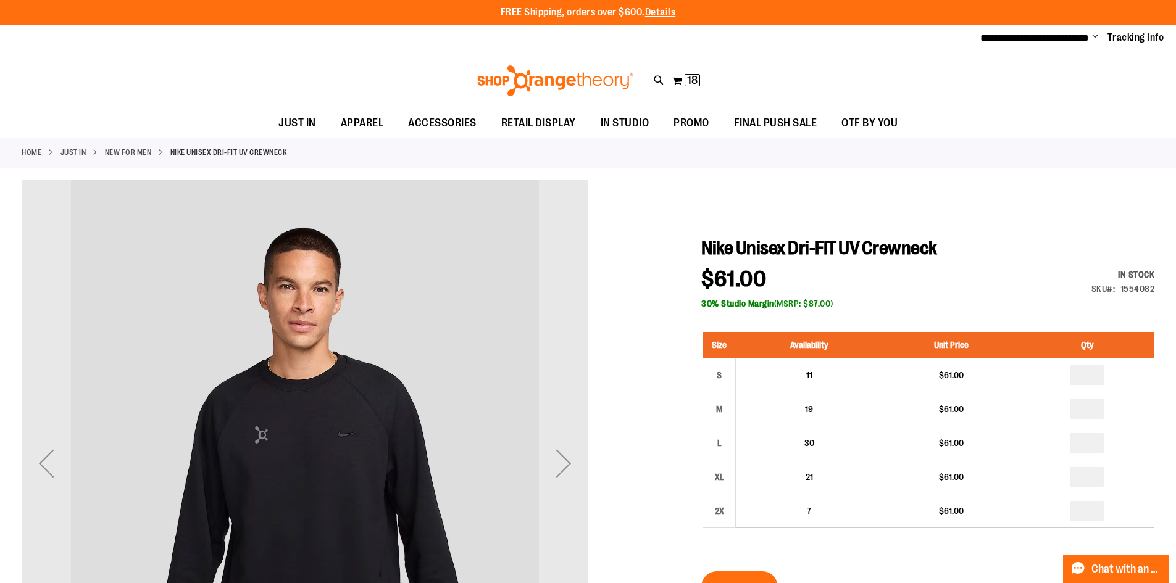
click at [148, 148] on link "New for Men" at bounding box center [128, 152] width 47 height 11
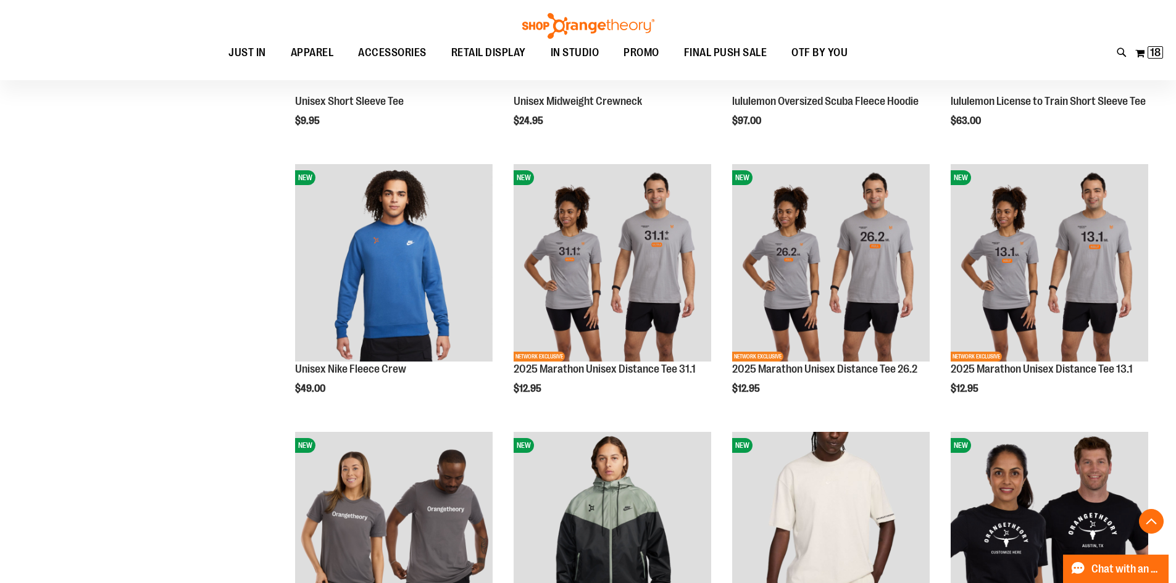
scroll to position [1220, 0]
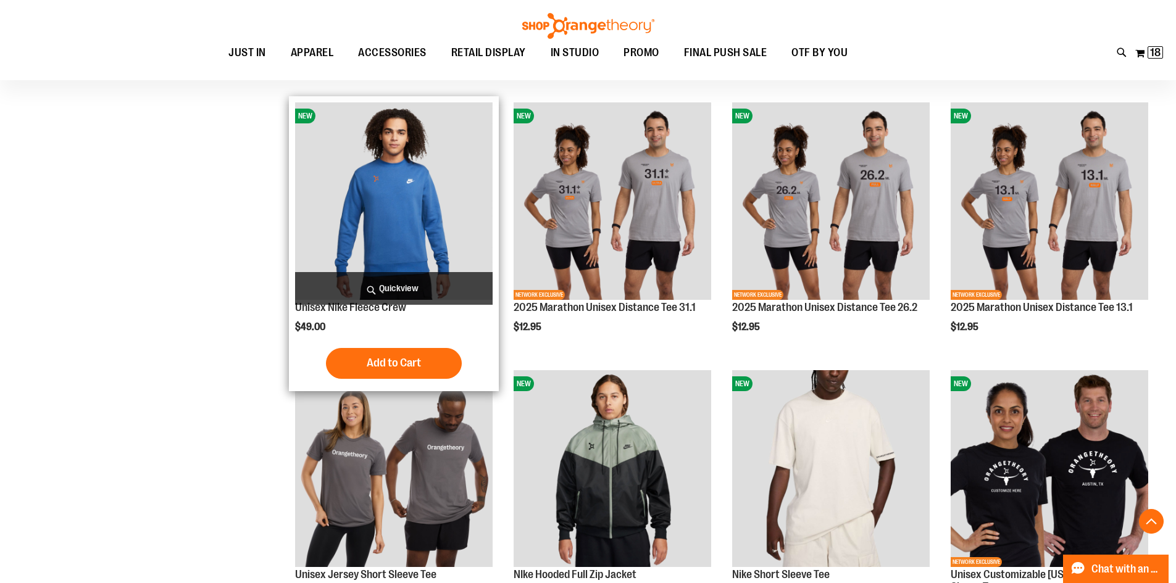
click at [383, 171] on img "product" at bounding box center [394, 201] width 198 height 198
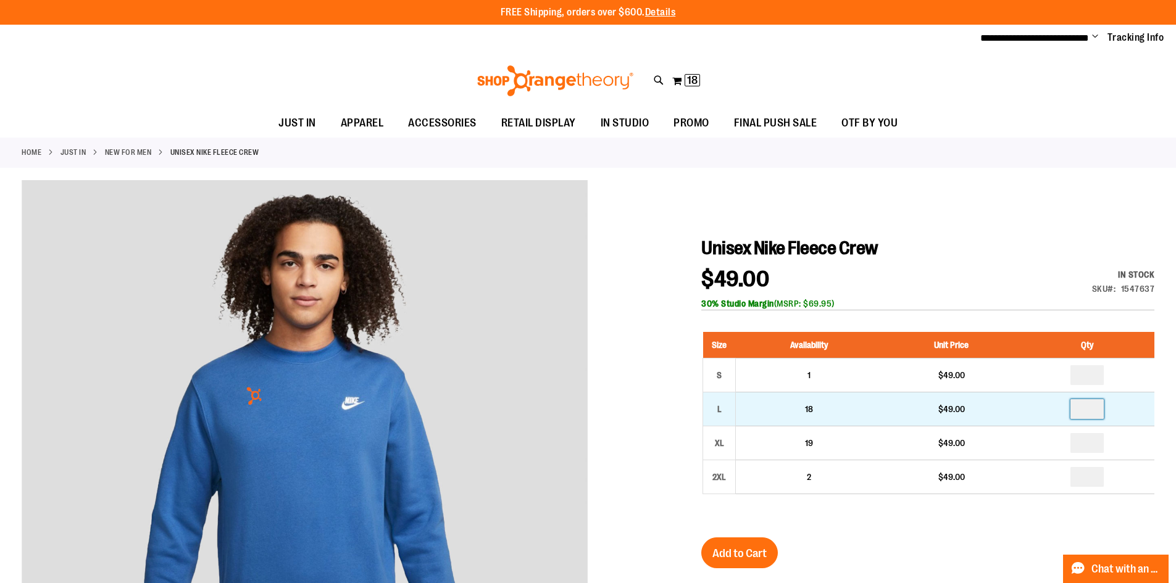
click at [1088, 408] on input "number" at bounding box center [1087, 409] width 33 height 20
type input "*"
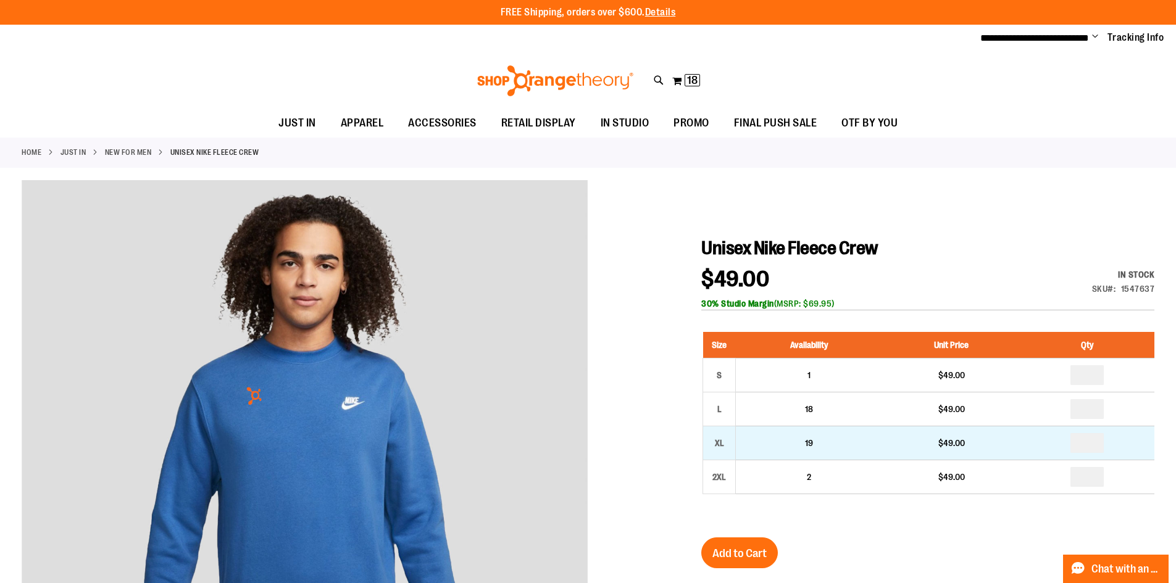
drag, startPoint x: 1103, startPoint y: 449, endPoint x: 1082, endPoint y: 451, distance: 21.1
type input "*"
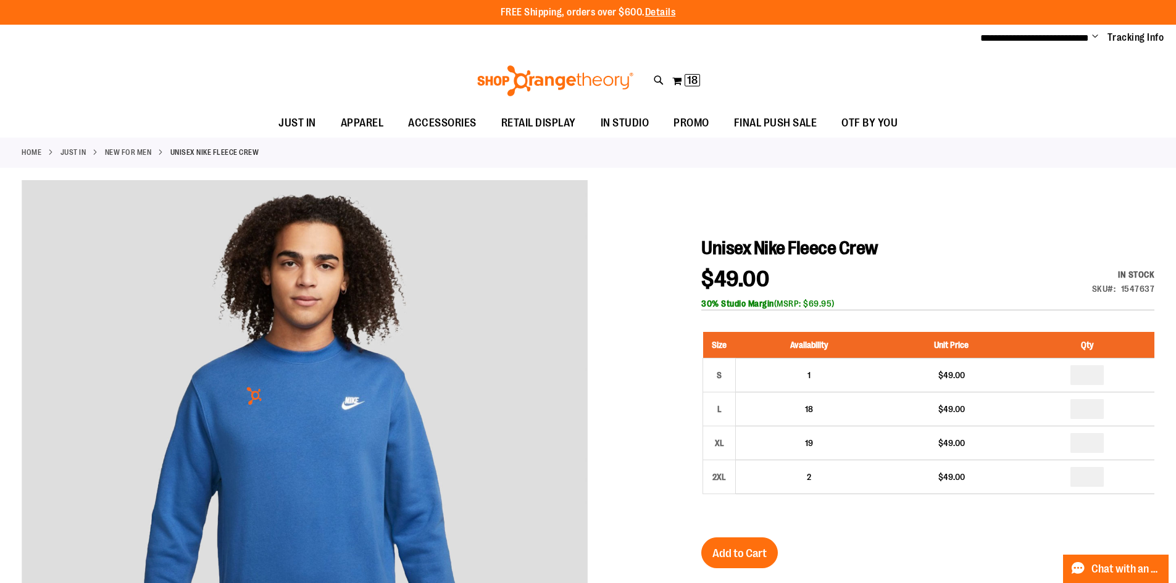
click at [714, 553] on span "Add to Cart" at bounding box center [740, 554] width 54 height 14
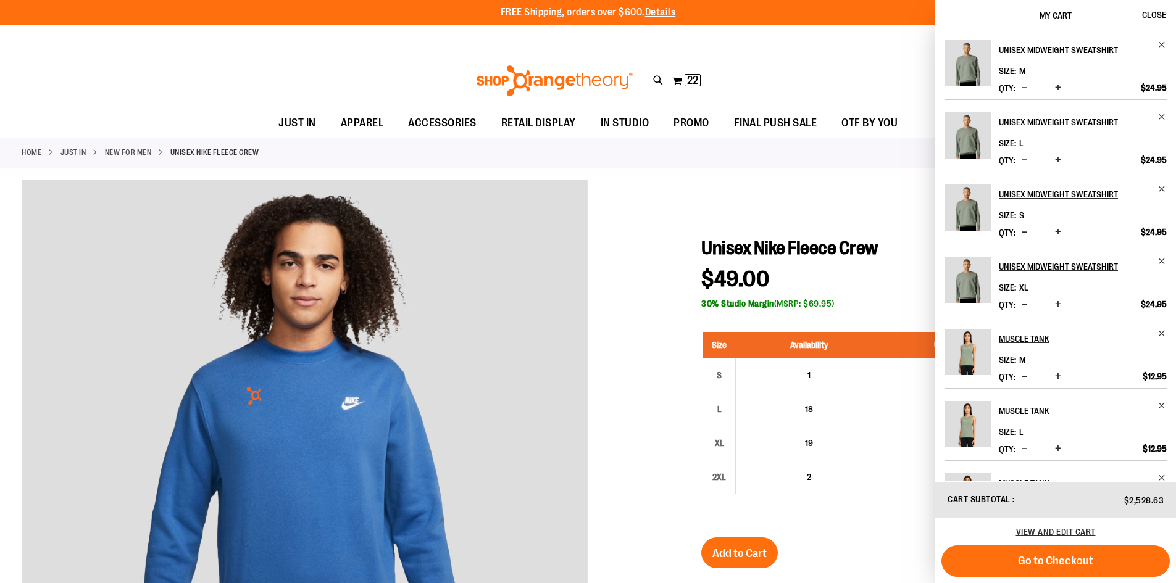
click at [754, 209] on div at bounding box center [588, 514] width 1133 height 669
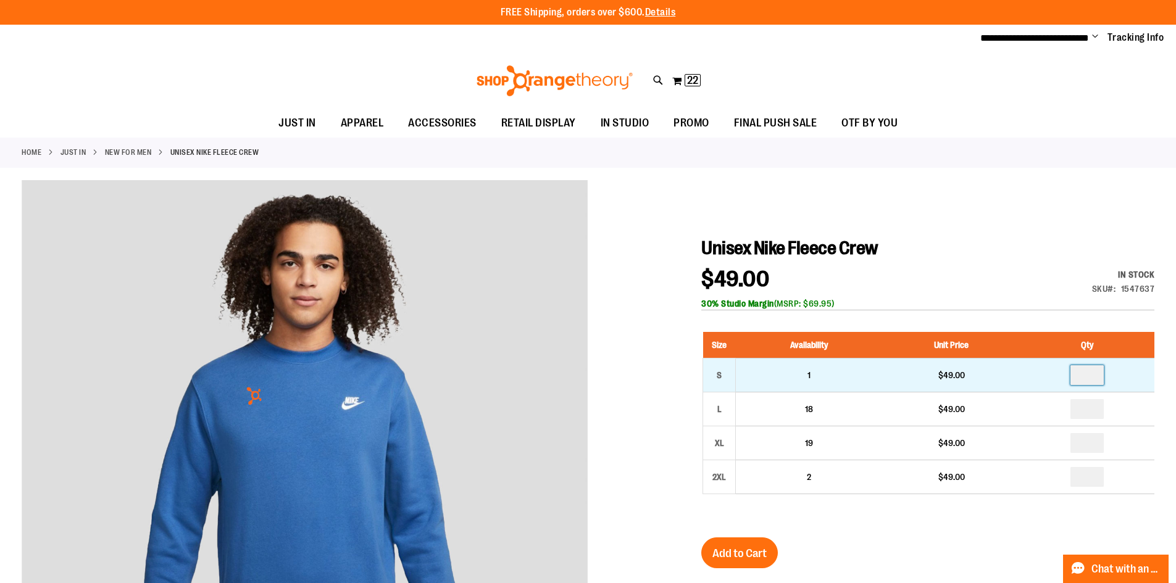
drag, startPoint x: 1090, startPoint y: 377, endPoint x: 1076, endPoint y: 378, distance: 14.3
click at [1076, 378] on input "number" at bounding box center [1087, 376] width 33 height 20
type input "*"
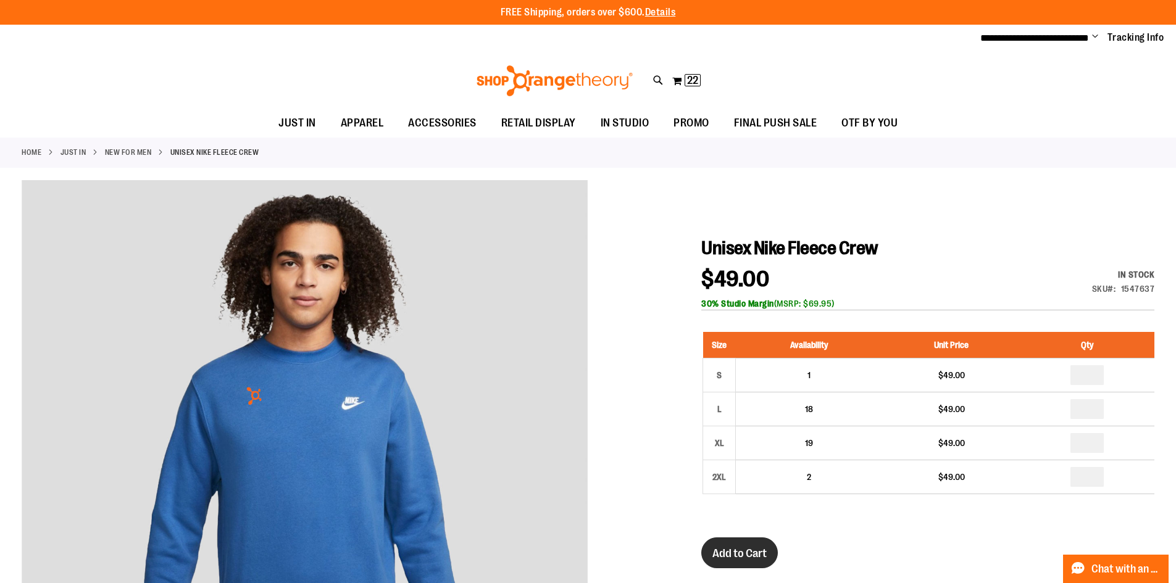
click at [748, 550] on span "Add to Cart" at bounding box center [740, 554] width 54 height 14
